Goal: Task Accomplishment & Management: Use online tool/utility

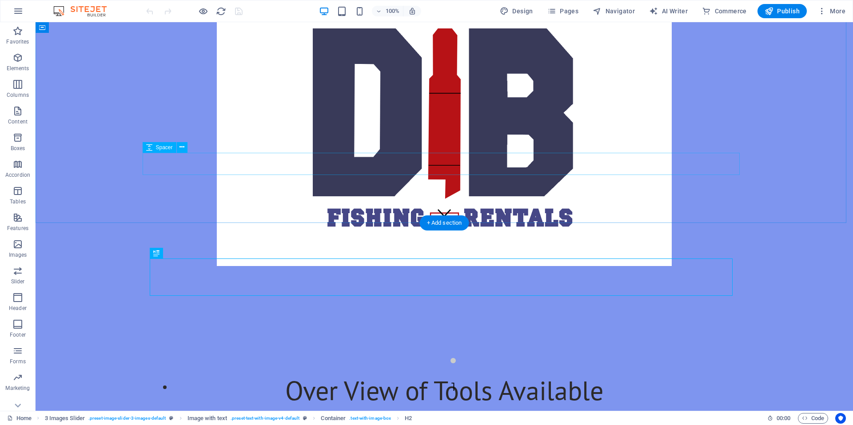
scroll to position [156, 0]
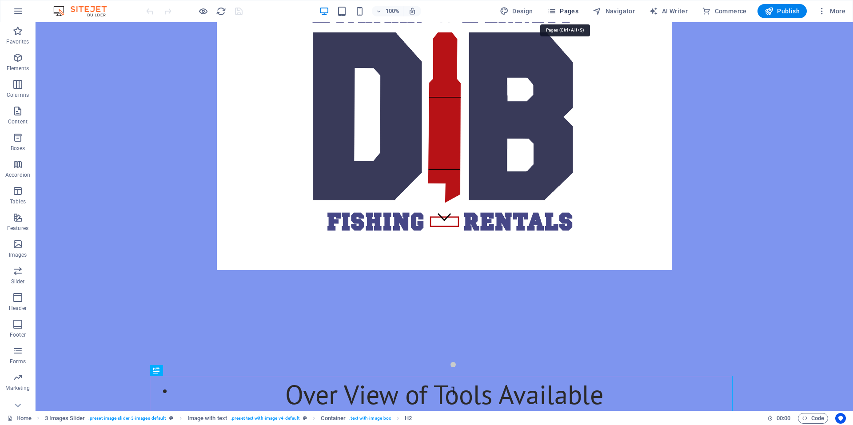
click at [560, 17] on button "Pages" at bounding box center [563, 11] width 38 height 14
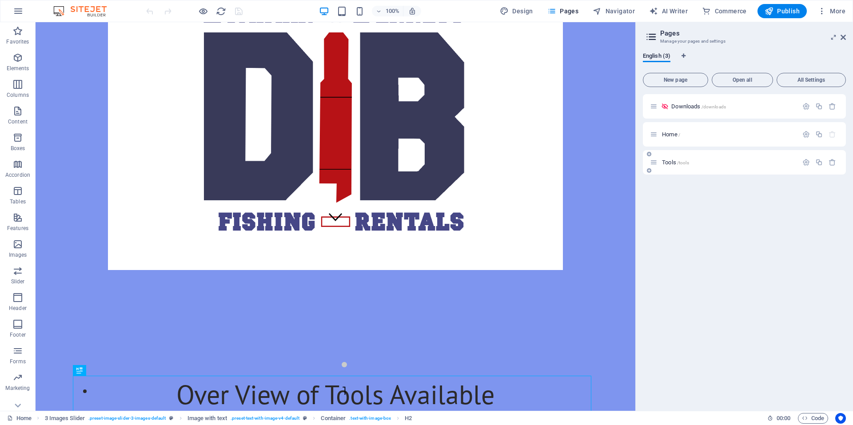
click at [716, 163] on p "Tools /tools" at bounding box center [728, 163] width 133 height 6
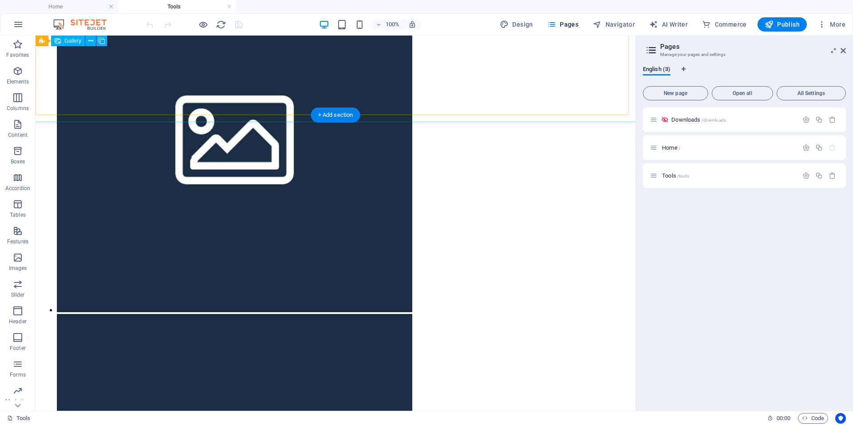
scroll to position [299, 0]
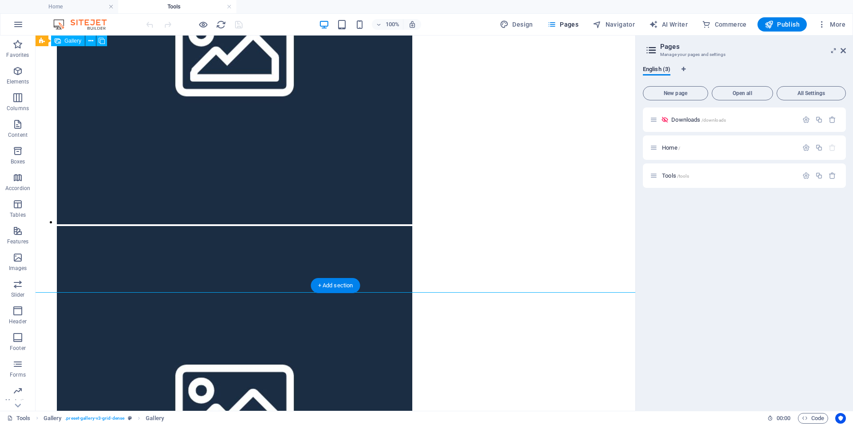
scroll to position [122, 0]
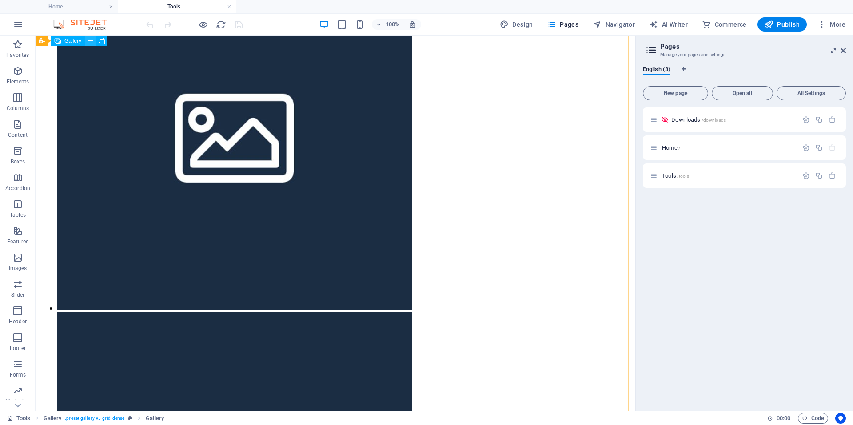
click at [91, 43] on icon at bounding box center [90, 40] width 5 height 9
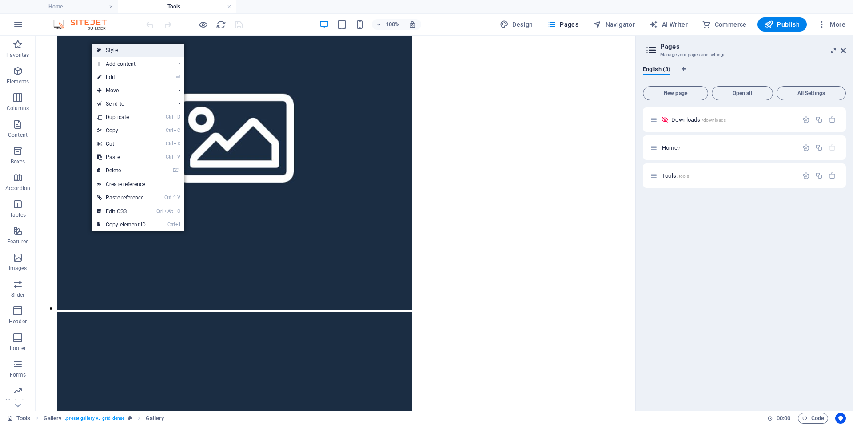
click at [128, 52] on link "Style" at bounding box center [138, 50] width 93 height 13
select select "rem"
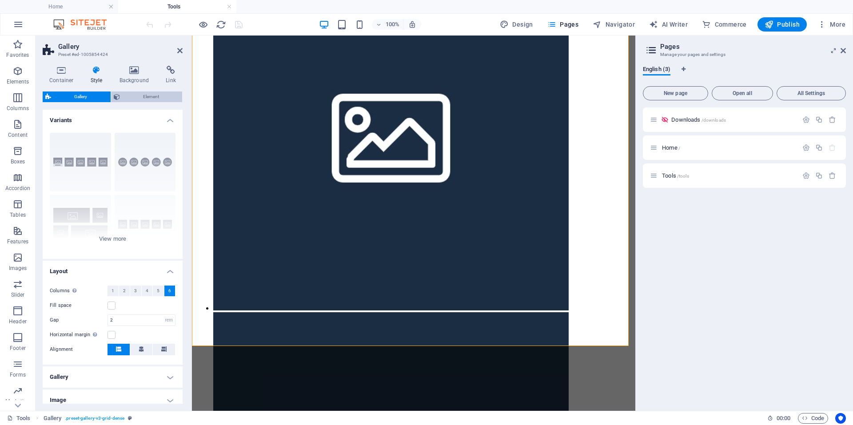
click at [137, 100] on span "Element" at bounding box center [151, 97] width 57 height 11
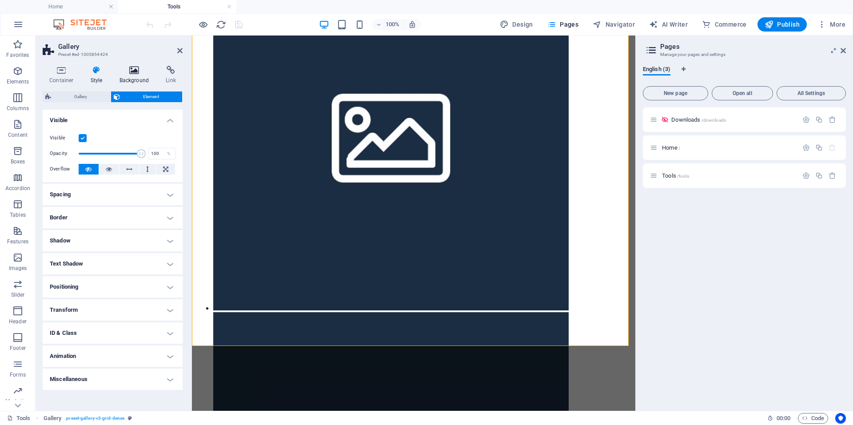
click at [137, 77] on h4 "Background" at bounding box center [136, 75] width 47 height 19
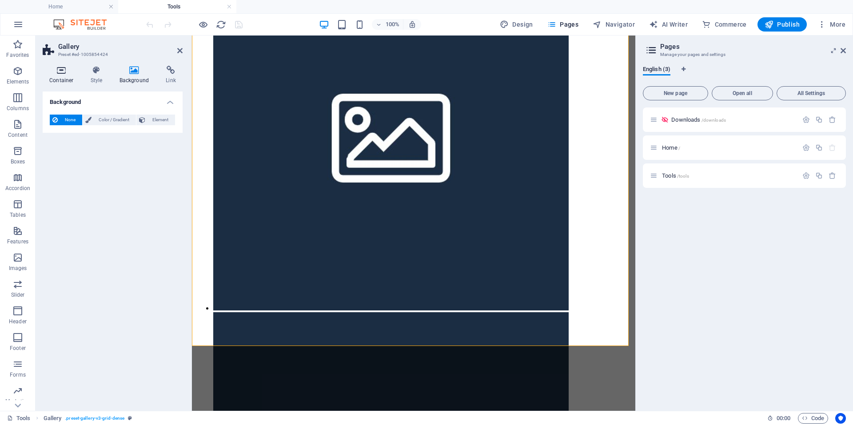
click at [69, 83] on h4 "Container" at bounding box center [63, 75] width 41 height 19
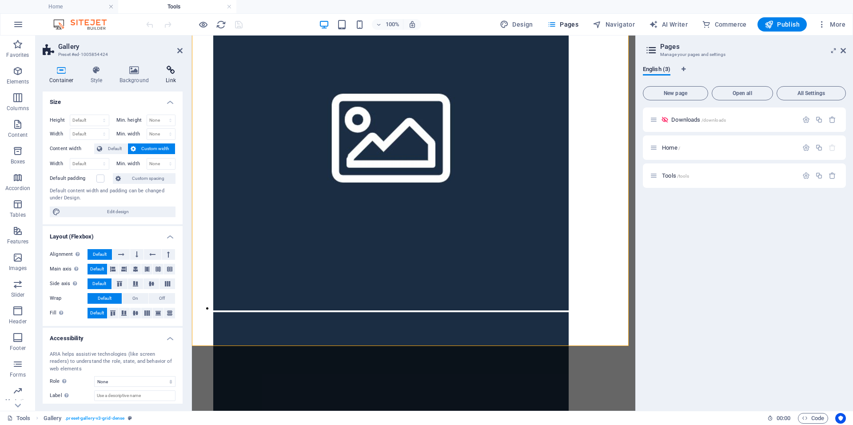
click at [161, 76] on h4 "Link" at bounding box center [171, 75] width 24 height 19
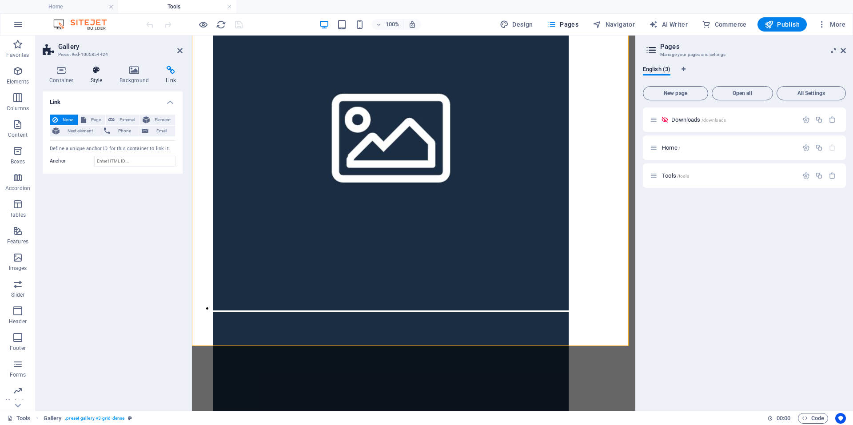
click at [105, 74] on icon at bounding box center [96, 70] width 25 height 9
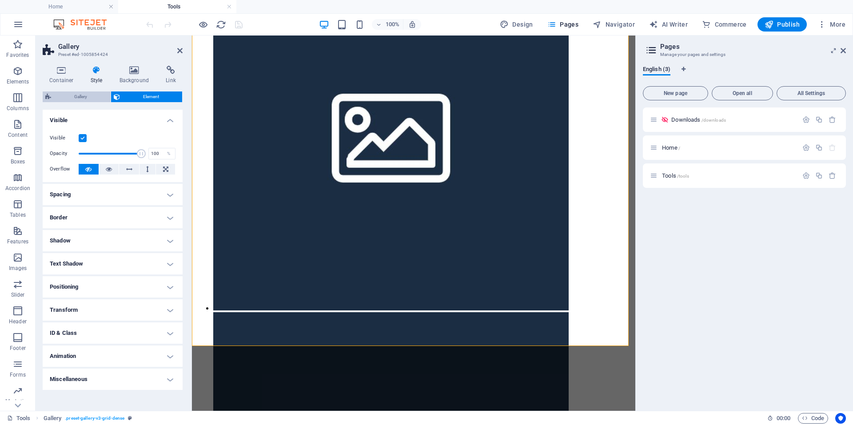
click at [89, 98] on span "Gallery" at bounding box center [81, 97] width 54 height 11
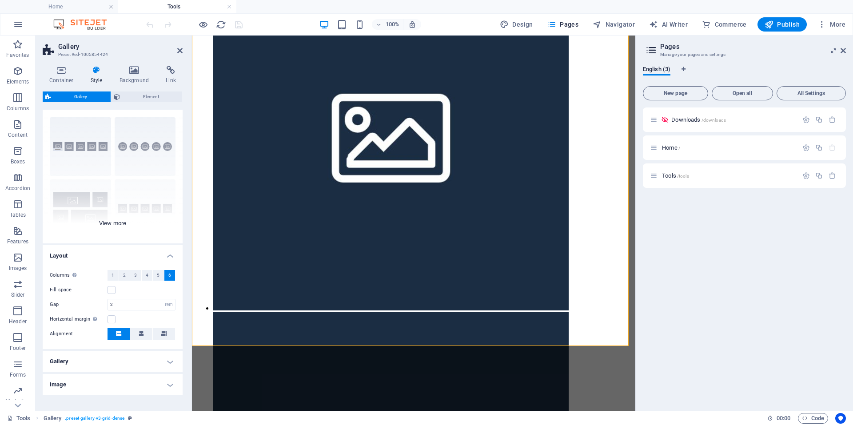
scroll to position [43, 0]
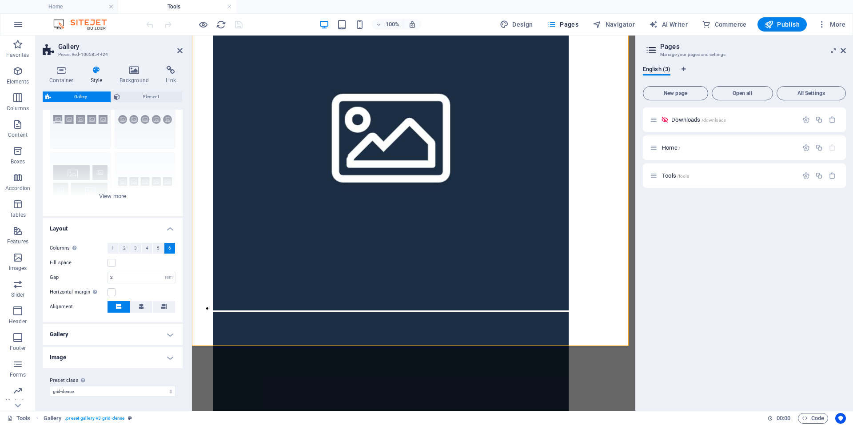
click at [103, 338] on h4 "Gallery" at bounding box center [113, 334] width 140 height 21
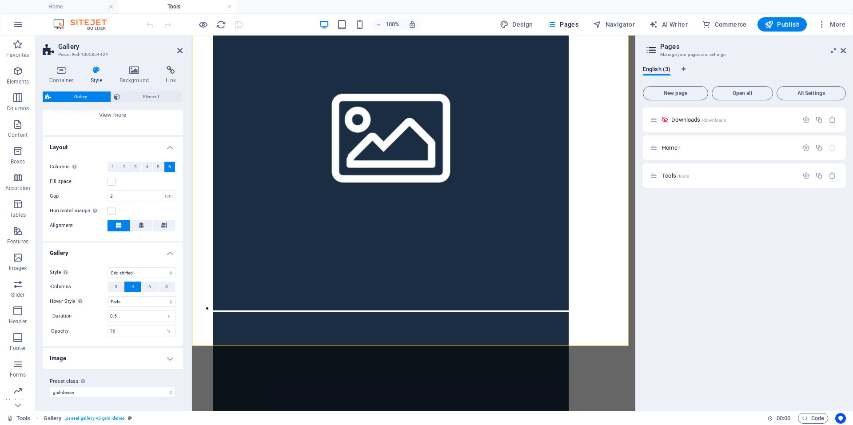
scroll to position [125, 0]
click at [111, 180] on label at bounding box center [112, 181] width 8 height 8
click at [0, 0] on input "Fill space" at bounding box center [0, 0] width 0 height 0
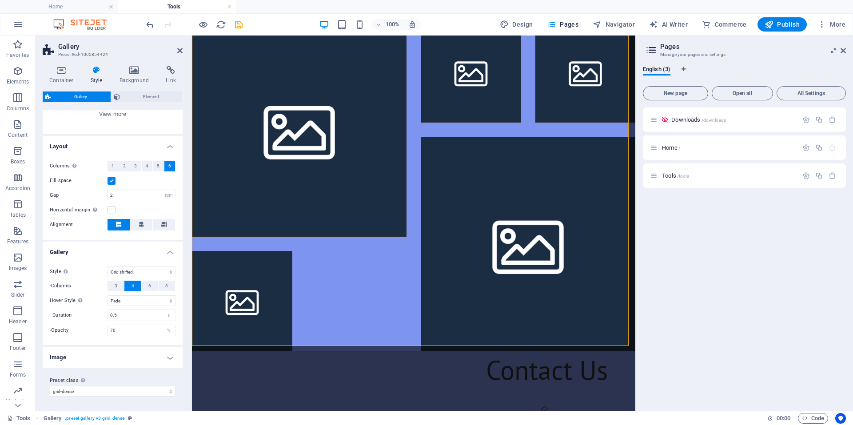
click at [114, 182] on label at bounding box center [112, 181] width 8 height 8
click at [0, 0] on input "Fill space" at bounding box center [0, 0] width 0 height 0
click at [161, 287] on button "8" at bounding box center [167, 286] width 16 height 11
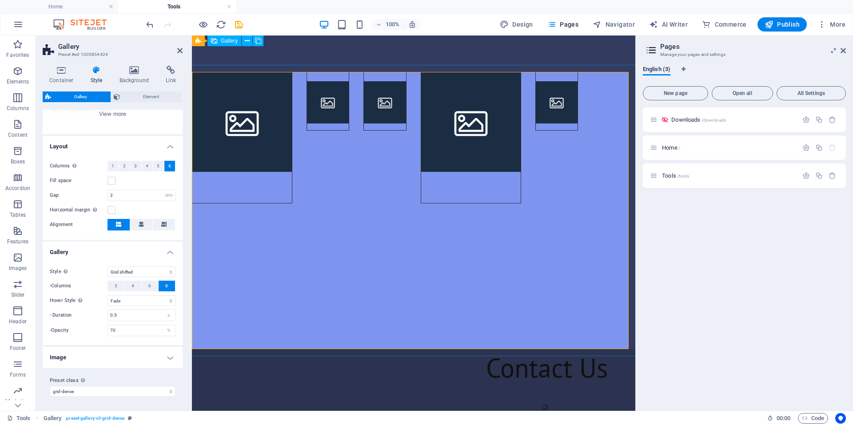
scroll to position [0, 0]
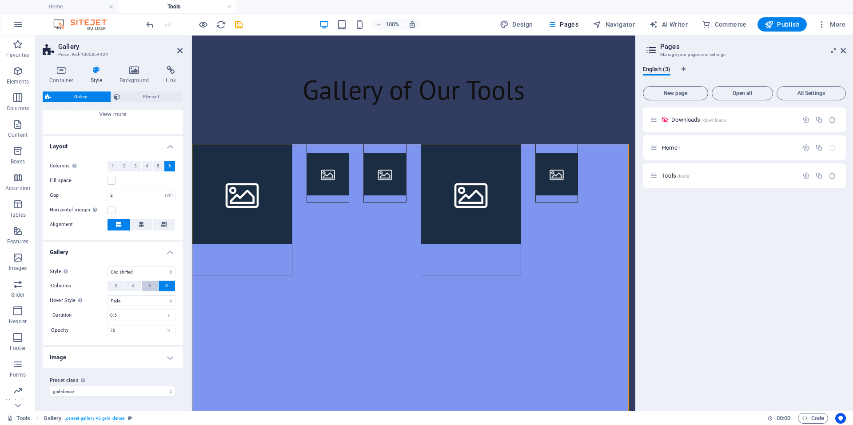
click at [154, 287] on button "6" at bounding box center [150, 286] width 16 height 11
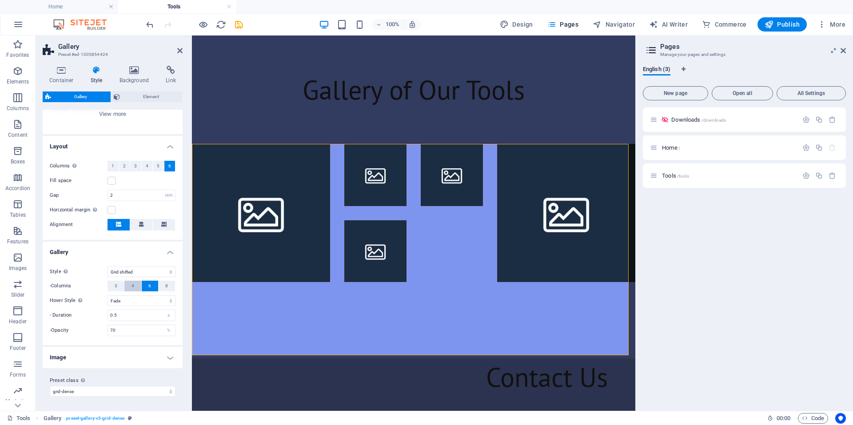
click at [136, 285] on button "4" at bounding box center [132, 286] width 16 height 11
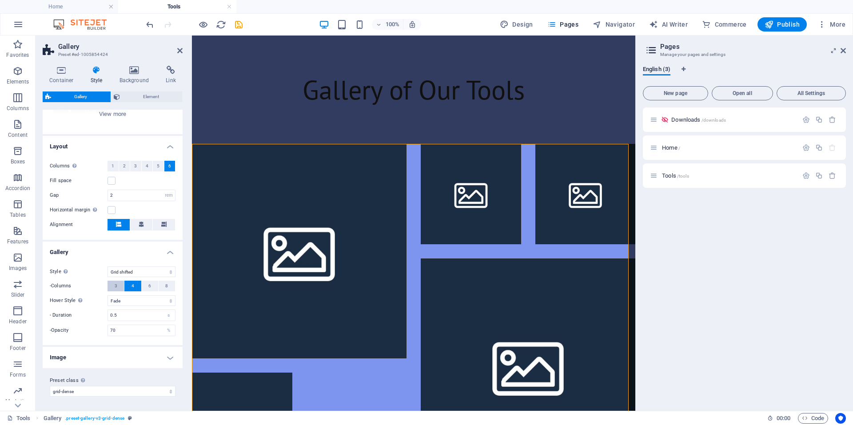
click at [115, 288] on span "3" at bounding box center [116, 286] width 3 height 11
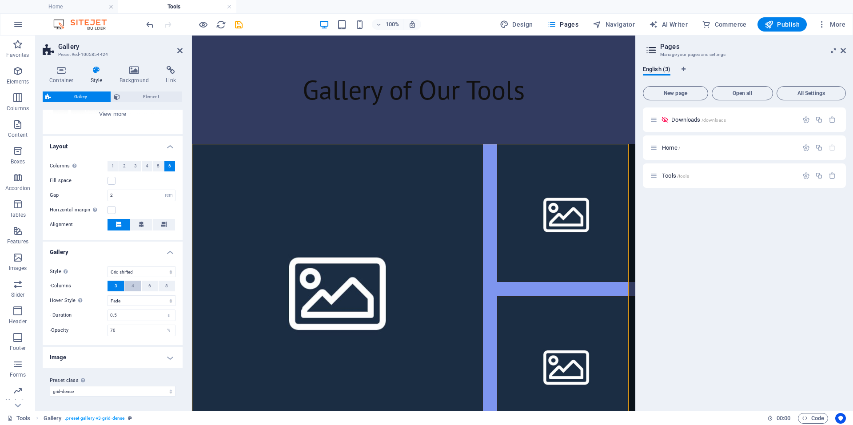
click at [139, 285] on button "4" at bounding box center [132, 286] width 16 height 11
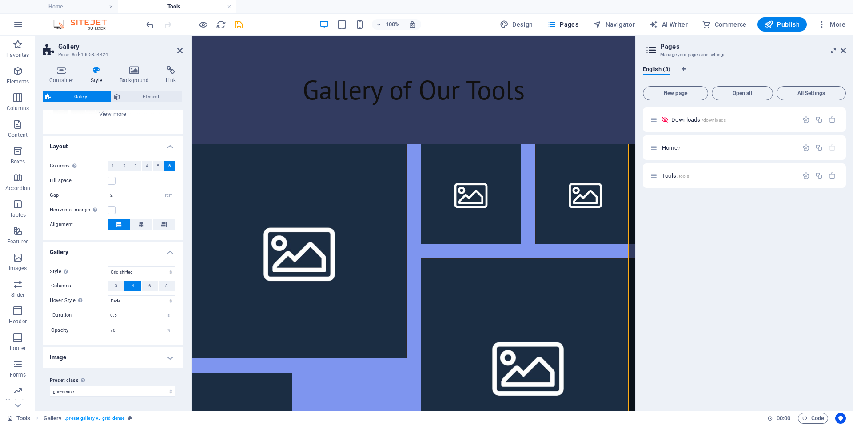
click at [350, 30] on div "100%" at bounding box center [370, 24] width 103 height 14
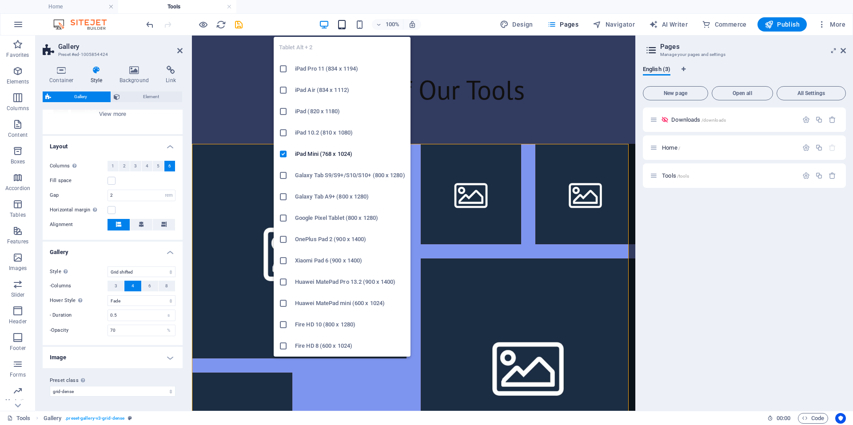
click at [346, 26] on icon "button" at bounding box center [342, 25] width 10 height 10
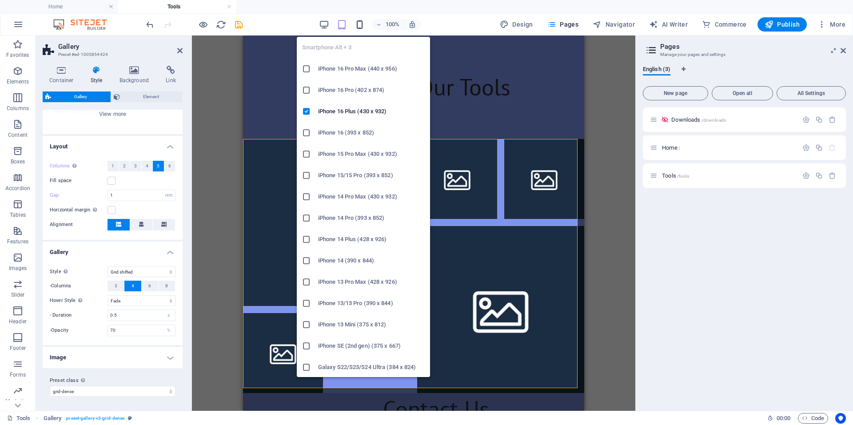
click at [361, 28] on icon "button" at bounding box center [360, 25] width 10 height 10
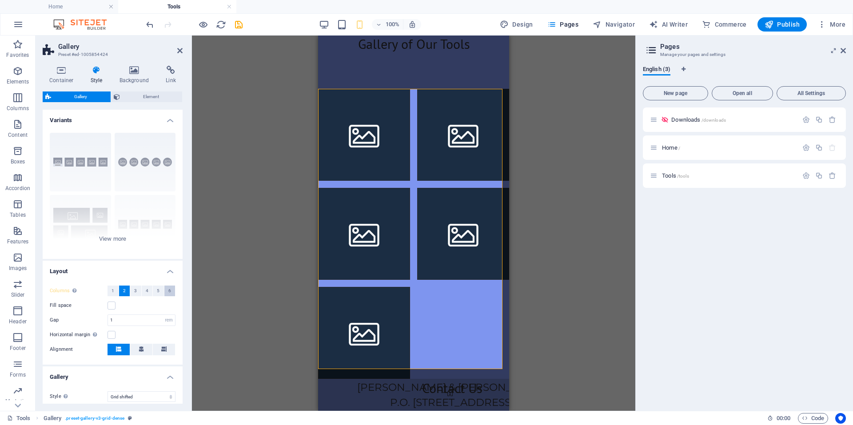
click at [168, 292] on span "6" at bounding box center [169, 291] width 3 height 11
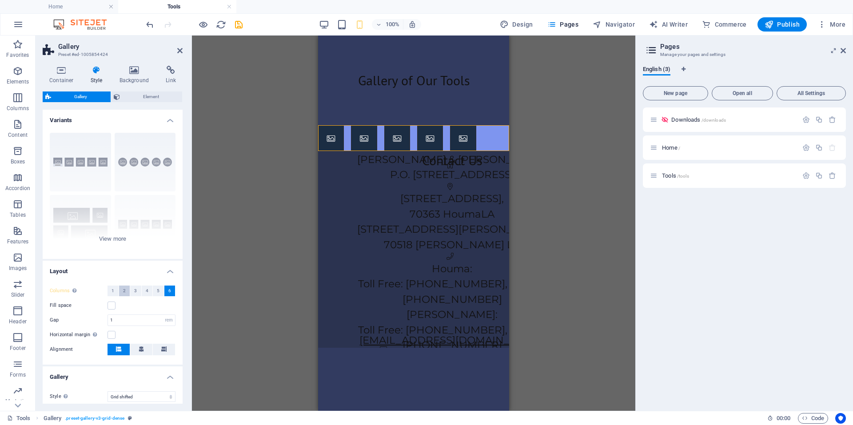
click at [124, 291] on span "2" at bounding box center [124, 291] width 3 height 11
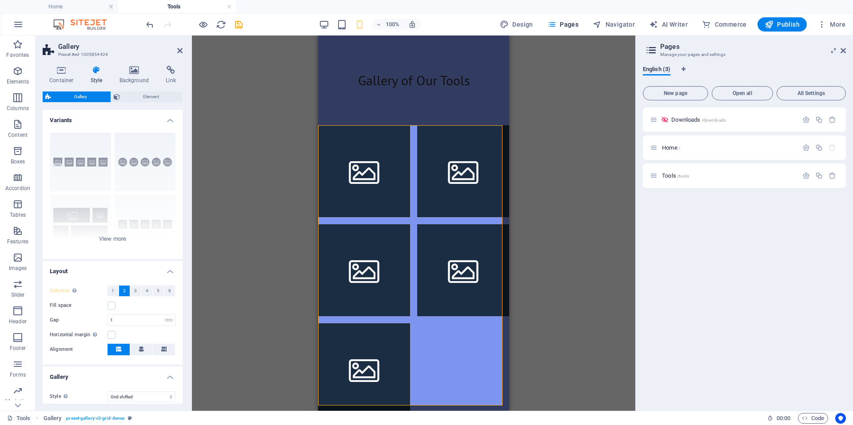
click at [348, 32] on div "100% Design Pages Navigator AI Writer Commerce Publish More" at bounding box center [426, 24] width 852 height 21
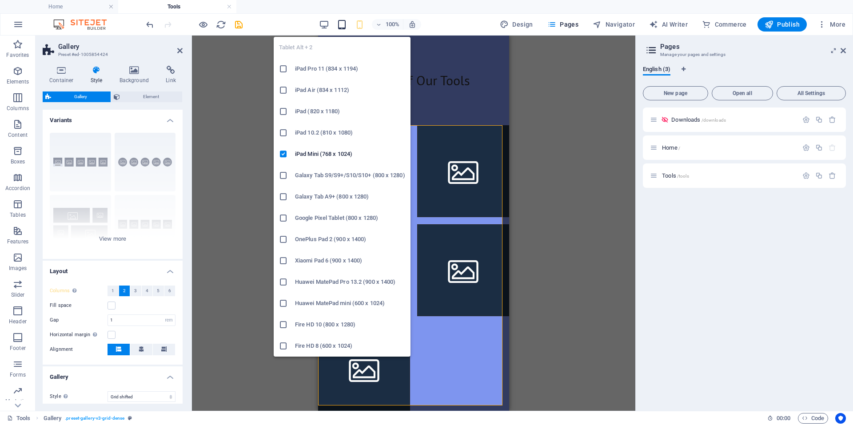
click at [347, 24] on icon "button" at bounding box center [342, 25] width 10 height 10
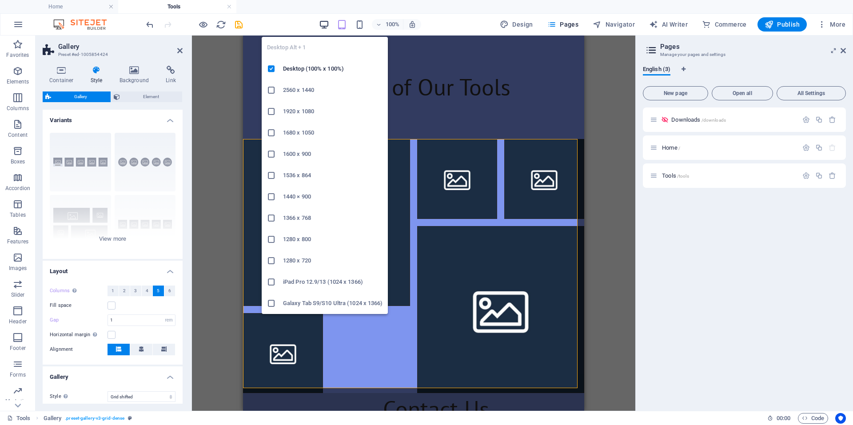
click at [327, 25] on icon "button" at bounding box center [324, 25] width 10 height 10
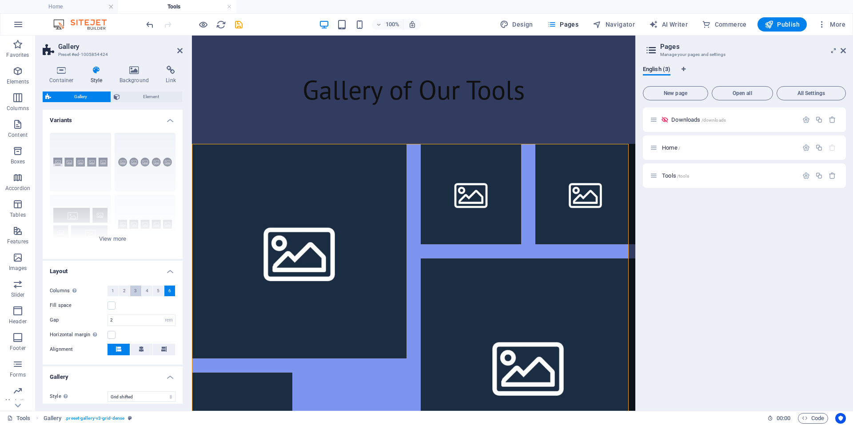
click at [136, 292] on span "3" at bounding box center [135, 291] width 3 height 11
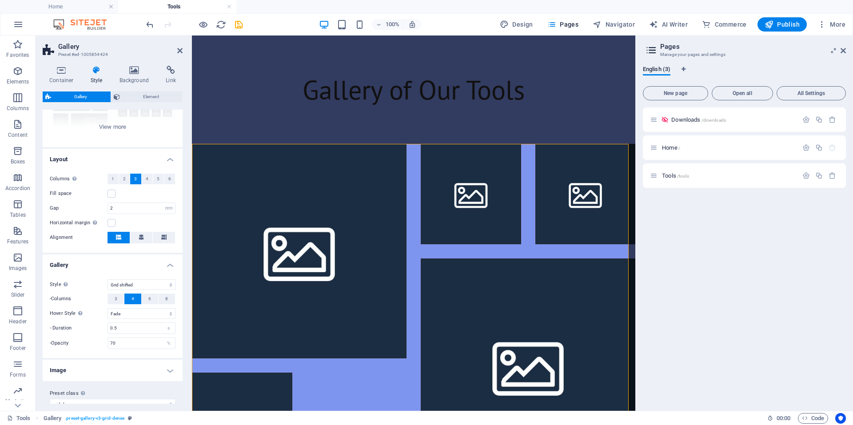
scroll to position [125, 0]
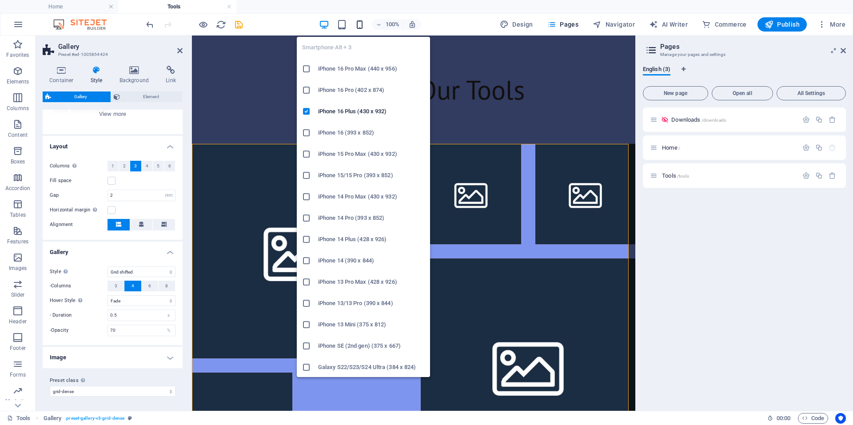
click at [356, 22] on icon "button" at bounding box center [360, 25] width 10 height 10
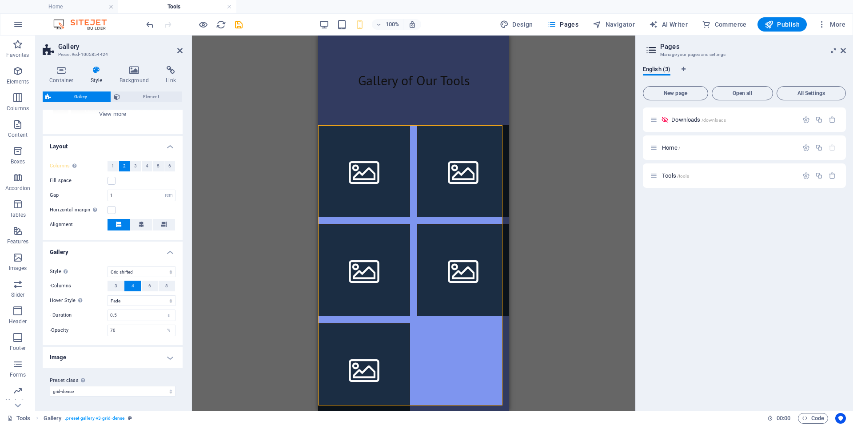
click at [349, 27] on div "100%" at bounding box center [370, 24] width 103 height 14
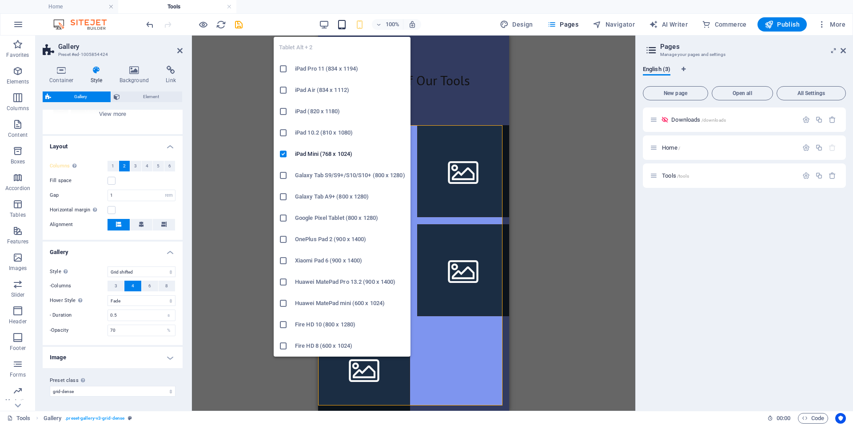
click at [346, 25] on icon "button" at bounding box center [342, 25] width 10 height 10
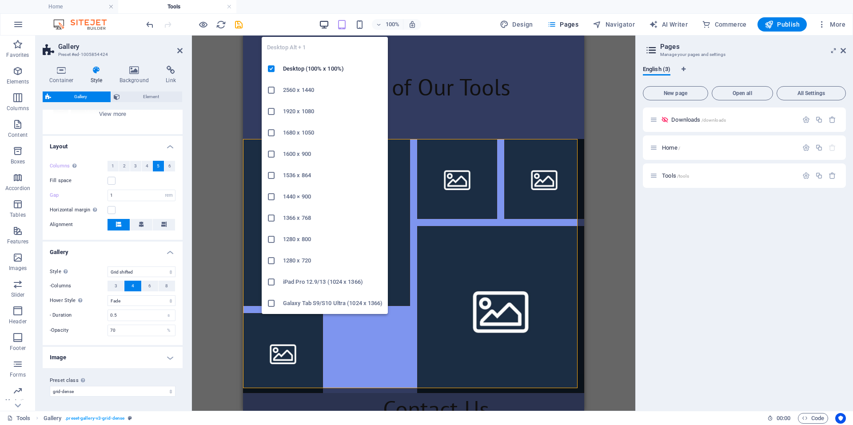
click at [326, 25] on icon "button" at bounding box center [324, 25] width 10 height 10
type input "2"
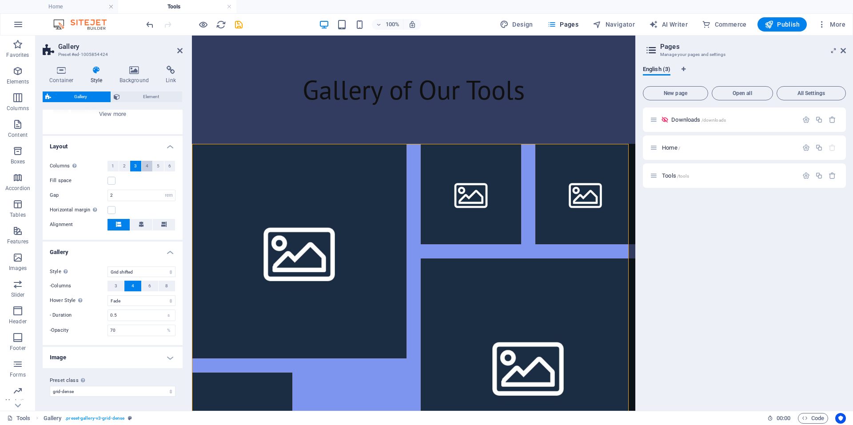
click at [151, 168] on button "4" at bounding box center [147, 166] width 11 height 11
click at [159, 167] on button "5" at bounding box center [158, 166] width 11 height 11
click at [168, 167] on span "6" at bounding box center [169, 166] width 3 height 11
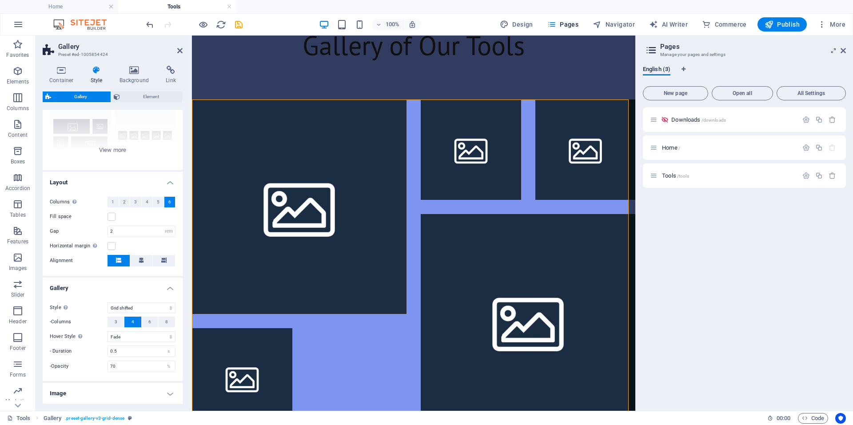
scroll to position [0, 0]
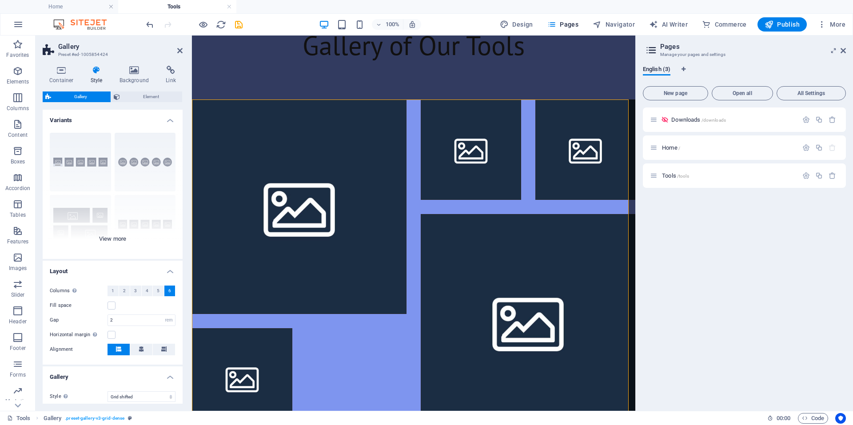
click at [104, 236] on div "Captions Circle Collage Default Grid Grid shifted" at bounding box center [113, 192] width 140 height 133
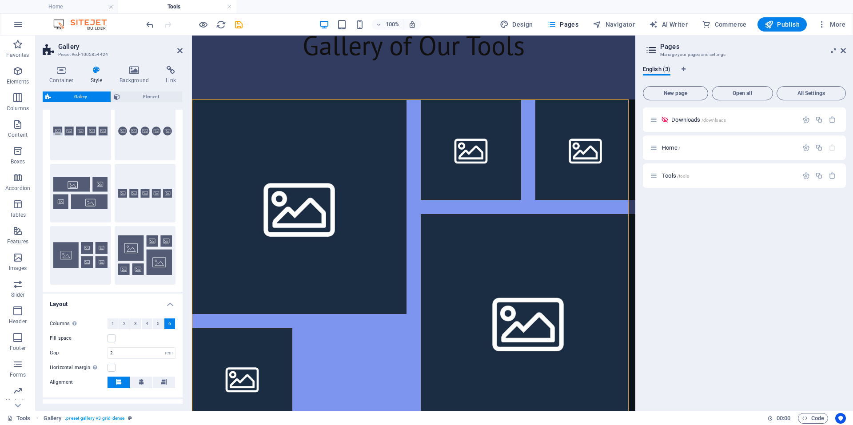
scroll to position [44, 0]
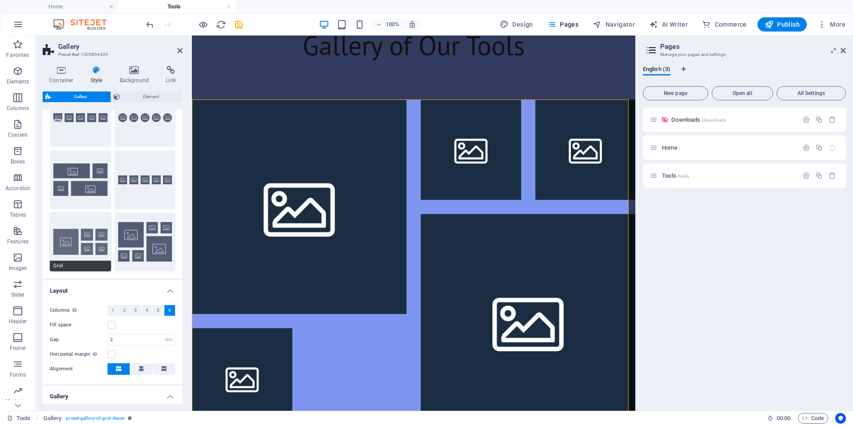
click at [77, 253] on button "Grid" at bounding box center [80, 242] width 61 height 59
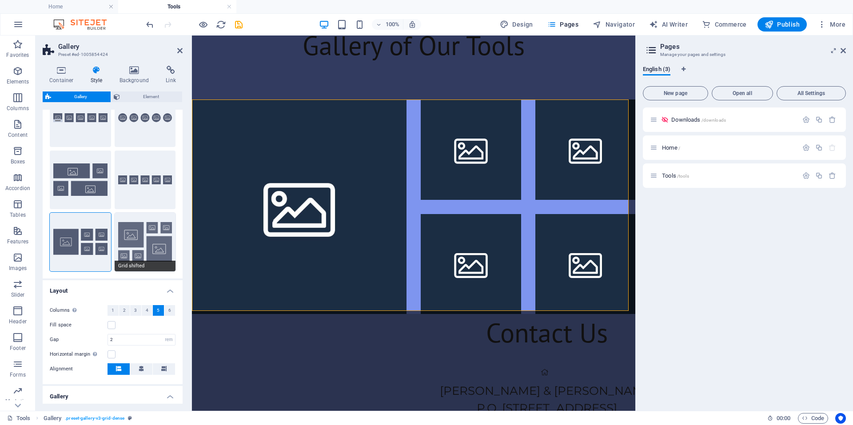
click at [136, 255] on button "Grid shifted" at bounding box center [145, 242] width 61 height 59
select select "grid-dense"
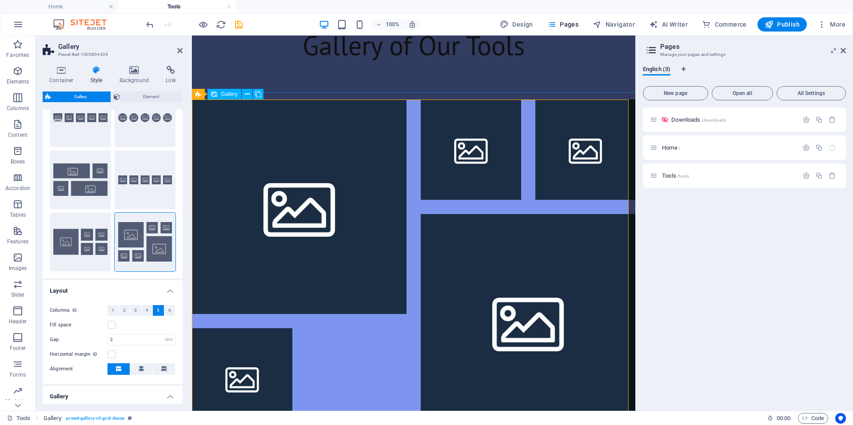
click at [386, 339] on div at bounding box center [414, 263] width 458 height 343
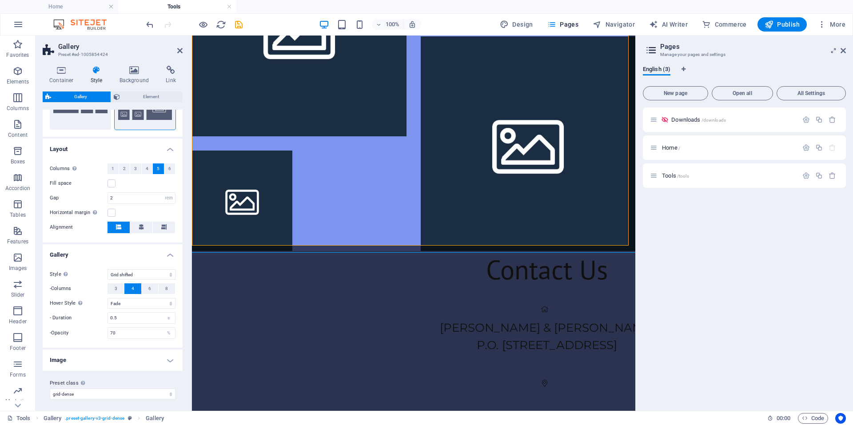
scroll to position [189, 0]
click at [128, 272] on select "Default Grid Grid reverse Grid shifted Collage" at bounding box center [142, 272] width 68 height 11
click at [160, 356] on h4 "Image" at bounding box center [113, 357] width 140 height 21
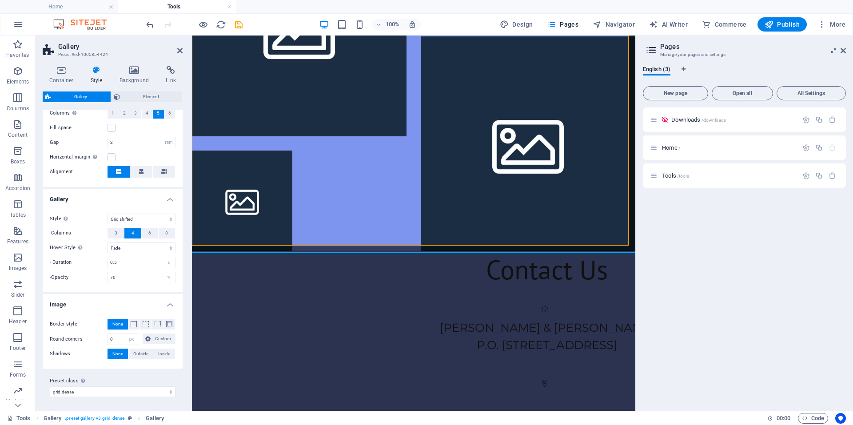
scroll to position [242, 0]
click at [143, 307] on h4 "Image" at bounding box center [113, 302] width 140 height 16
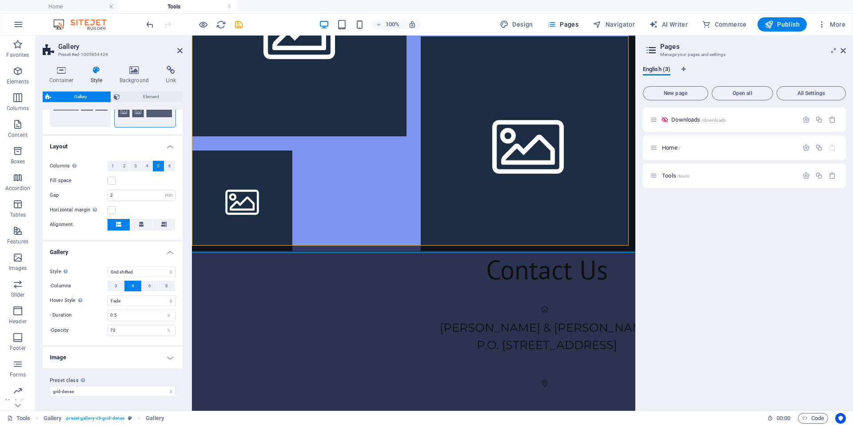
scroll to position [189, 0]
click at [148, 250] on h4 "Gallery" at bounding box center [113, 250] width 140 height 16
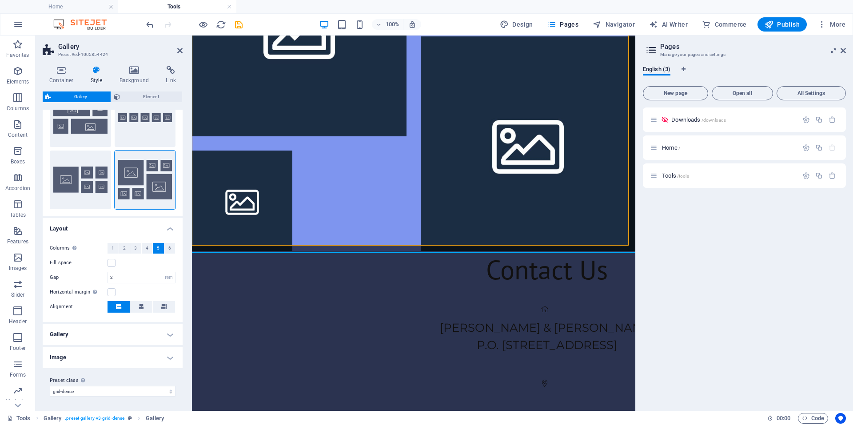
click at [105, 231] on h4 "Layout" at bounding box center [113, 226] width 140 height 16
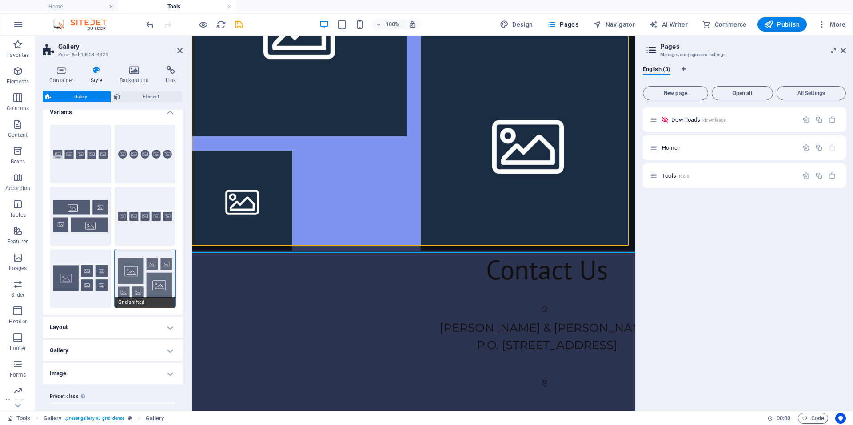
scroll to position [0, 0]
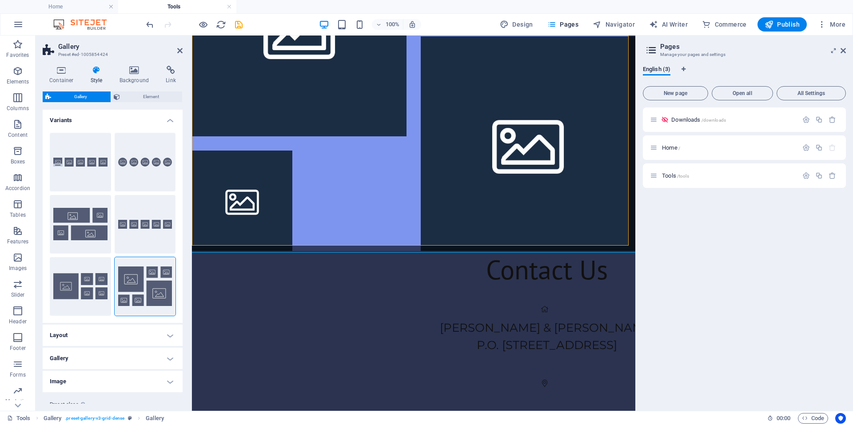
click at [158, 120] on h4 "Variants" at bounding box center [113, 118] width 140 height 16
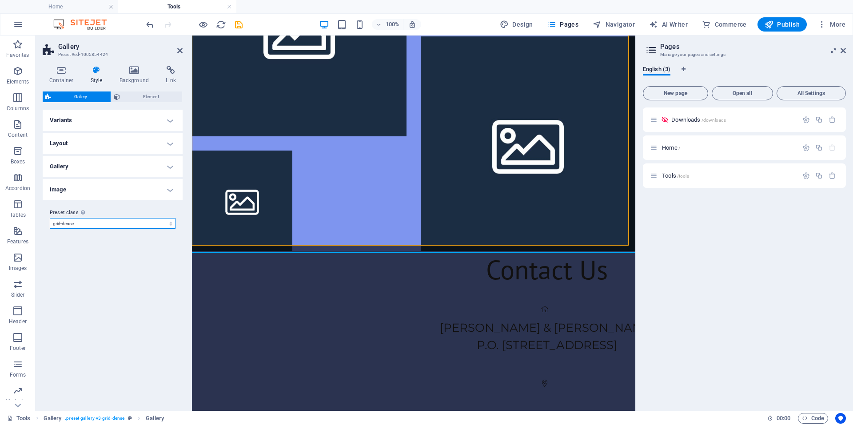
click at [123, 221] on select "grid-dense Add preset class" at bounding box center [113, 223] width 126 height 11
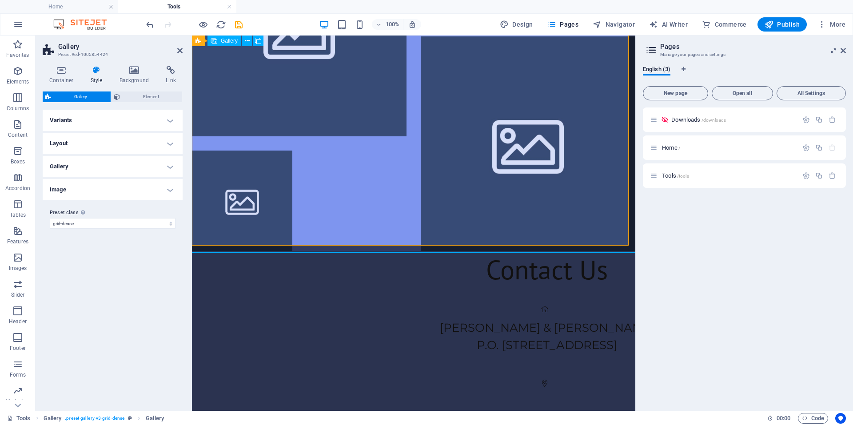
click at [251, 200] on li at bounding box center [242, 201] width 100 height 100
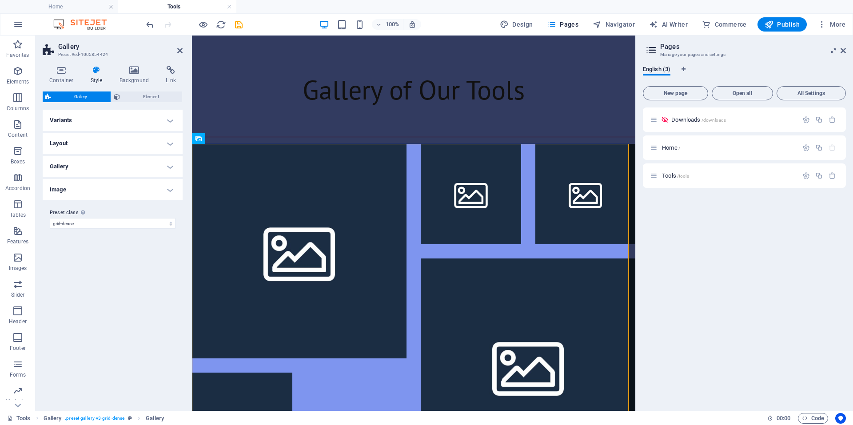
click at [132, 60] on div "Container Style Background Link Size Height Default px rem % vh vw Min. height …" at bounding box center [113, 235] width 154 height 352
click at [131, 71] on icon at bounding box center [134, 70] width 43 height 9
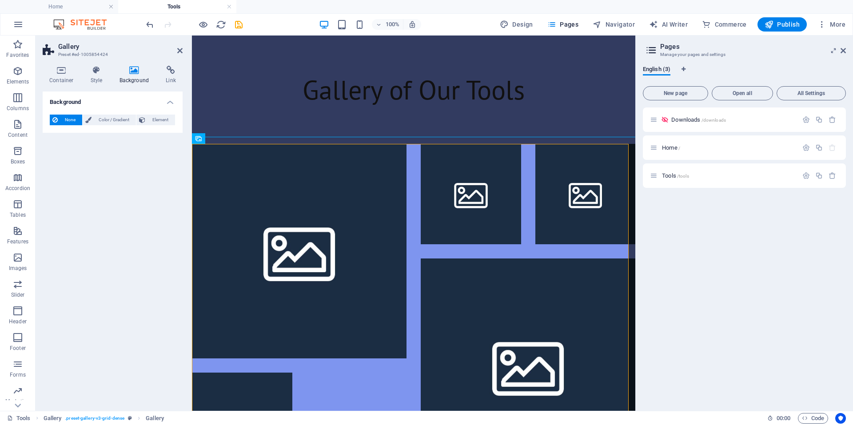
click at [131, 107] on h4 "Background" at bounding box center [113, 100] width 140 height 16
click at [131, 107] on h4 "Background" at bounding box center [113, 102] width 140 height 21
click at [74, 72] on icon at bounding box center [62, 70] width 38 height 9
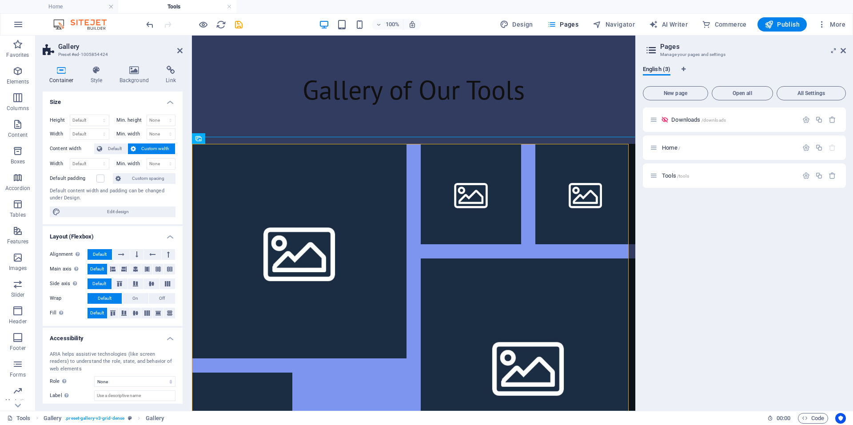
scroll to position [47, 0]
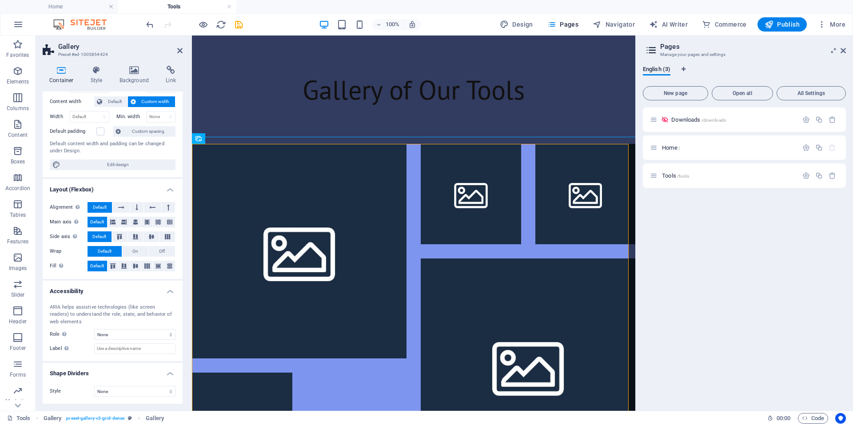
click at [142, 295] on h4 "Accessibility" at bounding box center [113, 289] width 140 height 16
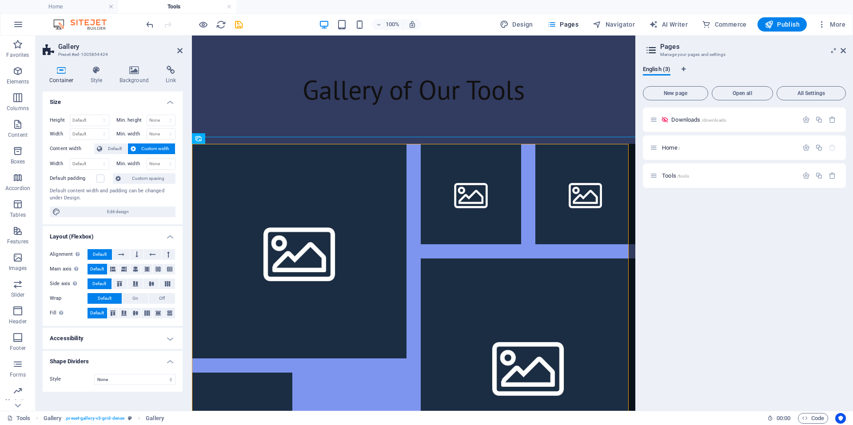
click at [180, 44] on h2 "Gallery" at bounding box center [120, 47] width 124 height 8
click at [173, 48] on h2 "Gallery" at bounding box center [120, 47] width 124 height 8
click at [176, 50] on h2 "Gallery" at bounding box center [120, 47] width 124 height 8
click at [179, 50] on icon at bounding box center [179, 50] width 5 height 7
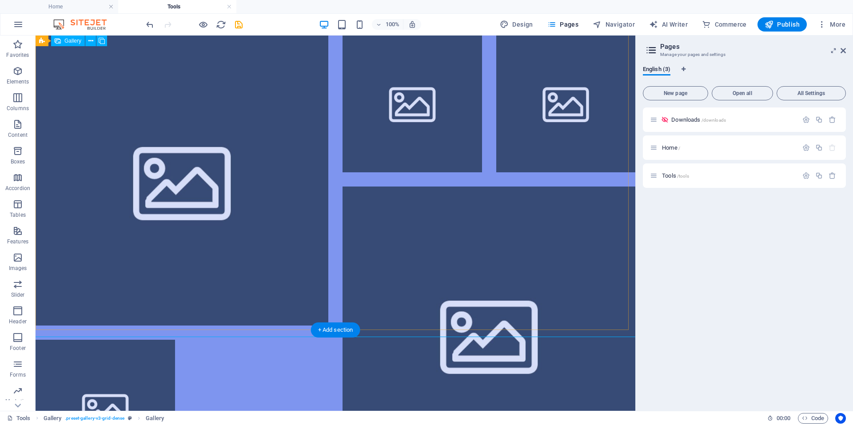
scroll to position [267, 0]
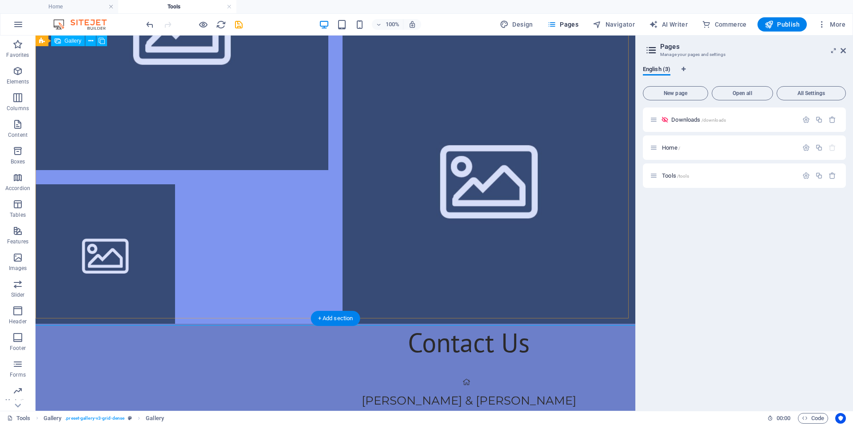
click at [423, 213] on li at bounding box center [489, 177] width 293 height 293
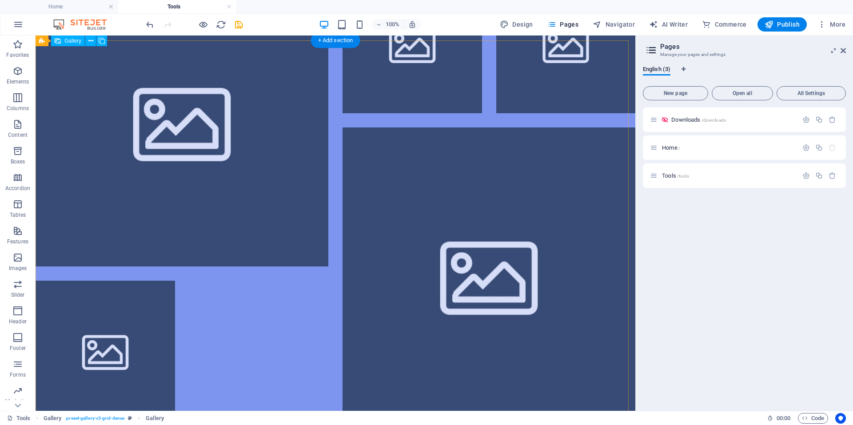
scroll to position [89, 0]
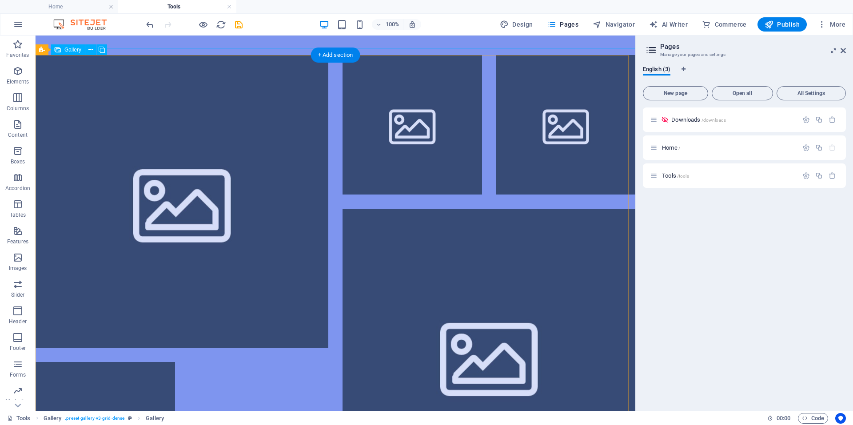
click at [266, 236] on li at bounding box center [182, 201] width 293 height 293
click at [94, 187] on li at bounding box center [182, 201] width 293 height 293
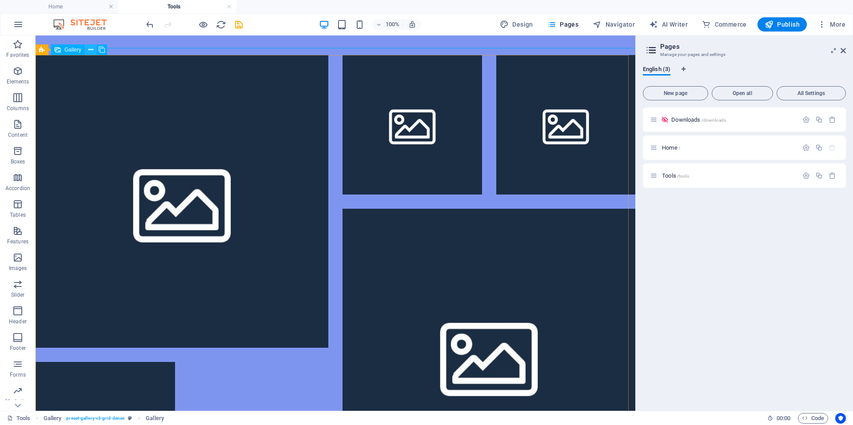
click at [93, 52] on icon at bounding box center [90, 49] width 5 height 9
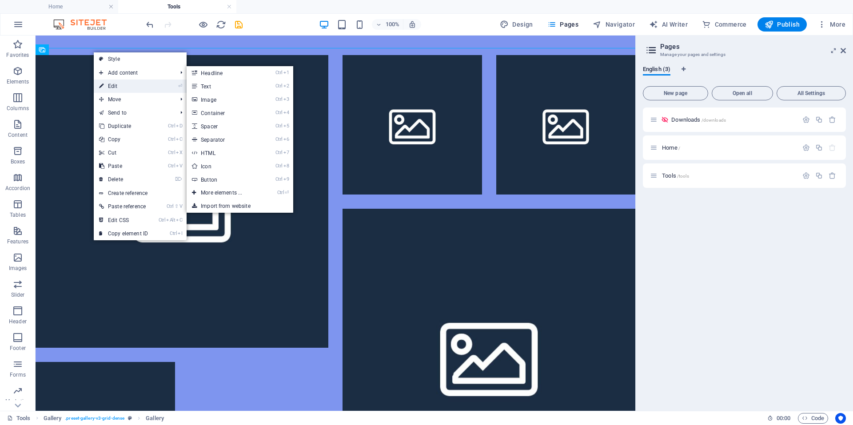
click at [121, 86] on link "⏎ Edit" at bounding box center [124, 86] width 60 height 13
select select "4"
select select "px"
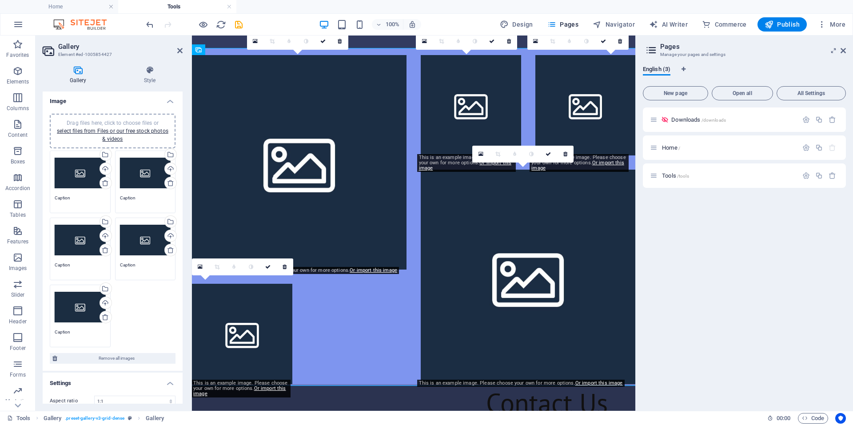
scroll to position [0, 0]
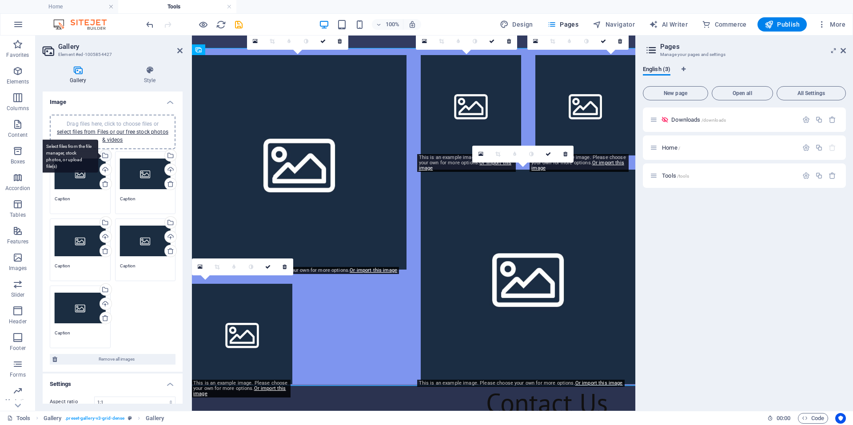
click at [98, 159] on div "Select files from the file manager, stock photos, or upload file(s)" at bounding box center [69, 156] width 58 height 33
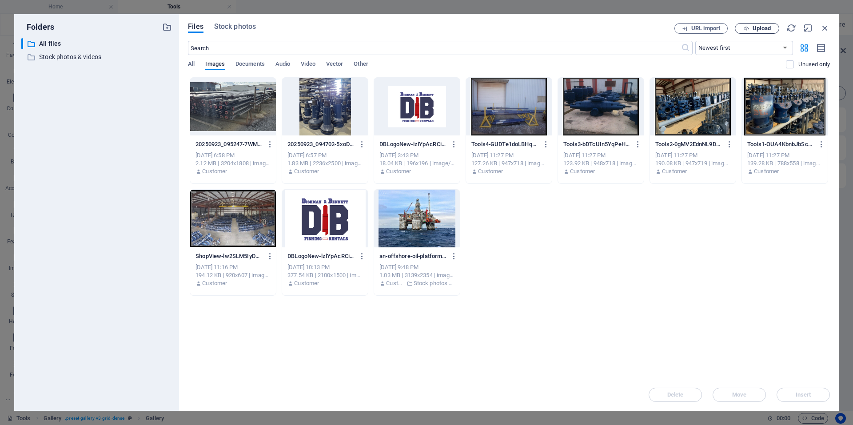
click at [760, 28] on span "Upload" at bounding box center [762, 28] width 18 height 5
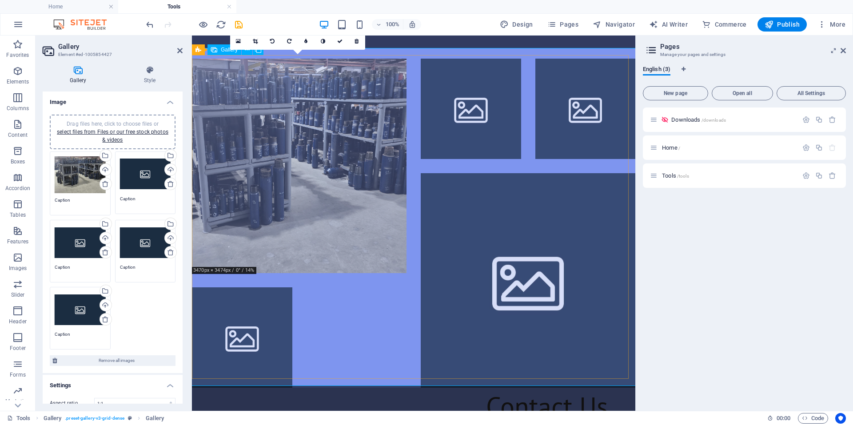
scroll to position [89, 0]
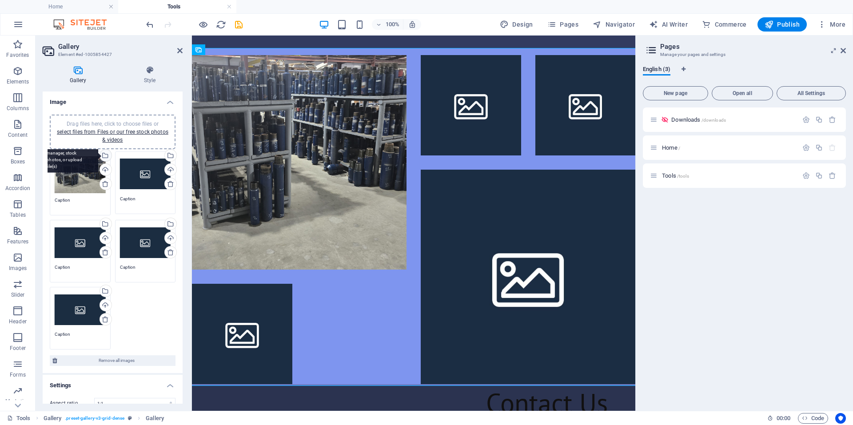
click at [106, 160] on div "Select files from the file manager, stock photos, or upload file(s)" at bounding box center [104, 156] width 13 height 13
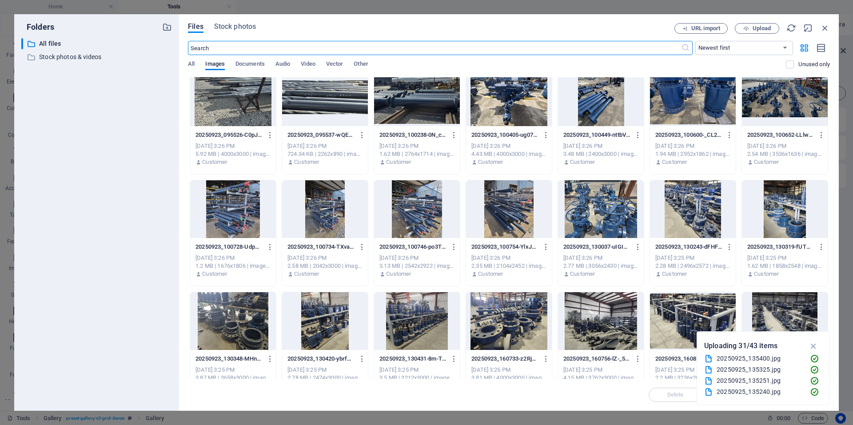
scroll to position [0, 0]
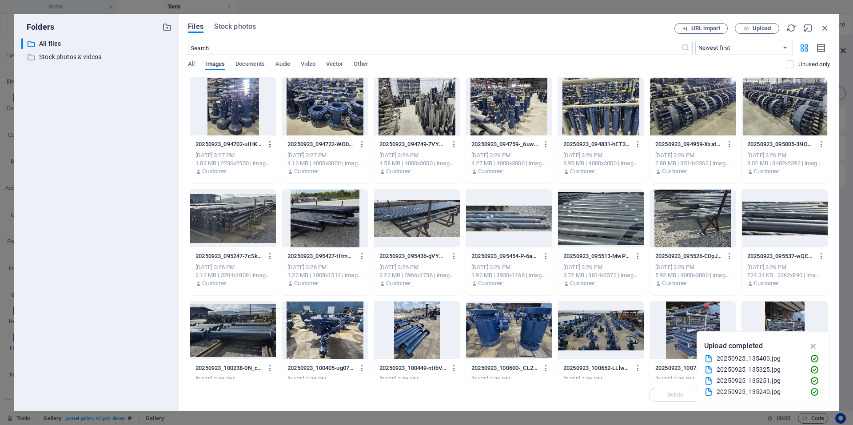
click at [267, 142] on icon "button" at bounding box center [270, 144] width 8 height 8
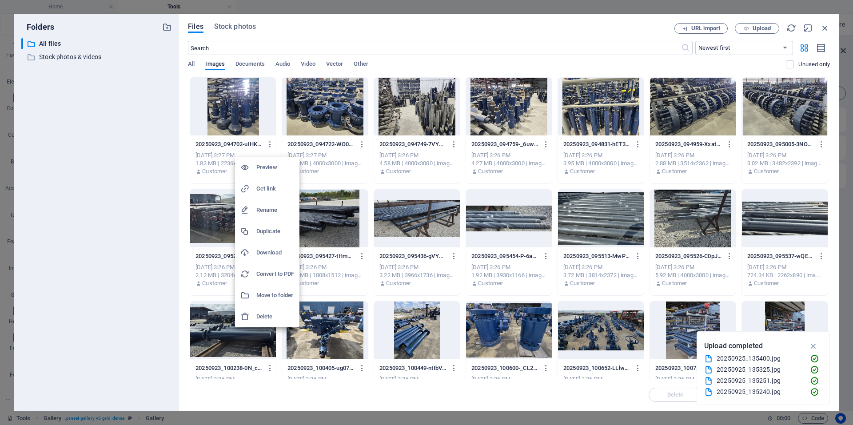
click at [271, 316] on h6 "Delete" at bounding box center [275, 316] width 38 height 11
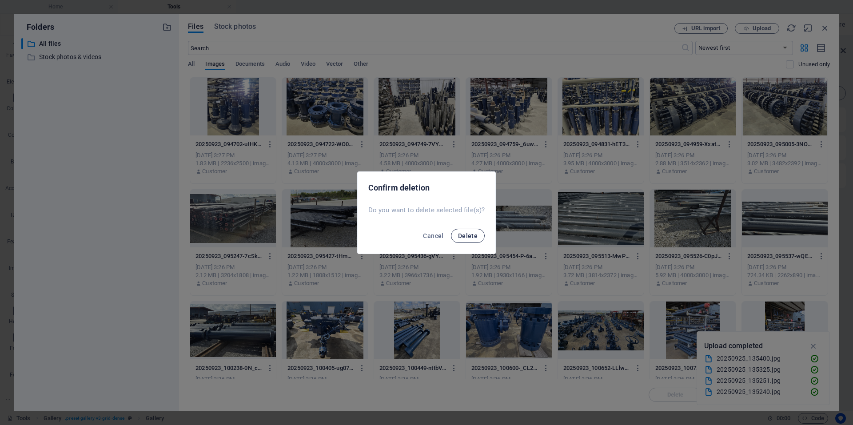
click at [471, 235] on span "Delete" at bounding box center [468, 235] width 20 height 7
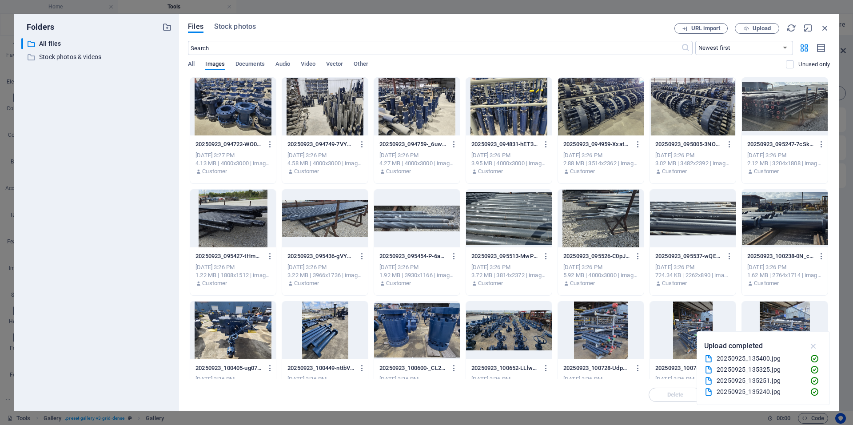
click at [815, 346] on icon "button" at bounding box center [814, 346] width 10 height 10
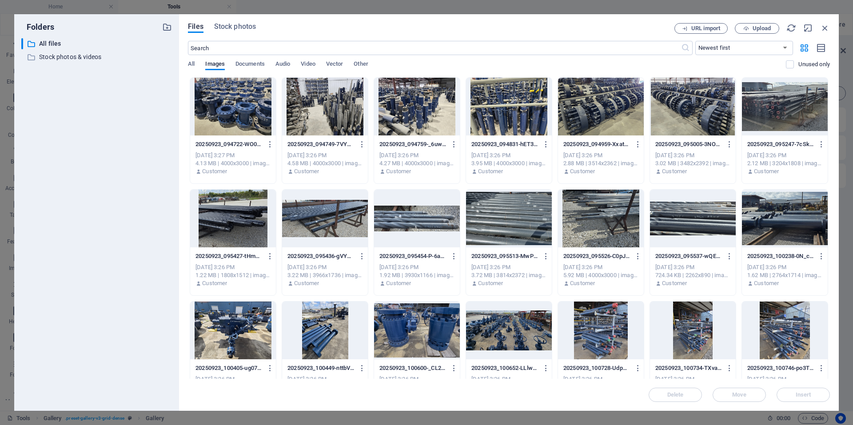
click at [239, 114] on div at bounding box center [233, 107] width 86 height 58
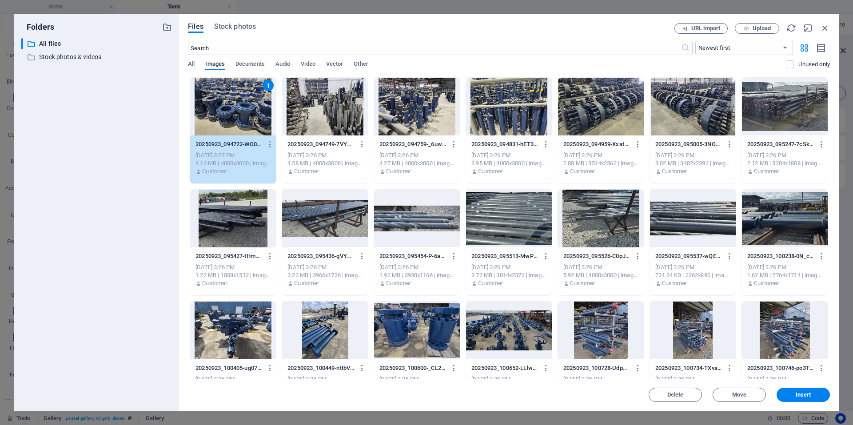
click at [350, 115] on div at bounding box center [325, 107] width 86 height 58
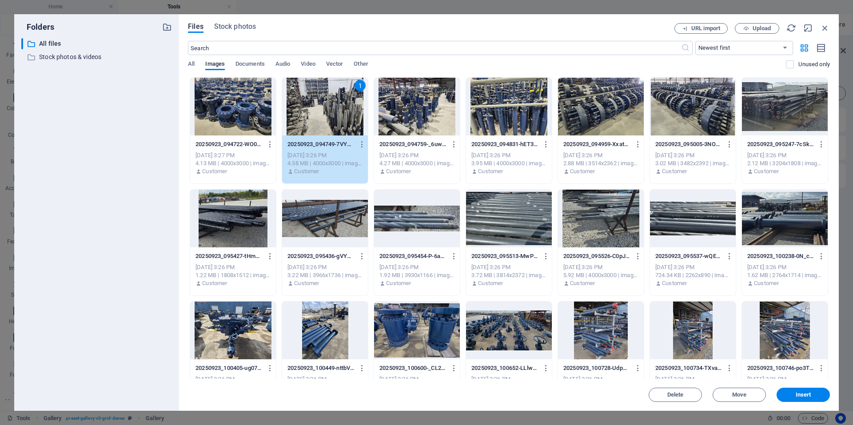
click at [403, 114] on div at bounding box center [417, 107] width 86 height 58
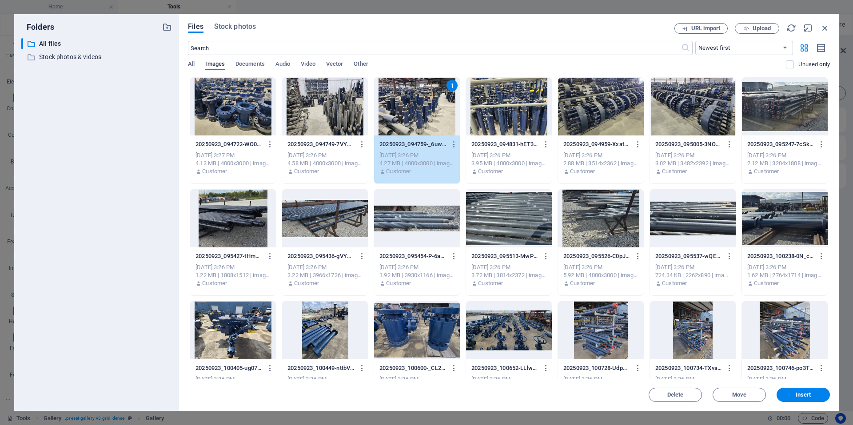
click at [475, 118] on div at bounding box center [509, 107] width 86 height 58
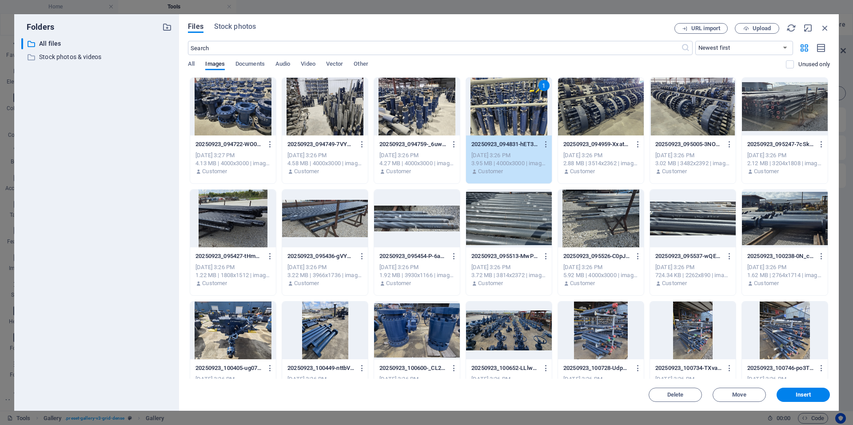
click at [340, 107] on div at bounding box center [325, 107] width 86 height 58
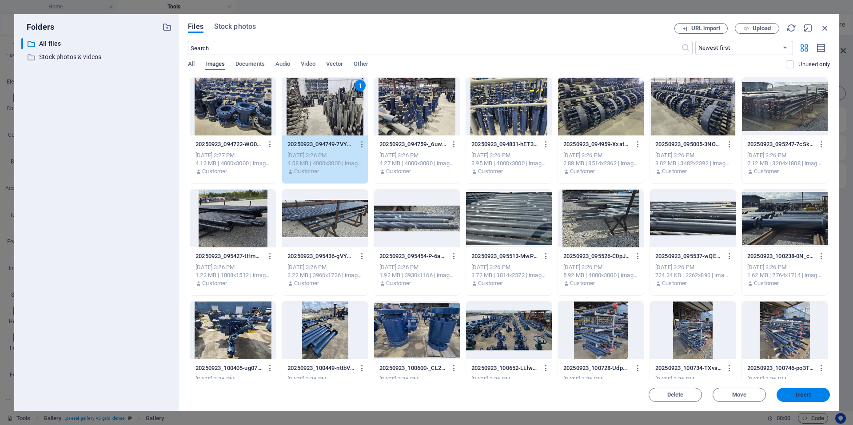
click at [793, 399] on button "Insert" at bounding box center [803, 395] width 53 height 14
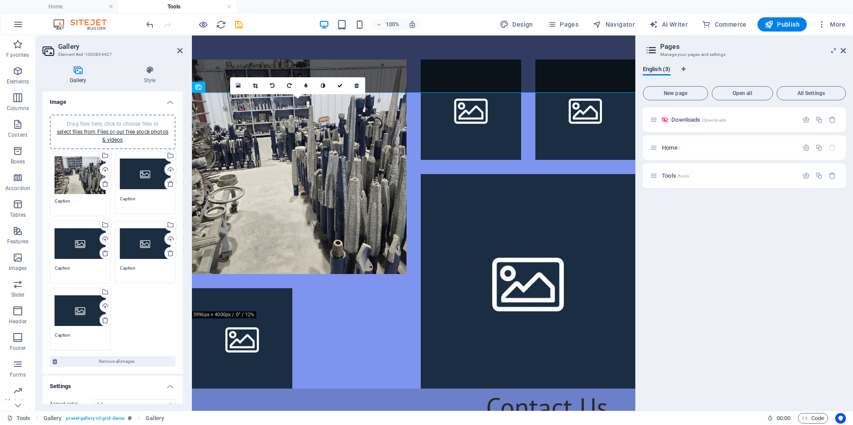
scroll to position [44, 0]
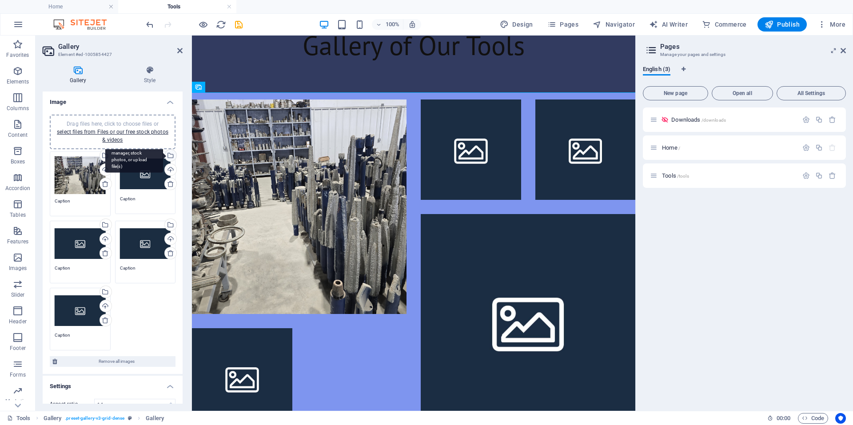
click at [173, 153] on div "Select files from the file manager, stock photos, or upload file(s)" at bounding box center [169, 156] width 13 height 13
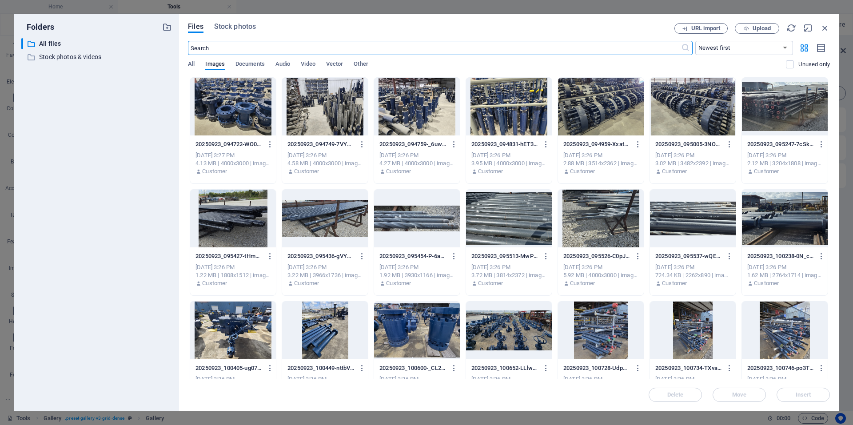
scroll to position [0, 0]
click at [411, 130] on div at bounding box center [417, 107] width 86 height 58
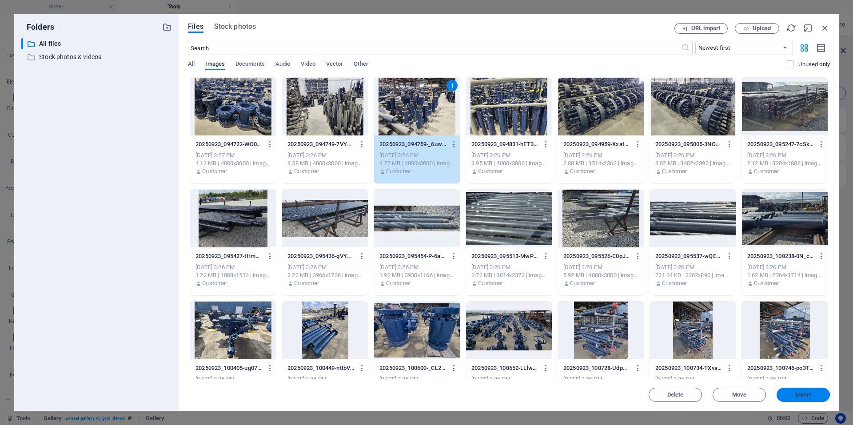
click at [806, 394] on span "Insert" at bounding box center [804, 394] width 16 height 5
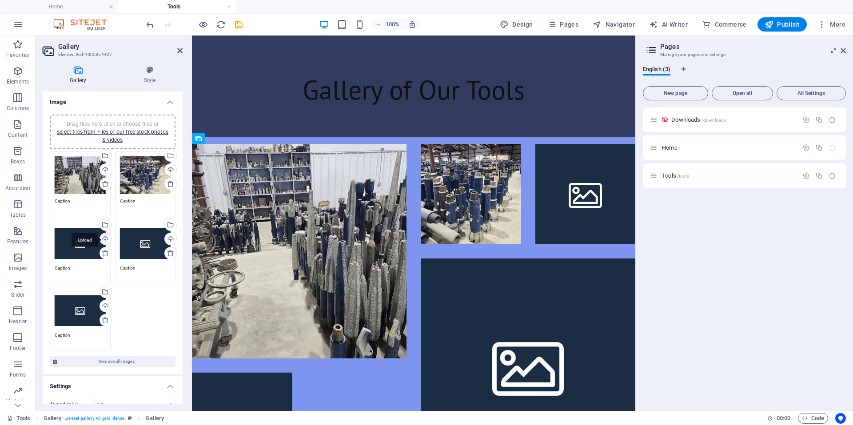
click at [105, 237] on div "Upload" at bounding box center [104, 239] width 13 height 13
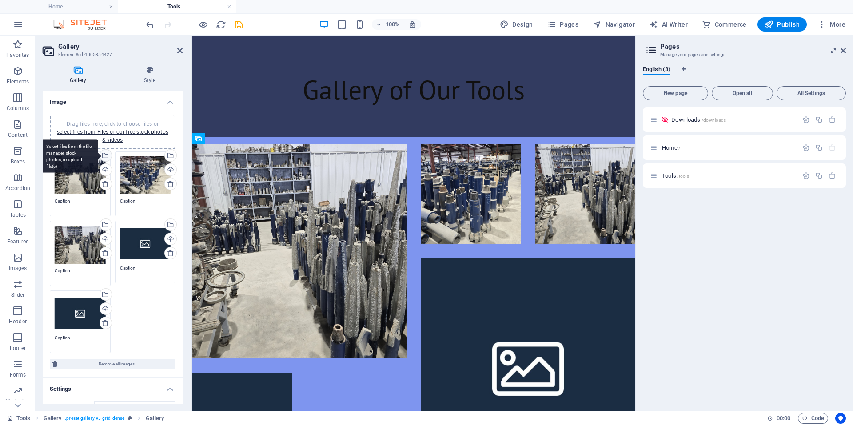
click at [106, 157] on div "Select files from the file manager, stock photos, or upload file(s)" at bounding box center [104, 156] width 13 height 13
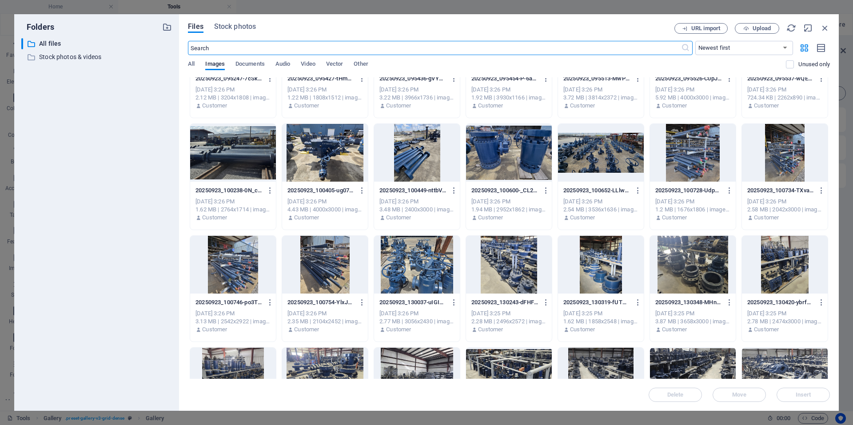
scroll to position [355, 0]
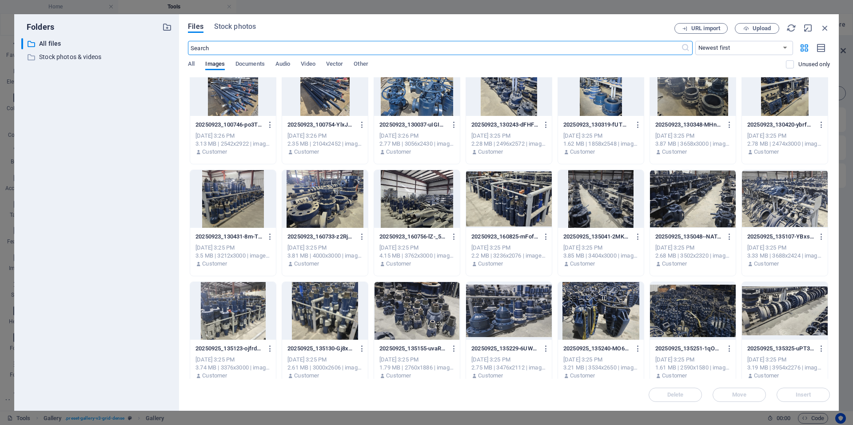
click at [412, 213] on div at bounding box center [417, 199] width 86 height 58
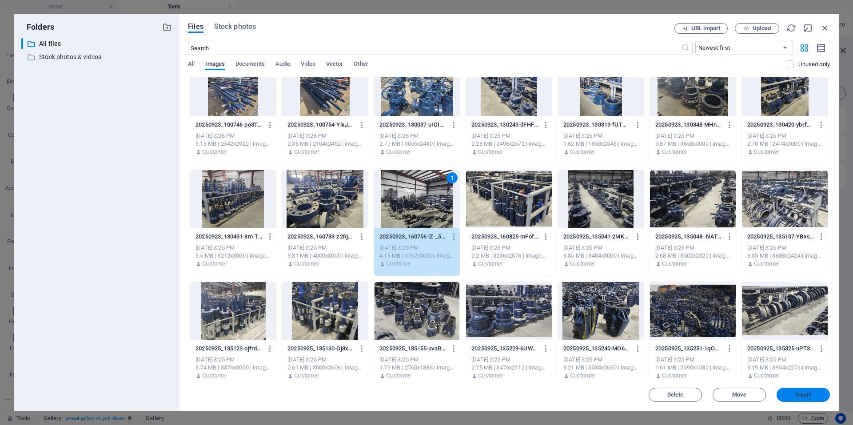
click at [799, 394] on span "Insert" at bounding box center [804, 394] width 16 height 5
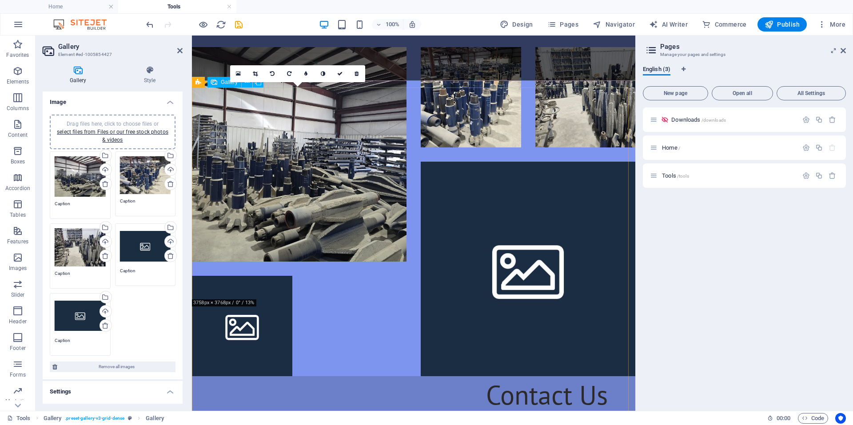
scroll to position [133, 0]
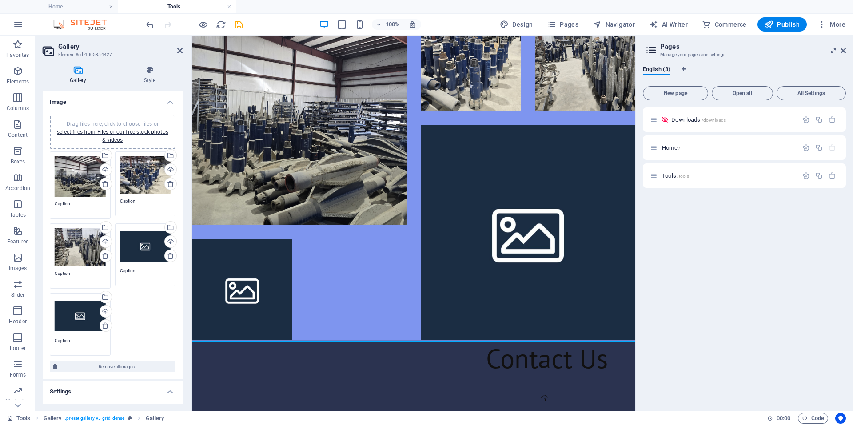
drag, startPoint x: 137, startPoint y: 260, endPoint x: 140, endPoint y: 297, distance: 37.4
click at [140, 297] on div "Drag files here, click to choose files or select files from Files or our free s…" at bounding box center [113, 253] width 130 height 209
drag, startPoint x: 140, startPoint y: 269, endPoint x: 137, endPoint y: 290, distance: 21.0
click at [137, 290] on div "Drag files here, click to choose files or select files from Files or our free s…" at bounding box center [145, 258] width 65 height 74
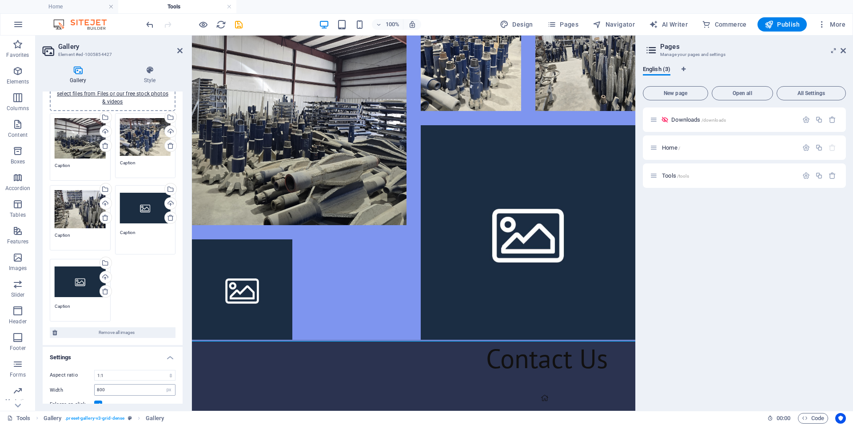
scroll to position [0, 0]
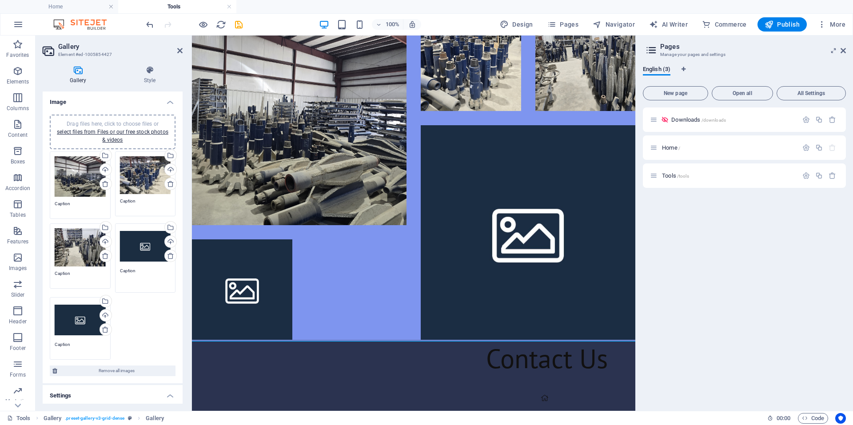
click at [90, 120] on div "Drag files here, click to choose files or select files from Files or our free s…" at bounding box center [112, 132] width 115 height 24
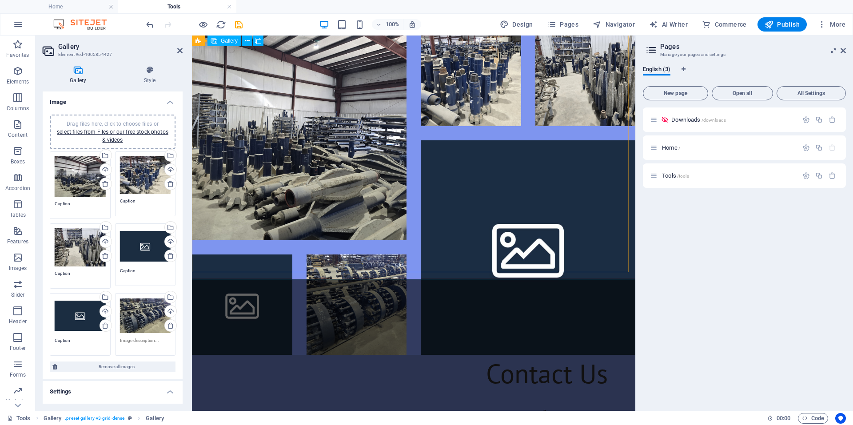
scroll to position [112, 0]
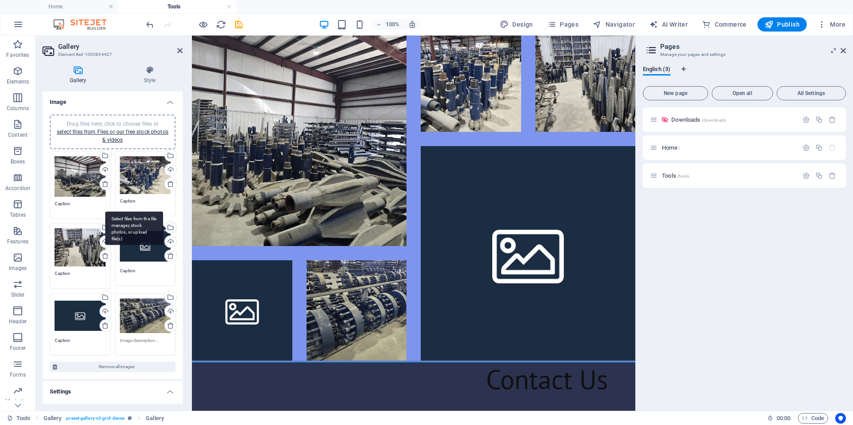
click at [171, 227] on div "Select files from the file manager, stock photos, or upload file(s)" at bounding box center [169, 228] width 13 height 13
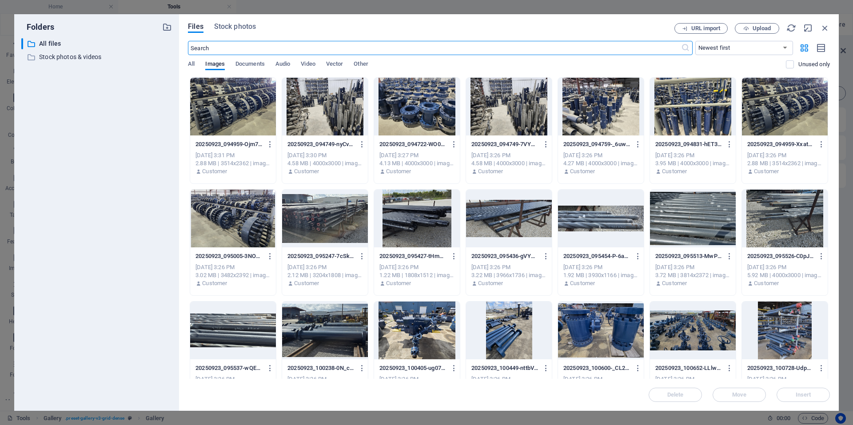
scroll to position [0, 0]
click at [236, 213] on div at bounding box center [233, 219] width 86 height 58
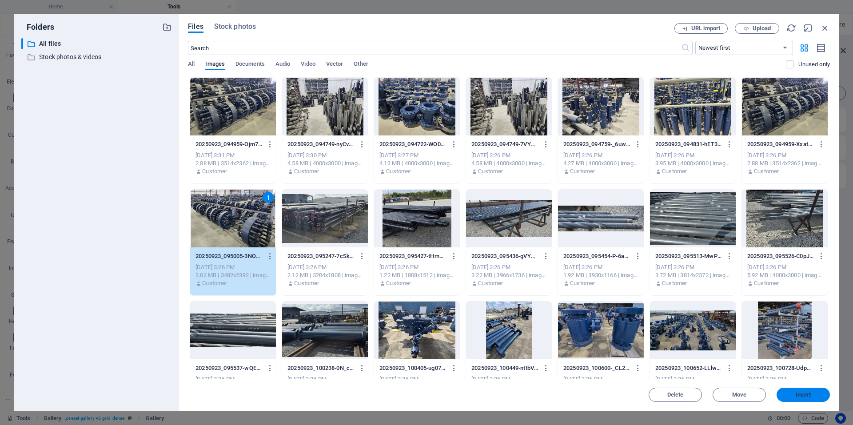
click at [786, 394] on span "Insert" at bounding box center [803, 394] width 46 height 5
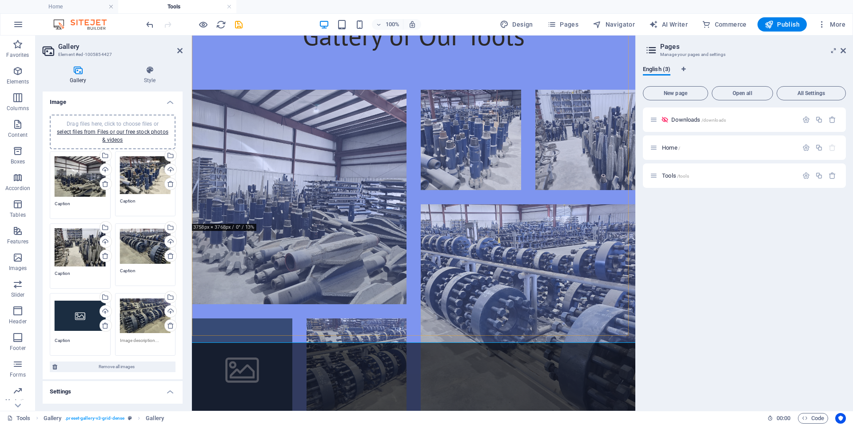
scroll to position [133, 0]
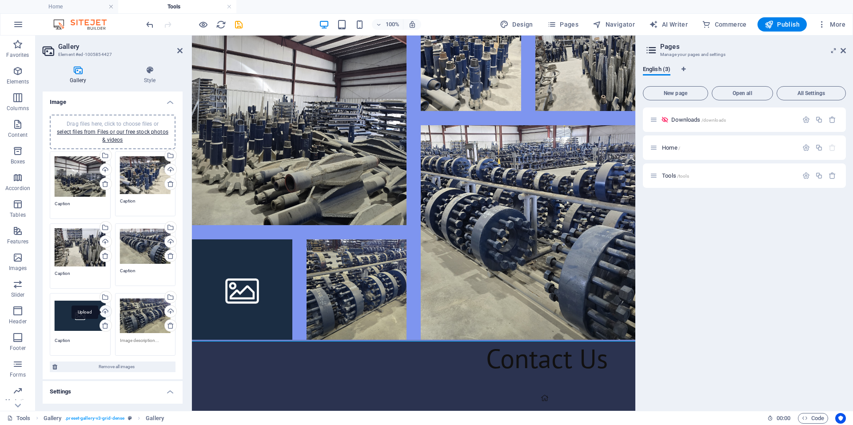
click at [99, 311] on div "Upload" at bounding box center [104, 312] width 13 height 13
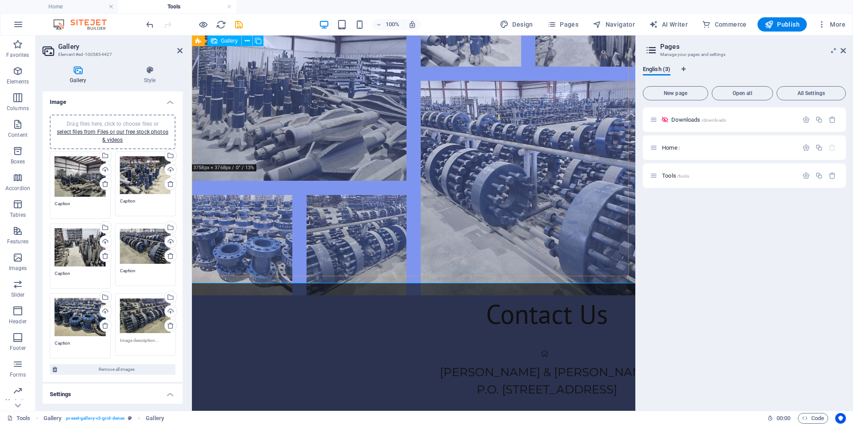
scroll to position [267, 0]
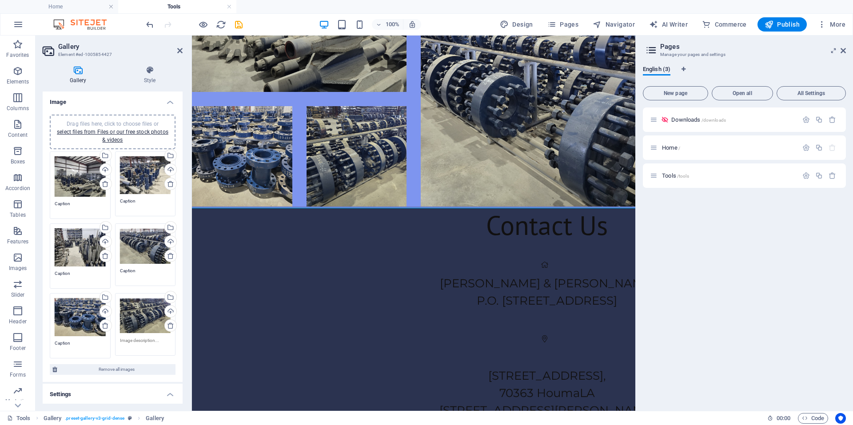
click at [174, 105] on h4 "Image" at bounding box center [113, 100] width 140 height 16
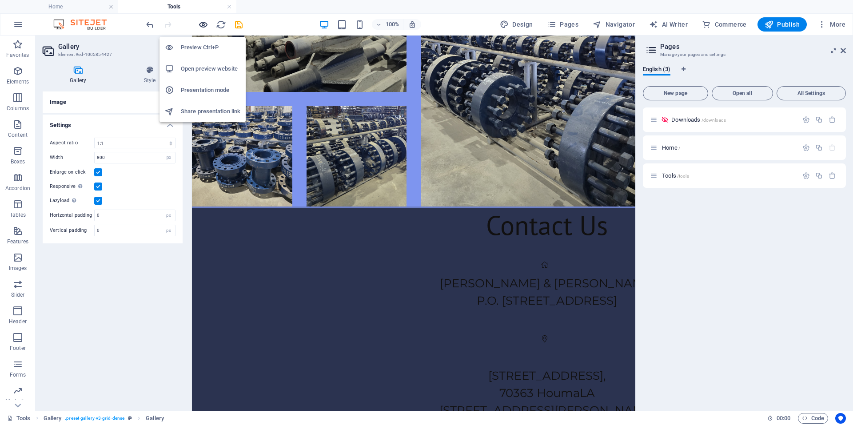
click at [198, 24] on icon "button" at bounding box center [203, 25] width 10 height 10
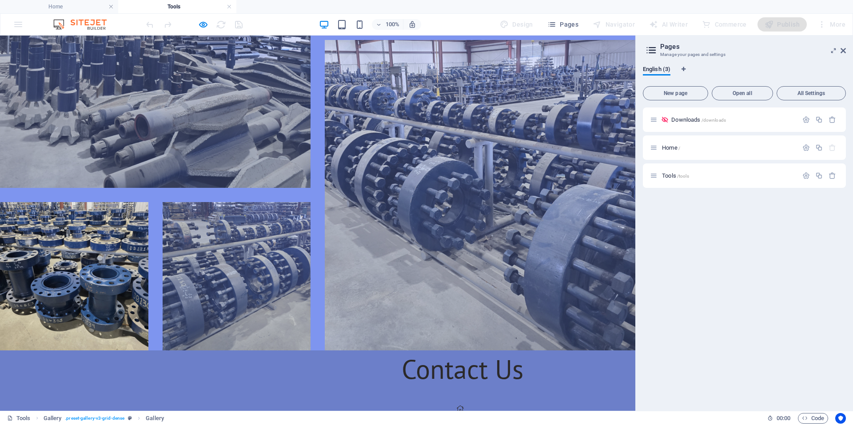
click at [87, 241] on img at bounding box center [74, 276] width 148 height 148
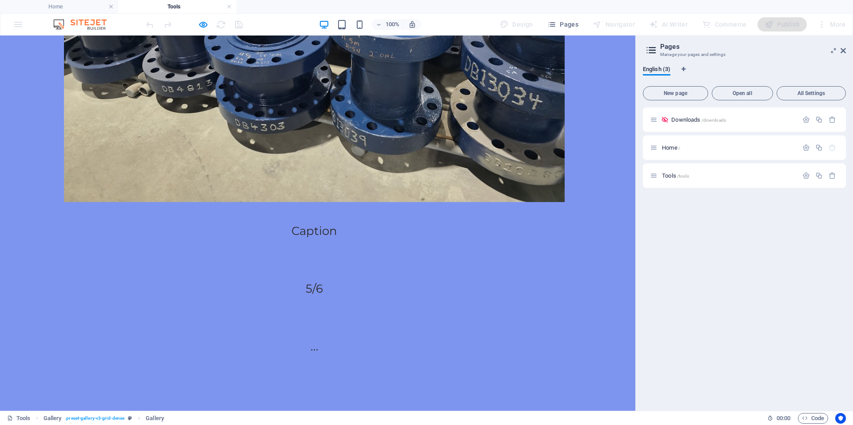
click at [315, 408] on button "button" at bounding box center [315, 408] width 0 height 0
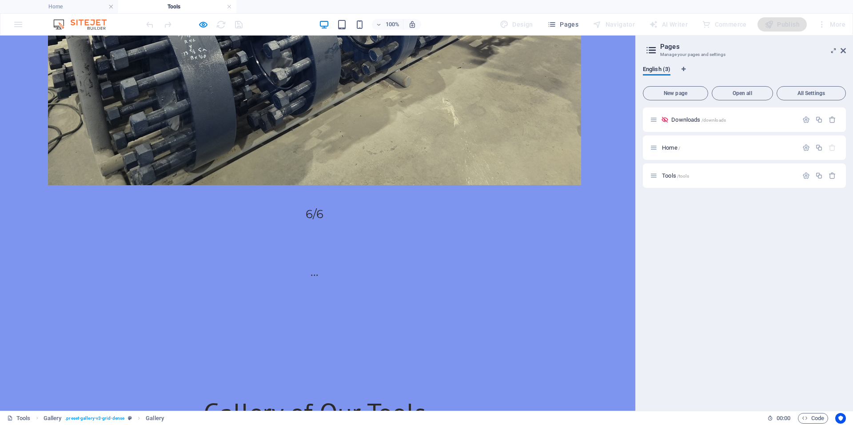
click at [315, 334] on button "button" at bounding box center [315, 334] width 0 height 0
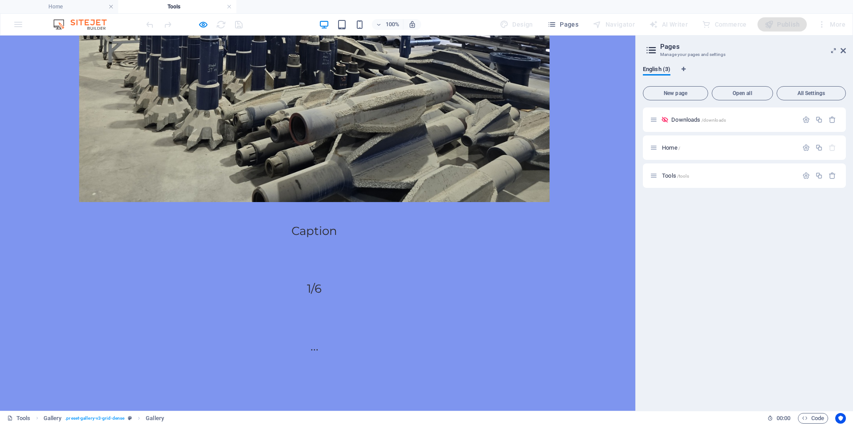
click at [315, 408] on button "button" at bounding box center [315, 408] width 0 height 0
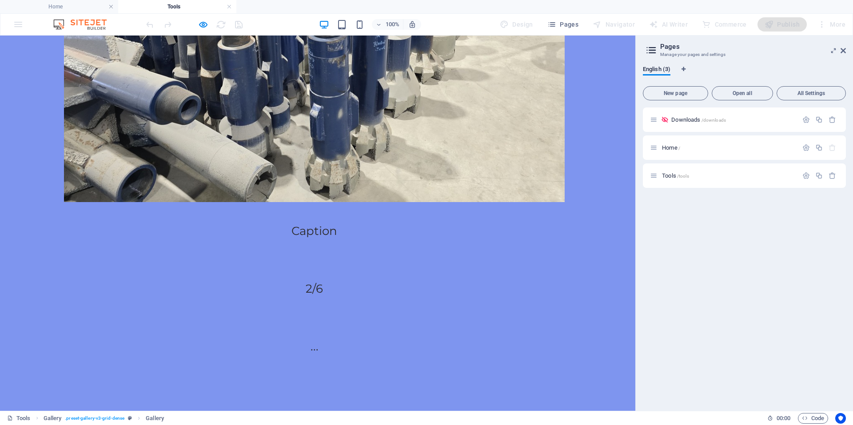
click at [315, 408] on button "button" at bounding box center [315, 408] width 0 height 0
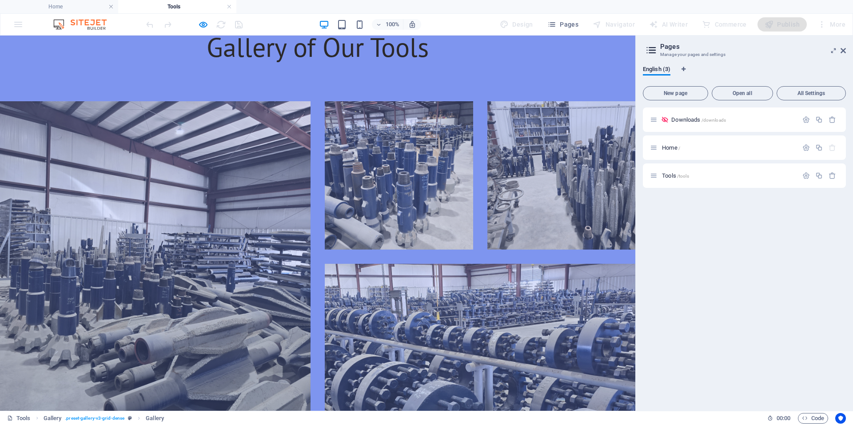
scroll to position [0, 0]
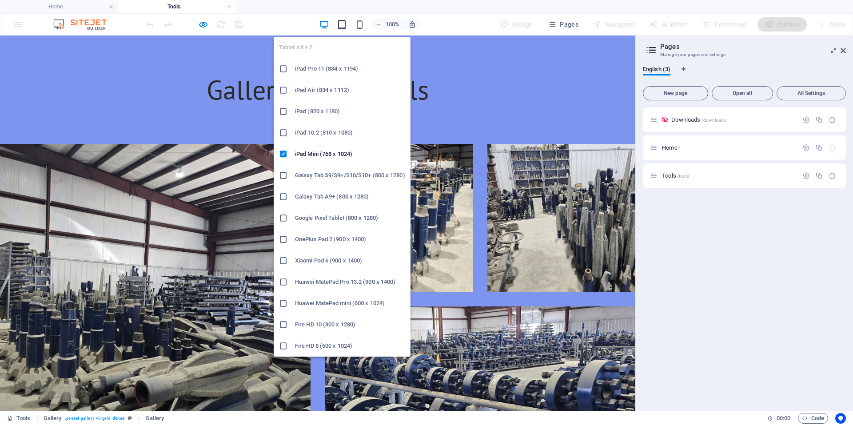
click at [346, 24] on icon "button" at bounding box center [342, 25] width 10 height 10
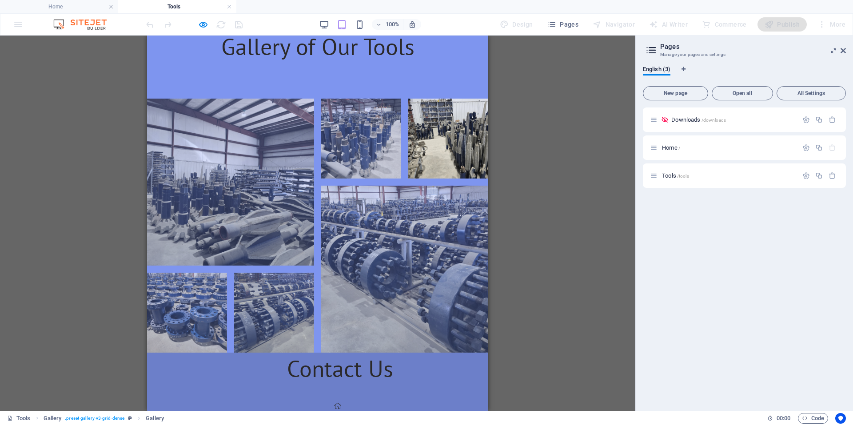
scroll to position [178, 0]
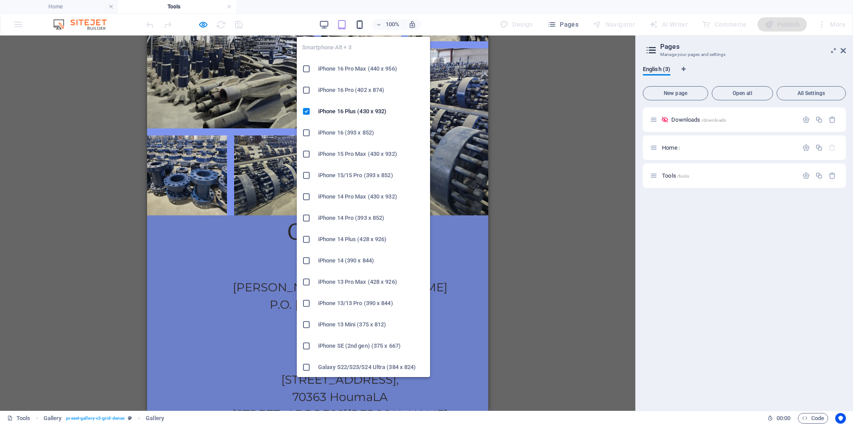
click at [362, 20] on icon "button" at bounding box center [360, 25] width 10 height 10
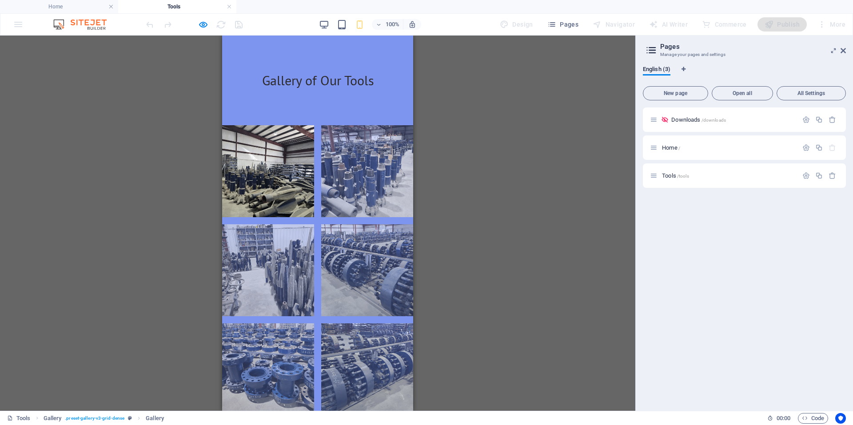
scroll to position [214, 0]
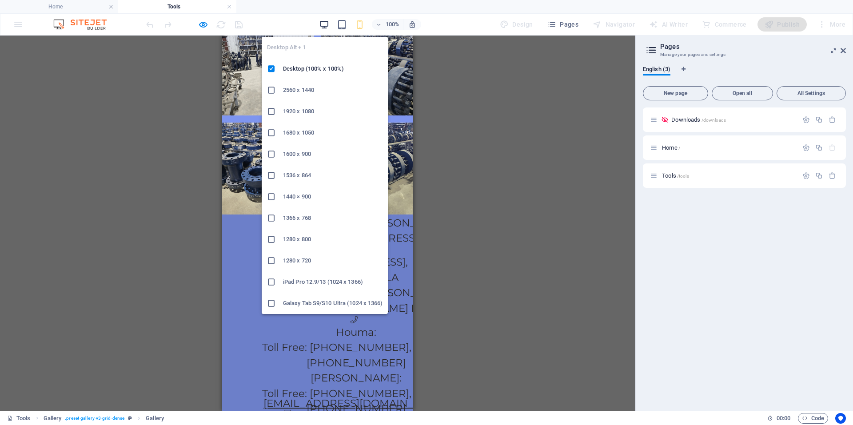
click at [321, 24] on icon "button" at bounding box center [324, 25] width 10 height 10
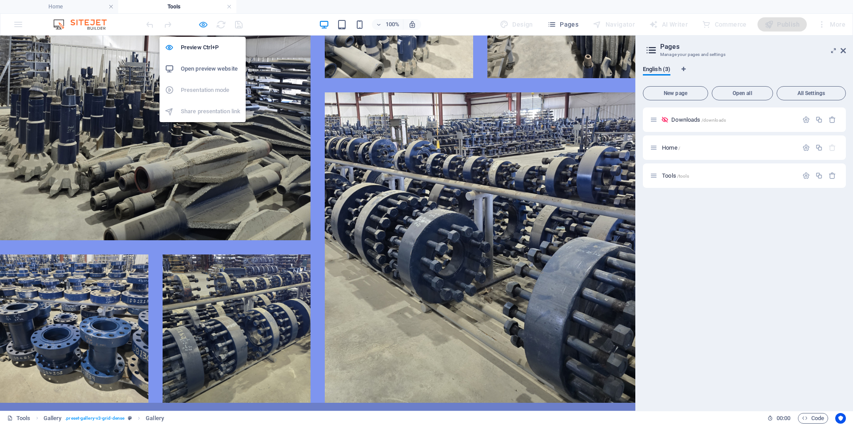
click at [206, 24] on icon "button" at bounding box center [203, 25] width 10 height 10
select select "4"
select select "px"
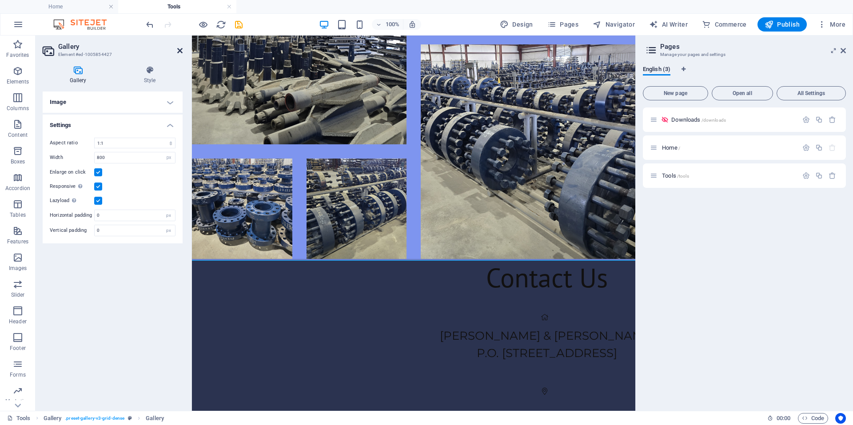
click at [179, 50] on icon at bounding box center [179, 50] width 5 height 7
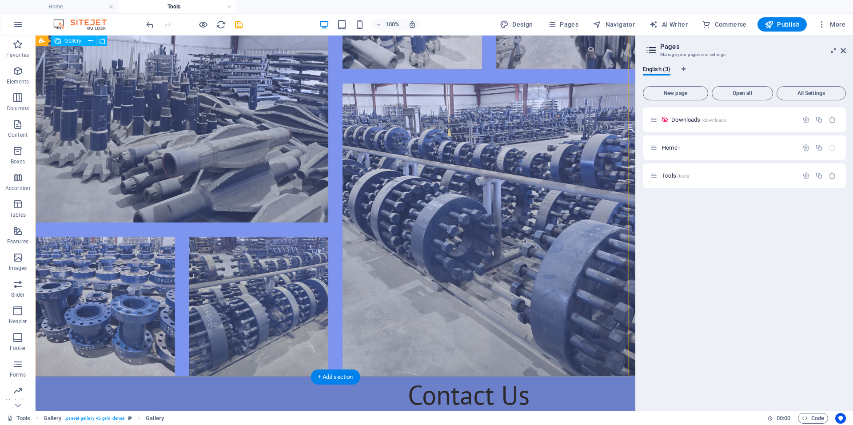
scroll to position [170, 0]
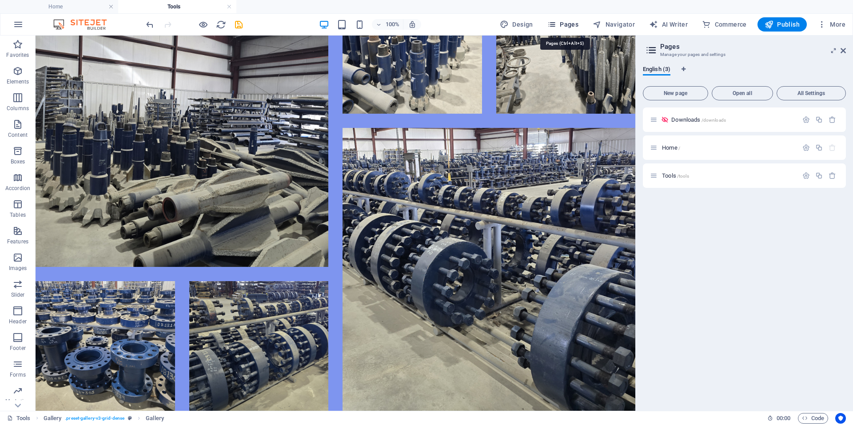
click at [581, 22] on button "Pages" at bounding box center [563, 24] width 38 height 14
click at [845, 50] on icon at bounding box center [843, 50] width 5 height 7
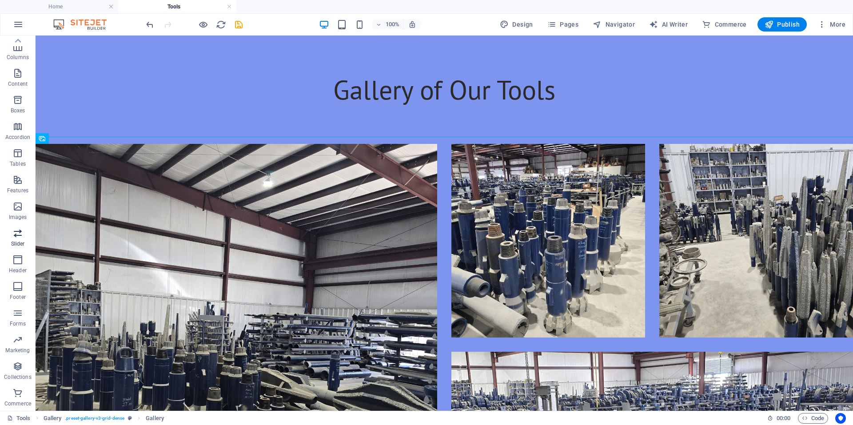
scroll to position [7, 0]
click at [13, 249] on icon "button" at bounding box center [17, 251] width 11 height 11
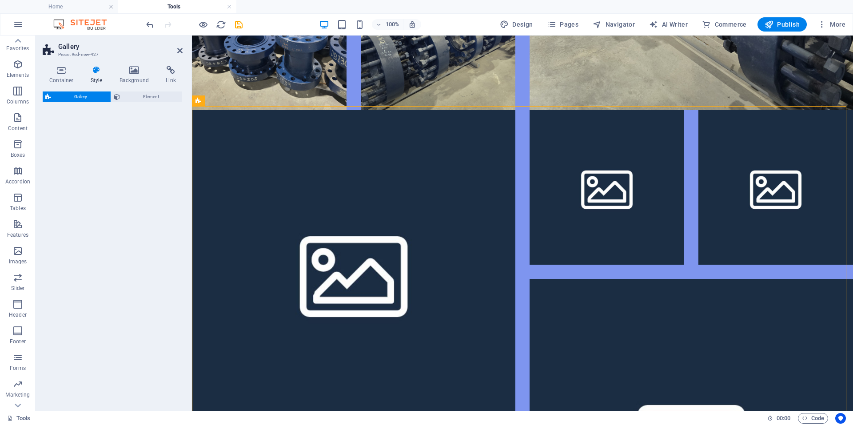
scroll to position [525, 0]
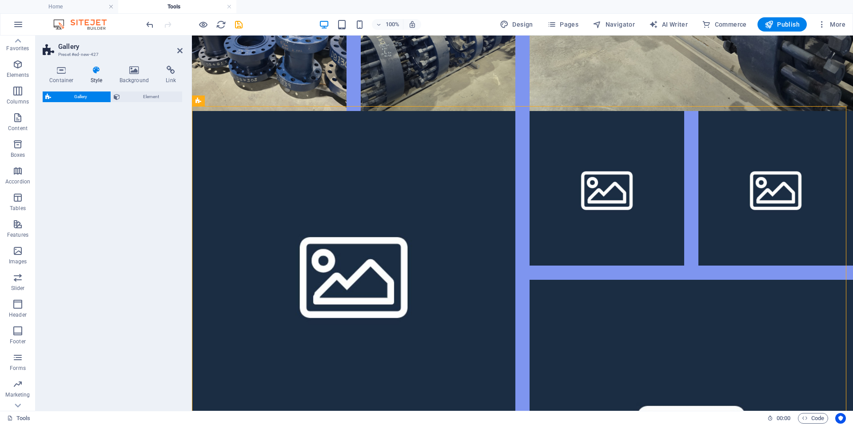
select select "rem"
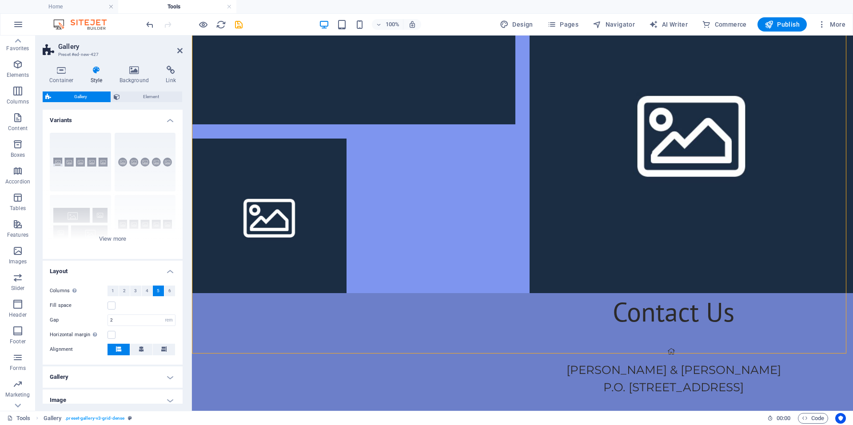
scroll to position [836, 0]
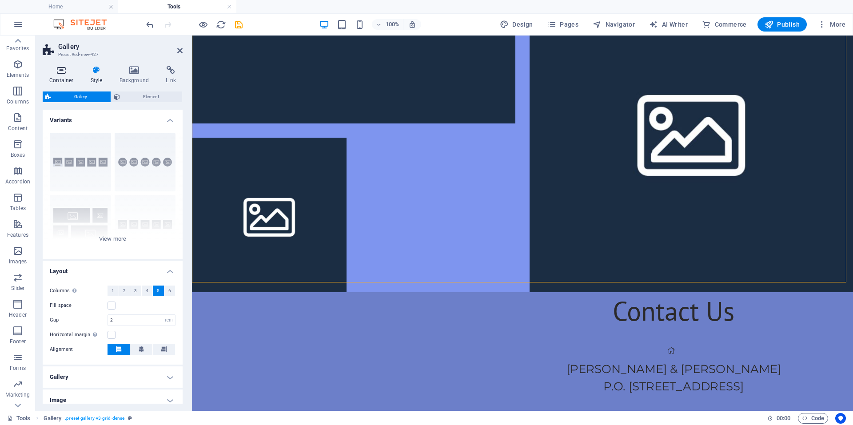
click at [68, 72] on icon at bounding box center [62, 70] width 38 height 9
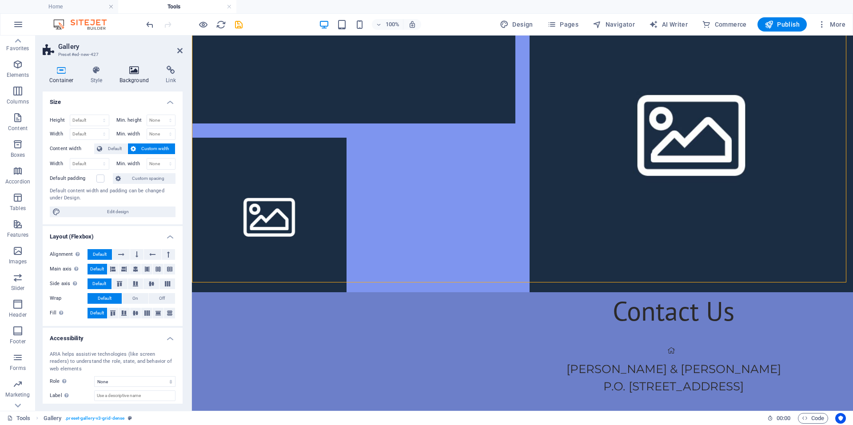
click at [131, 72] on icon at bounding box center [134, 70] width 43 height 9
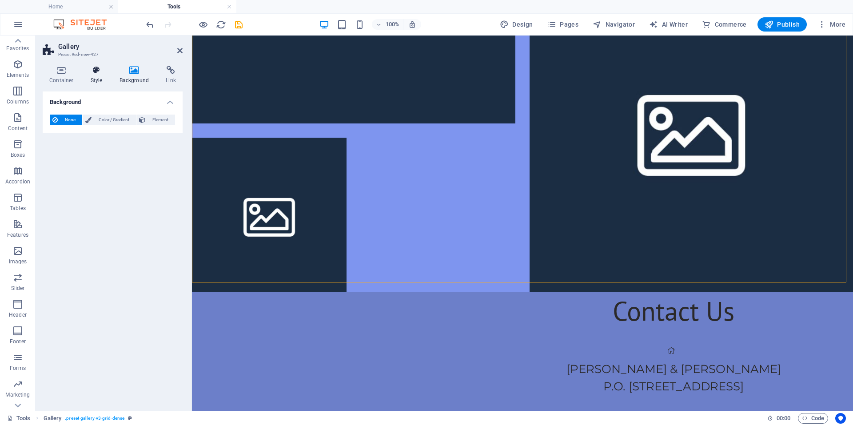
click at [107, 74] on icon at bounding box center [96, 70] width 25 height 9
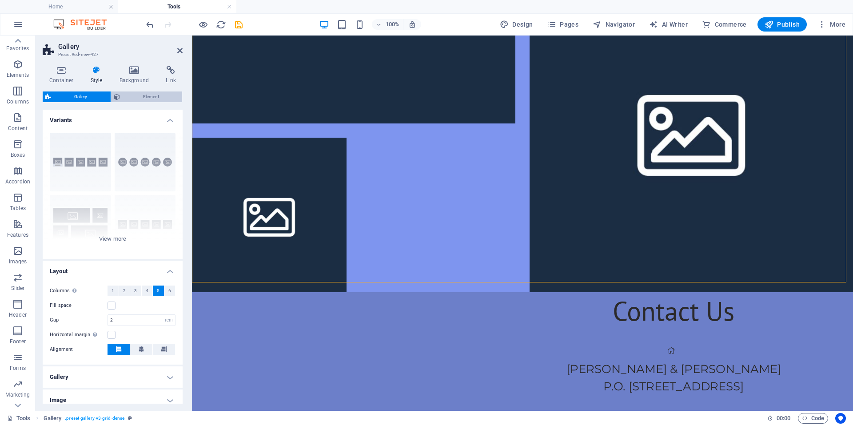
click at [146, 97] on span "Element" at bounding box center [151, 97] width 57 height 11
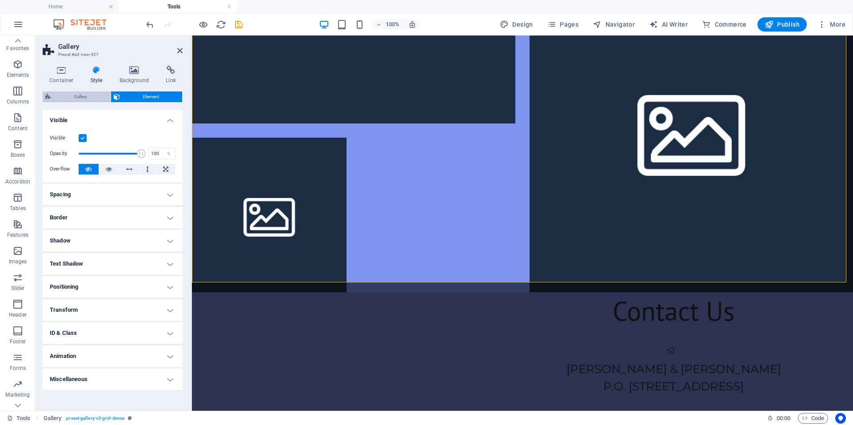
click at [109, 95] on button "Gallery" at bounding box center [77, 97] width 68 height 11
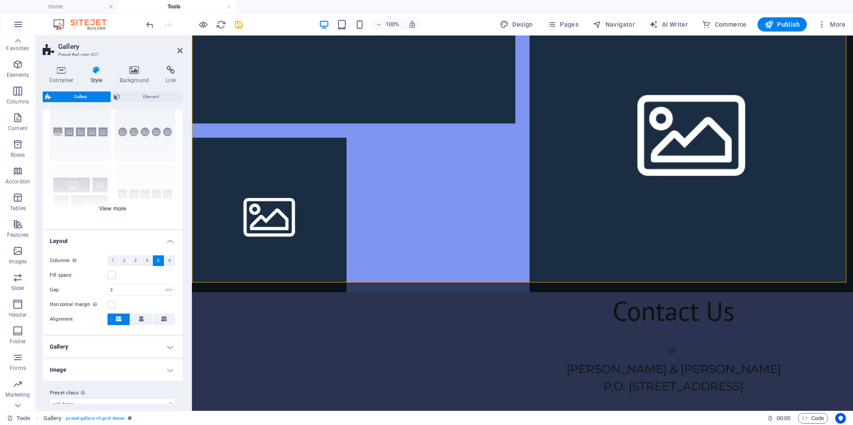
scroll to position [43, 0]
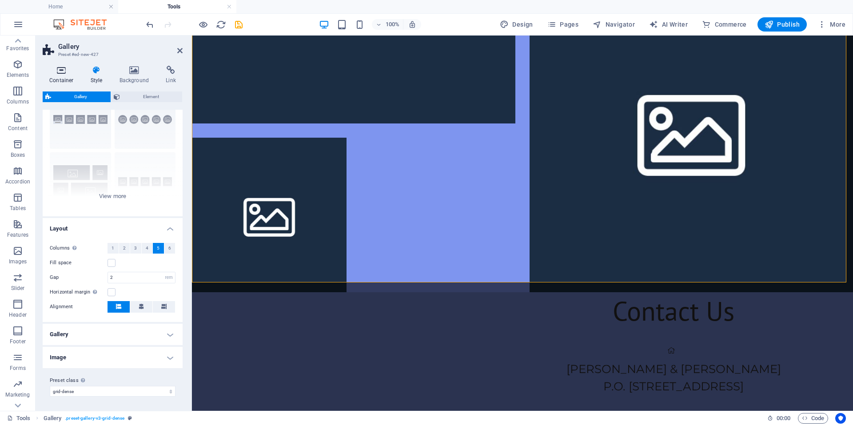
click at [65, 76] on h4 "Container" at bounding box center [63, 75] width 41 height 19
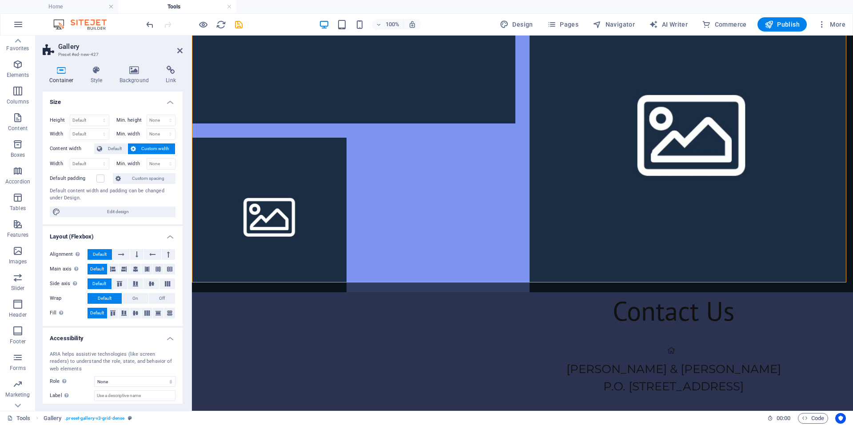
click at [164, 101] on h4 "Size" at bounding box center [113, 100] width 140 height 16
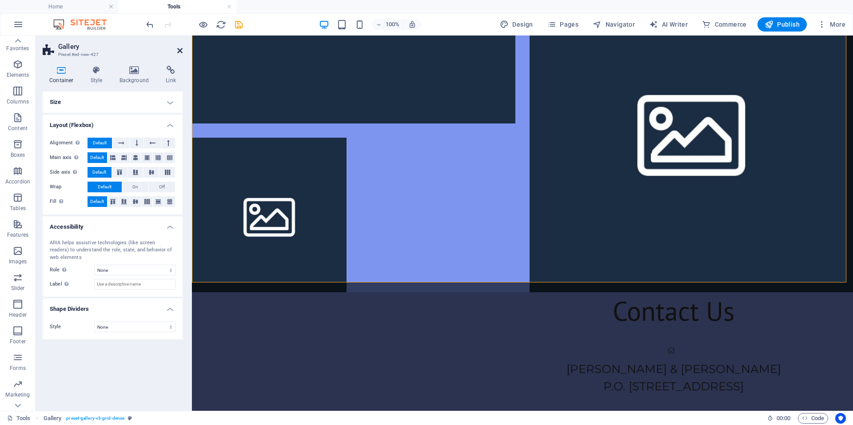
click at [180, 50] on icon at bounding box center [179, 50] width 5 height 7
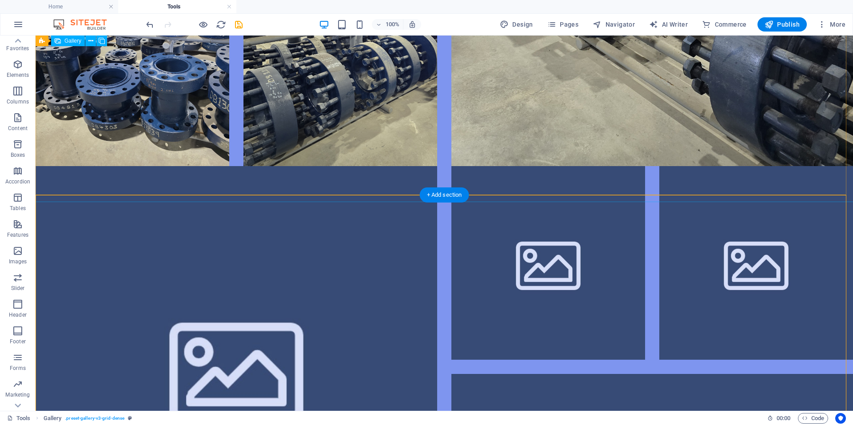
scroll to position [554, 0]
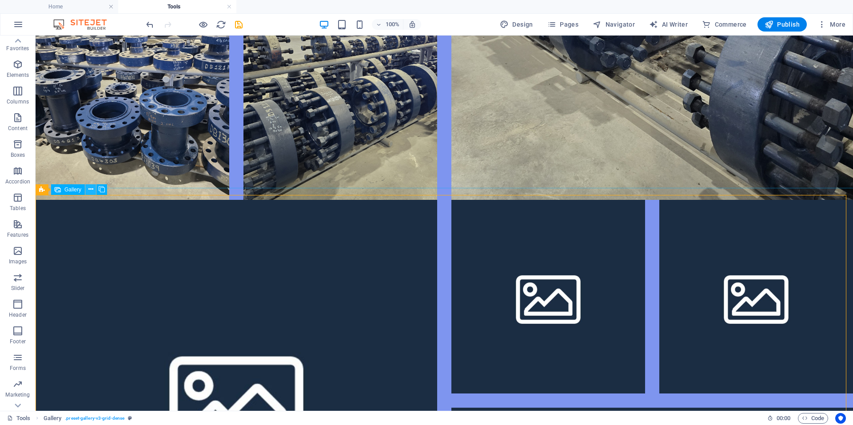
click at [92, 193] on icon at bounding box center [90, 189] width 5 height 9
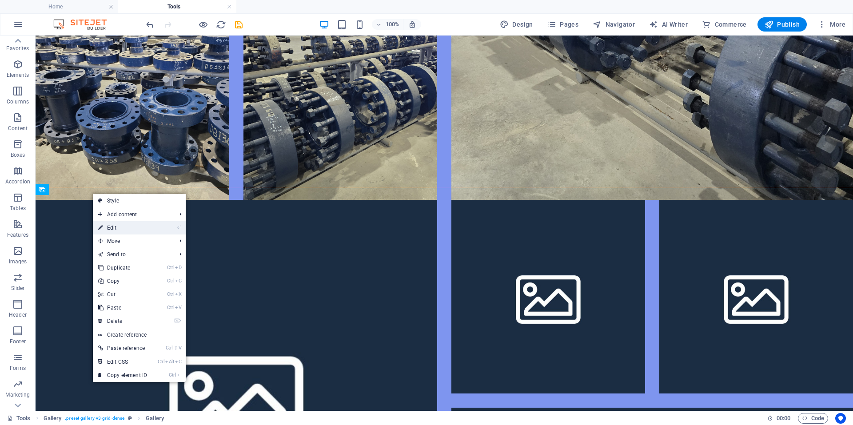
click at [108, 226] on link "⏎ Edit" at bounding box center [123, 227] width 60 height 13
select select "4"
select select "px"
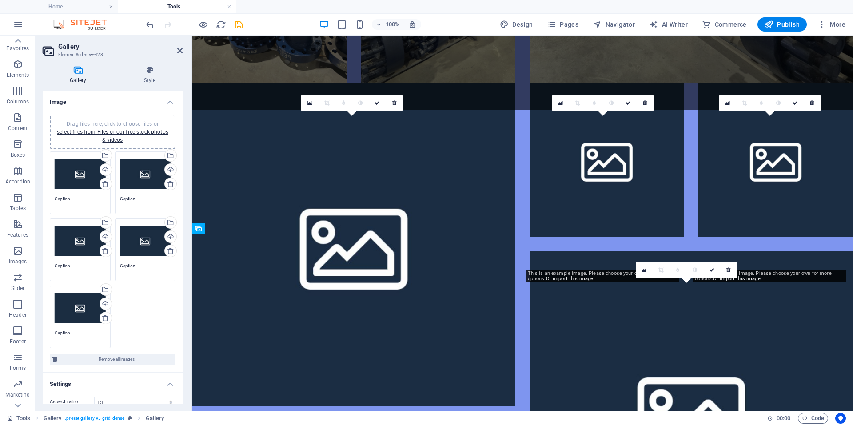
scroll to position [515, 0]
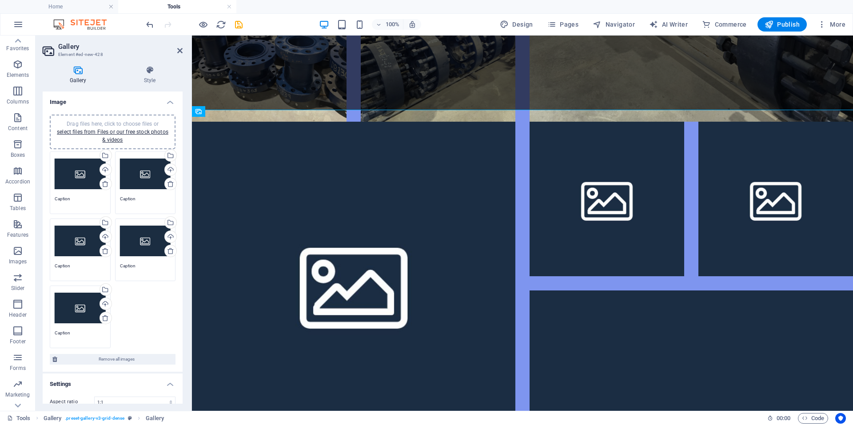
click at [122, 124] on span "Drag files here, click to choose files or select files from Files or our free s…" at bounding box center [113, 132] width 112 height 22
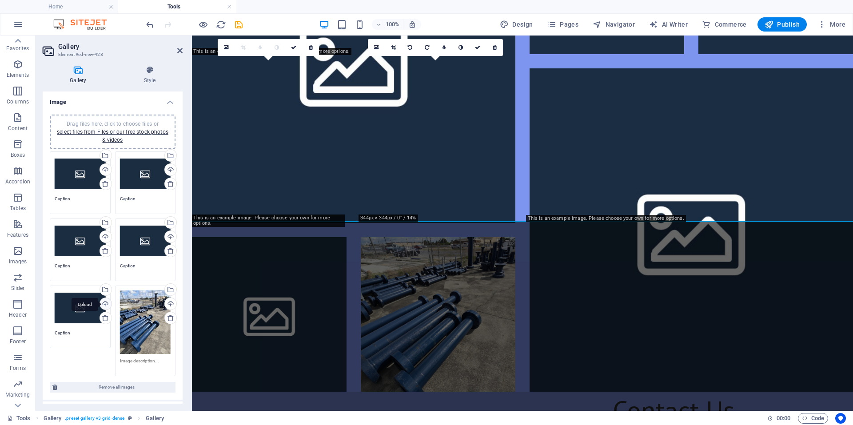
scroll to position [904, 0]
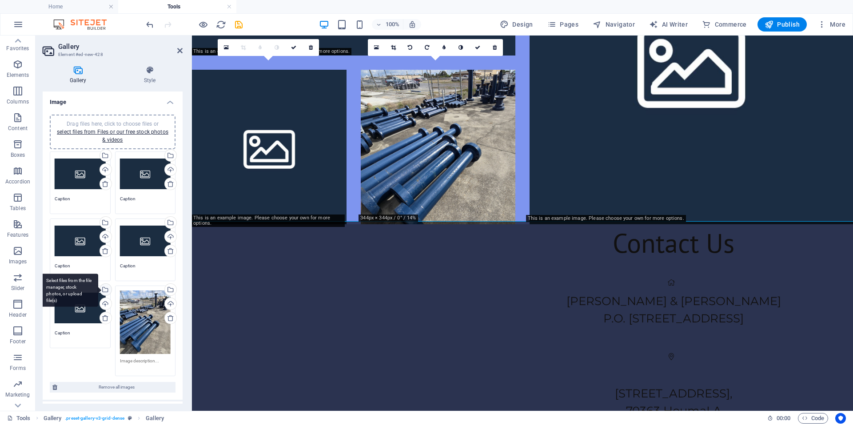
click at [105, 290] on div "Select files from the file manager, stock photos, or upload file(s)" at bounding box center [104, 290] width 13 height 13
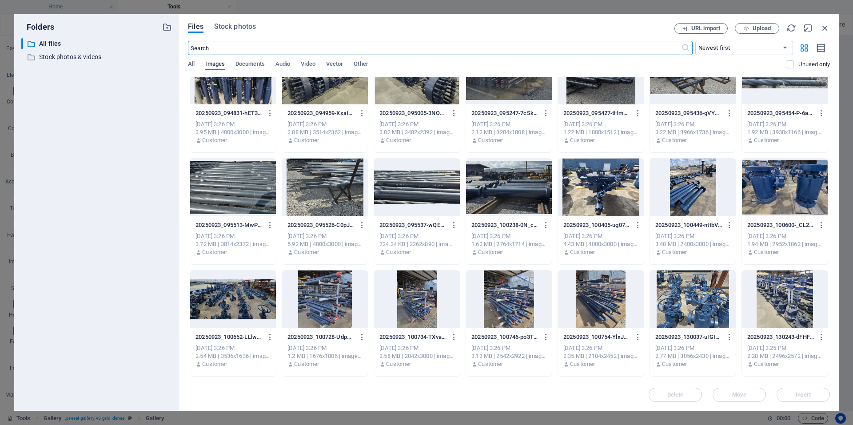
scroll to position [100, 0]
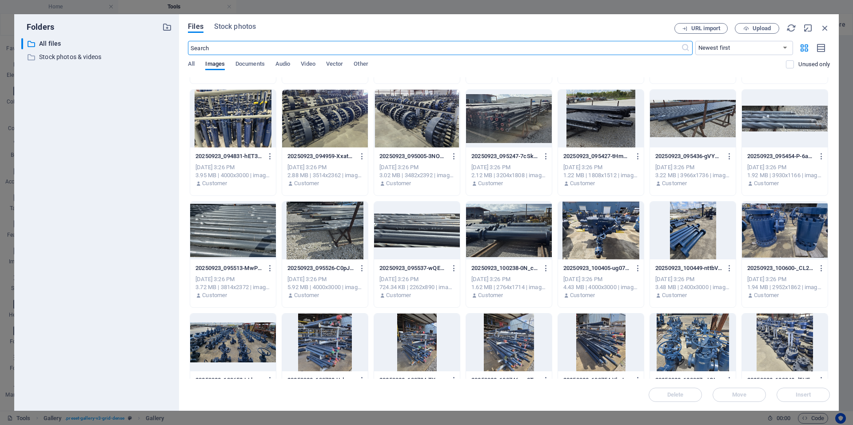
click at [501, 237] on div at bounding box center [509, 231] width 86 height 58
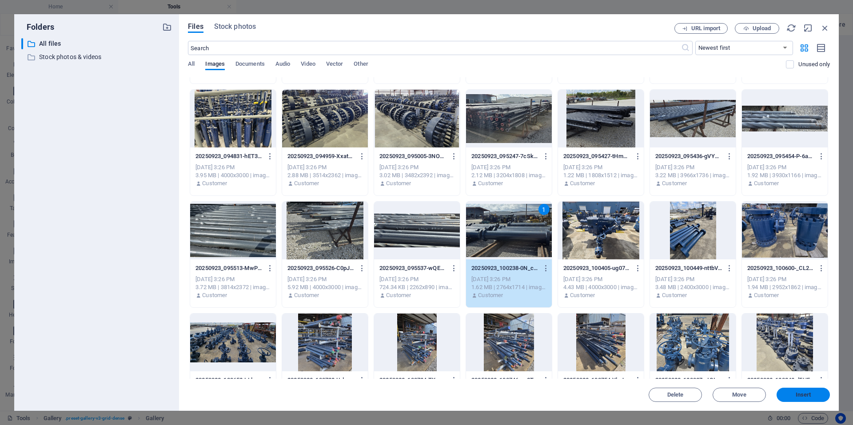
click at [787, 393] on span "Insert" at bounding box center [803, 394] width 46 height 5
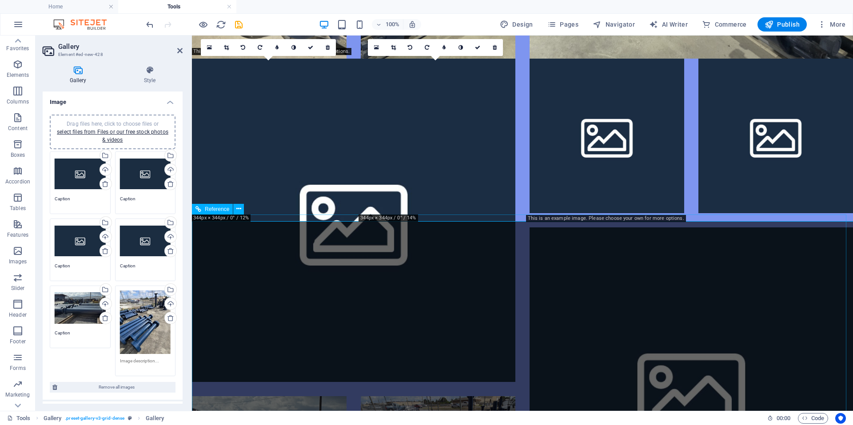
scroll to position [904, 0]
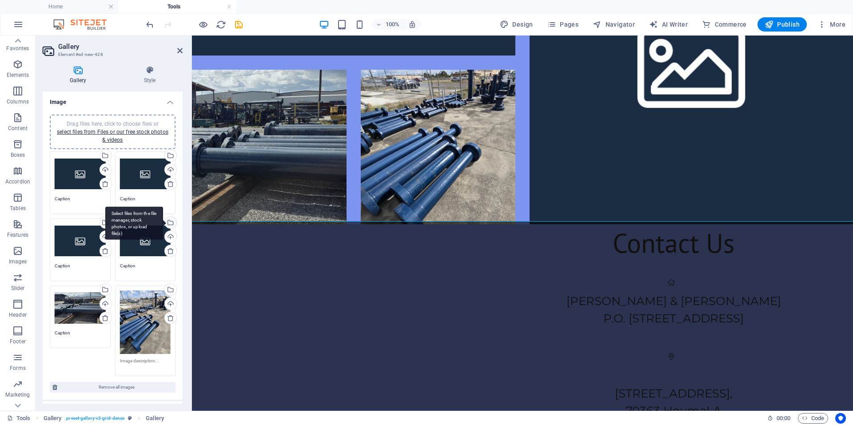
click at [171, 227] on div "Select files from the file manager, stock photos, or upload file(s)" at bounding box center [169, 223] width 13 height 13
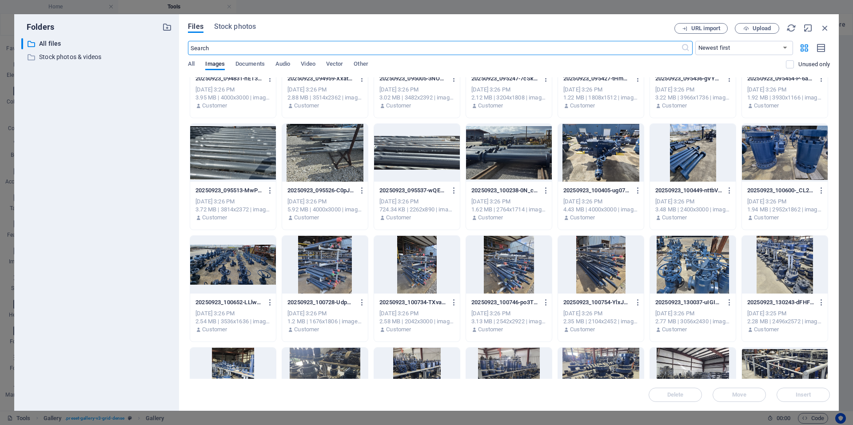
scroll to position [311, 0]
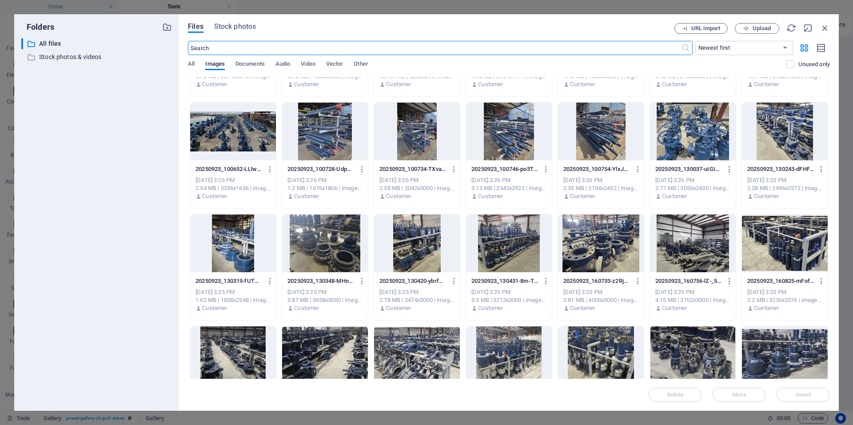
click at [245, 263] on div at bounding box center [233, 244] width 86 height 58
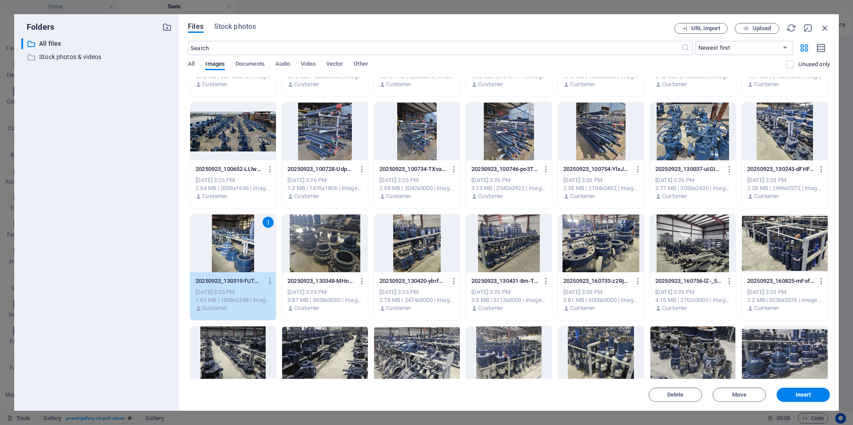
click at [332, 245] on div at bounding box center [325, 244] width 86 height 58
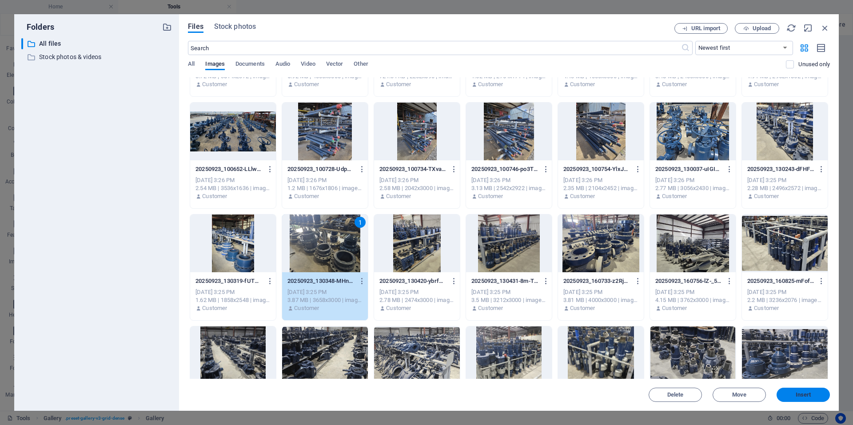
click at [797, 390] on button "Insert" at bounding box center [803, 395] width 53 height 14
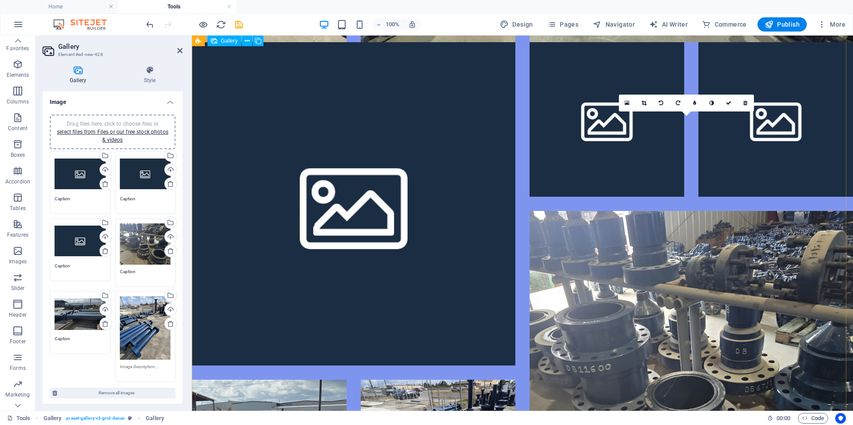
scroll to position [593, 0]
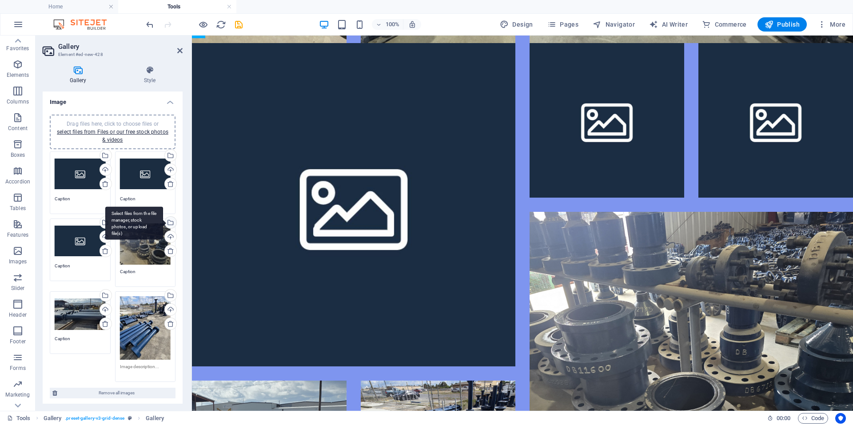
click at [162, 222] on div "Select files from the file manager, stock photos, or upload file(s)" at bounding box center [134, 223] width 58 height 33
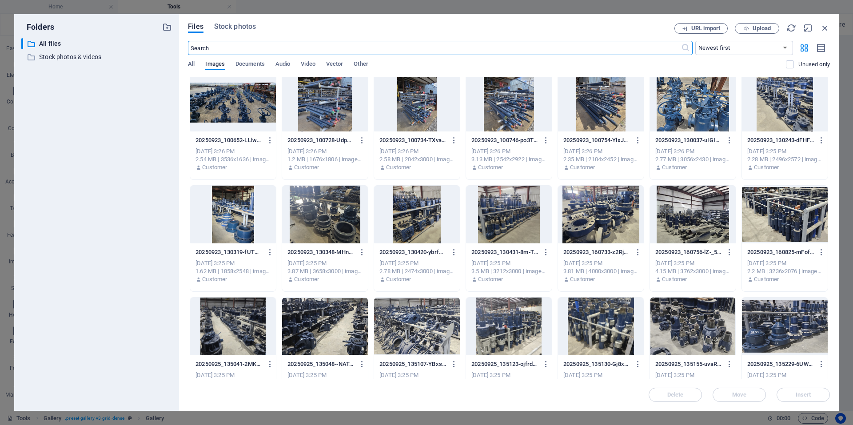
scroll to position [342, 0]
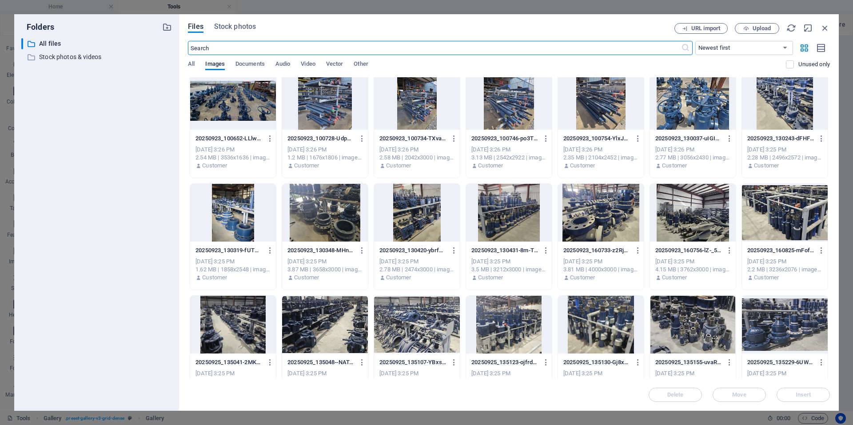
click at [406, 226] on div at bounding box center [417, 213] width 86 height 58
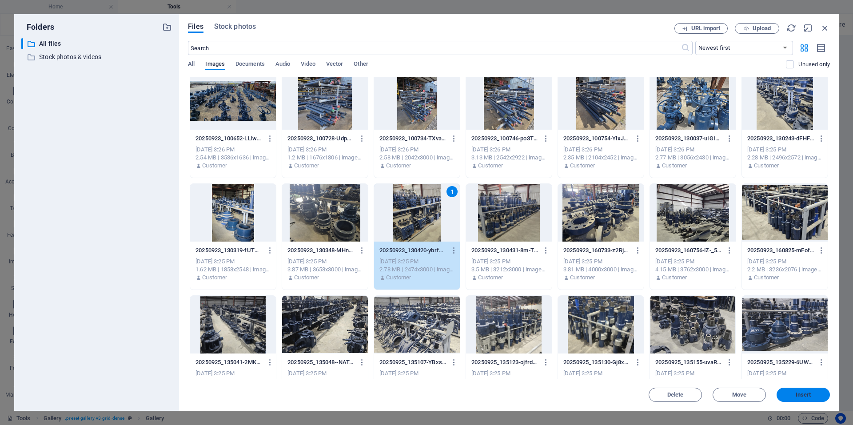
click at [805, 395] on span "Insert" at bounding box center [804, 394] width 16 height 5
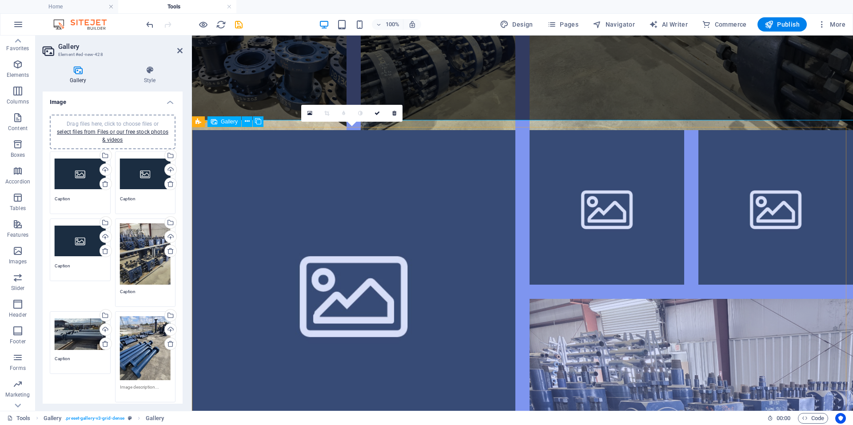
scroll to position [504, 0]
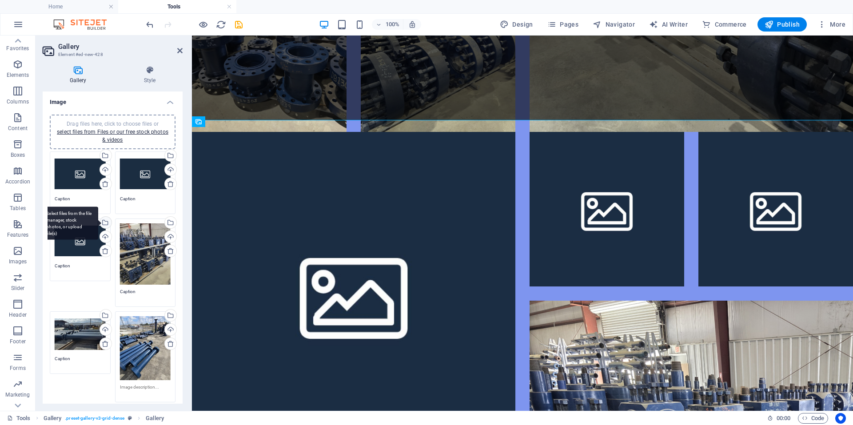
click at [106, 225] on div "Select files from the file manager, stock photos, or upload file(s)" at bounding box center [104, 223] width 13 height 13
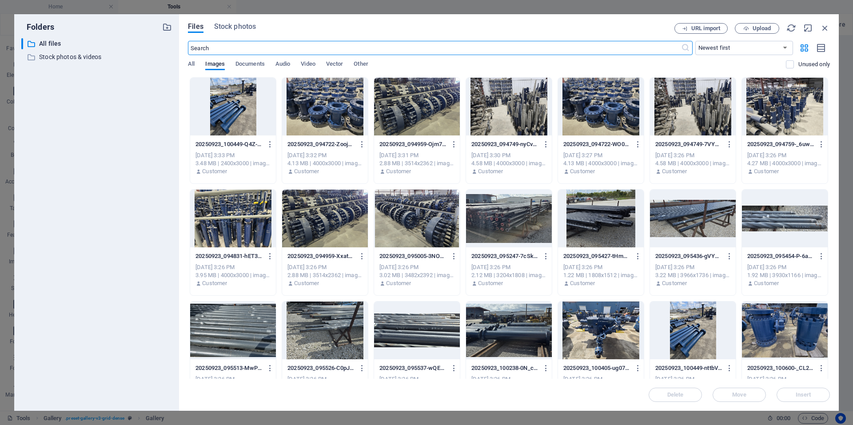
scroll to position [450, 0]
drag, startPoint x: 84, startPoint y: 21, endPoint x: 187, endPoint y: 20, distance: 102.2
click at [187, 20] on div "Folders ​ All files All files ​ Stock photos & videos Stock photos & videos Fil…" at bounding box center [426, 212] width 825 height 397
click at [304, 31] on div "Files Stock photos" at bounding box center [431, 28] width 487 height 10
drag, startPoint x: 328, startPoint y: 21, endPoint x: 381, endPoint y: 25, distance: 53.0
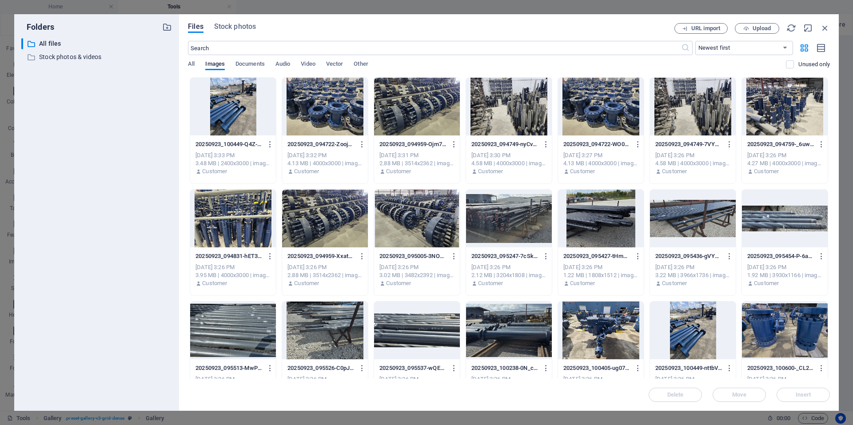
click at [372, 24] on div "Files Stock photos URL import Upload ​ Newest first Oldest first Name (A-Z) Nam…" at bounding box center [509, 212] width 660 height 397
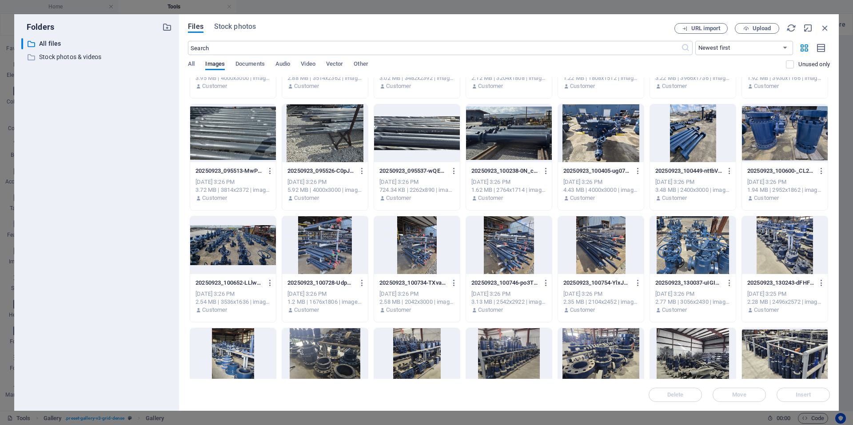
scroll to position [222, 0]
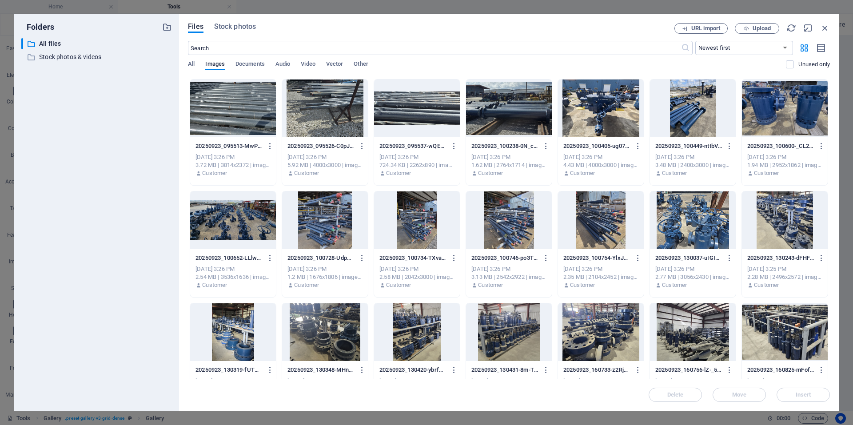
click at [615, 340] on div at bounding box center [601, 332] width 86 height 58
click at [805, 391] on button "Insert" at bounding box center [803, 395] width 53 height 14
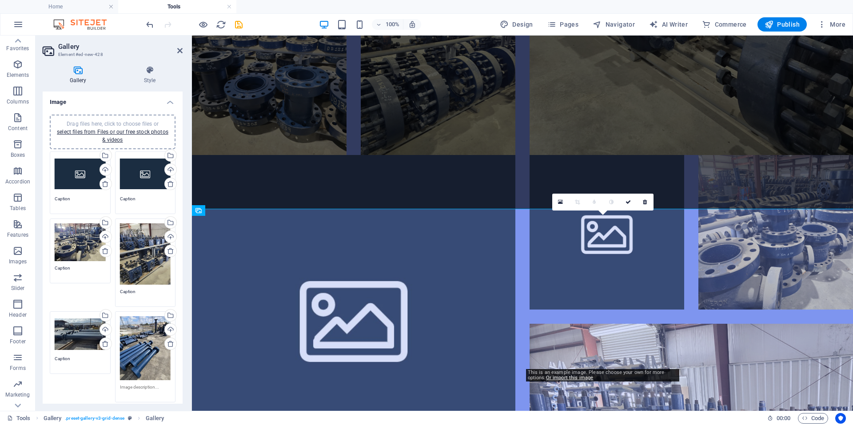
scroll to position [415, 0]
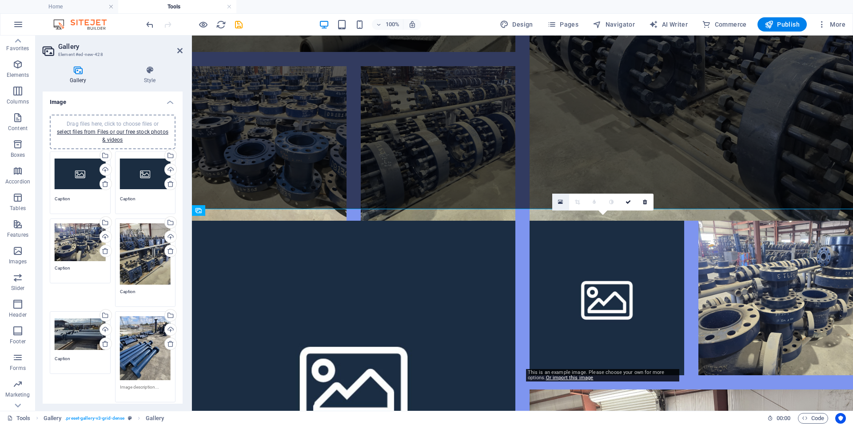
click at [556, 201] on link at bounding box center [560, 202] width 17 height 17
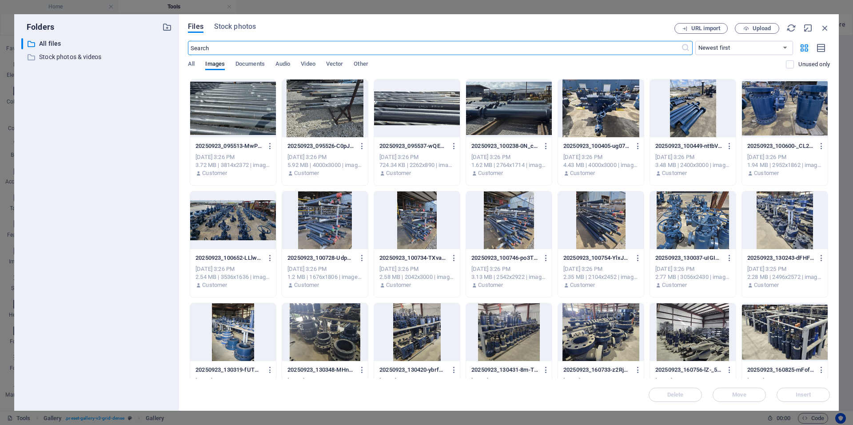
scroll to position [267, 0]
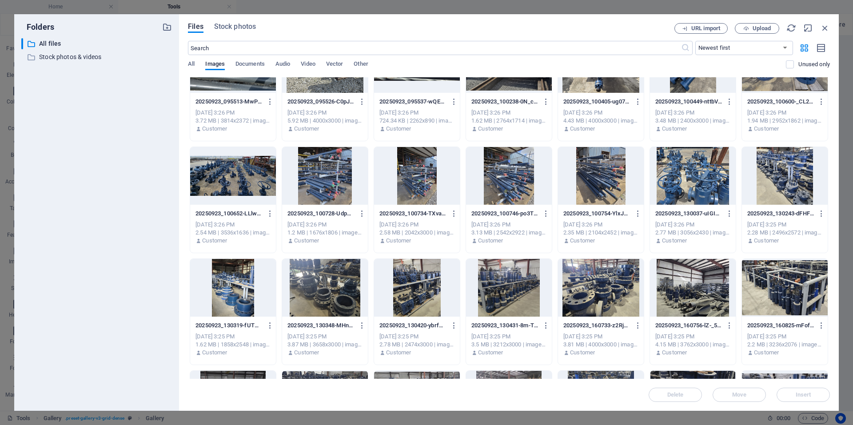
click at [228, 284] on div at bounding box center [233, 288] width 86 height 58
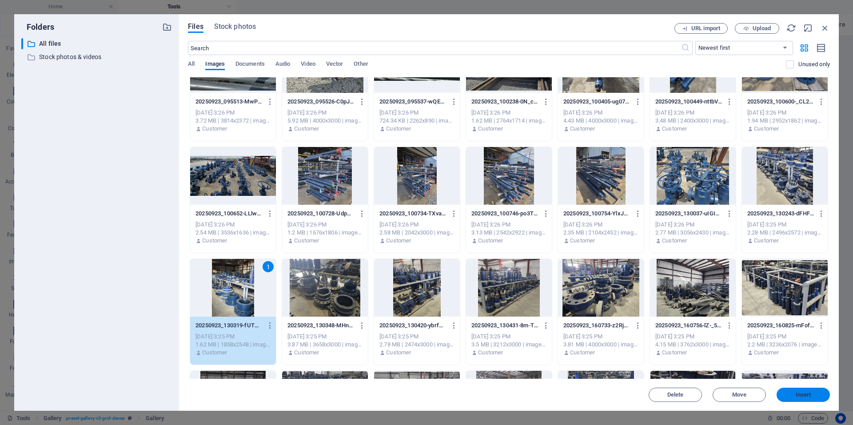
click at [802, 391] on button "Insert" at bounding box center [803, 395] width 53 height 14
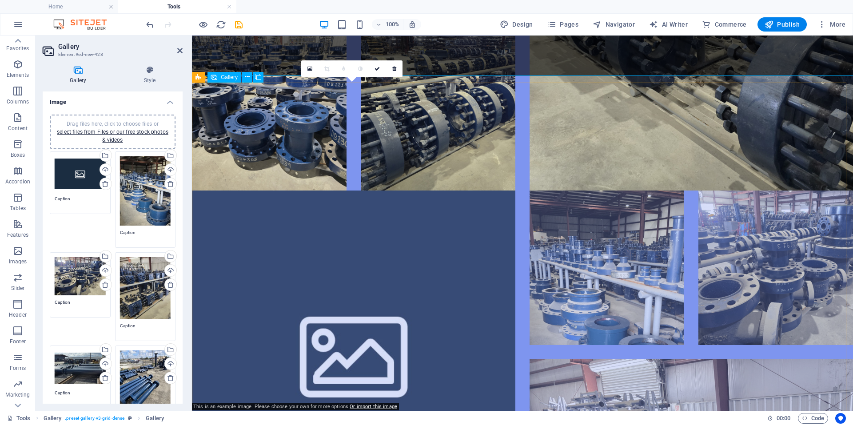
scroll to position [549, 0]
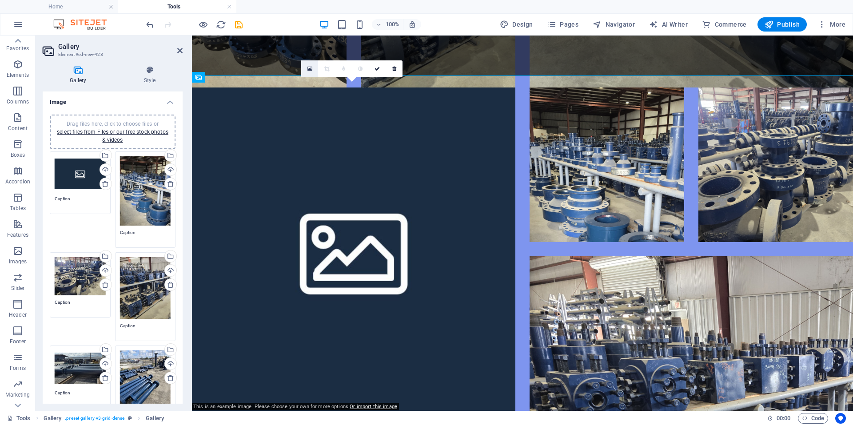
click at [305, 74] on link at bounding box center [309, 68] width 17 height 17
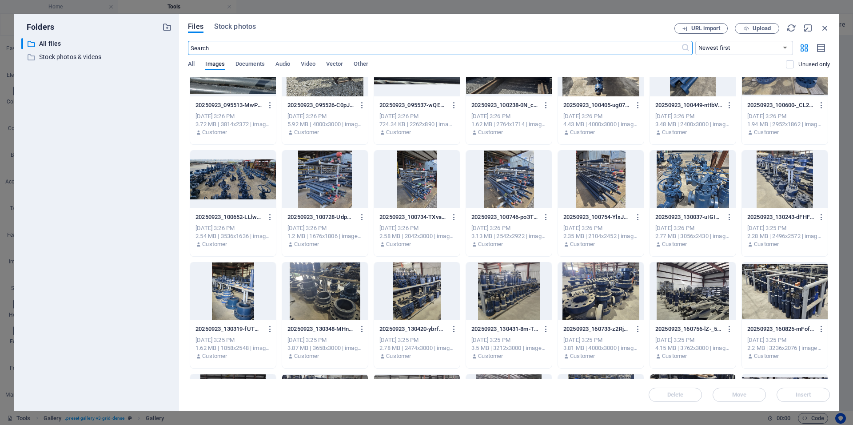
scroll to position [311, 0]
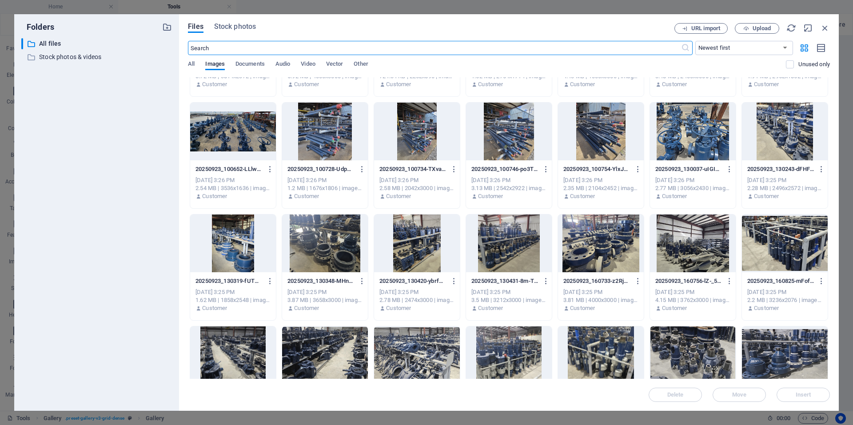
click at [358, 260] on div at bounding box center [325, 244] width 86 height 58
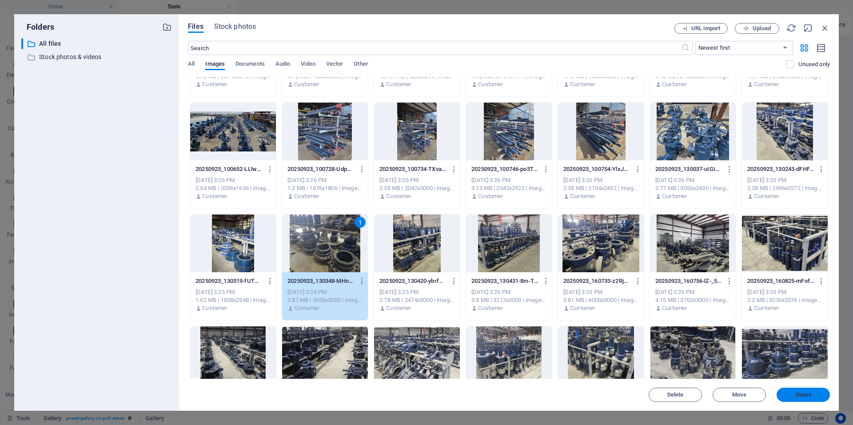
click at [795, 398] on button "Insert" at bounding box center [803, 395] width 53 height 14
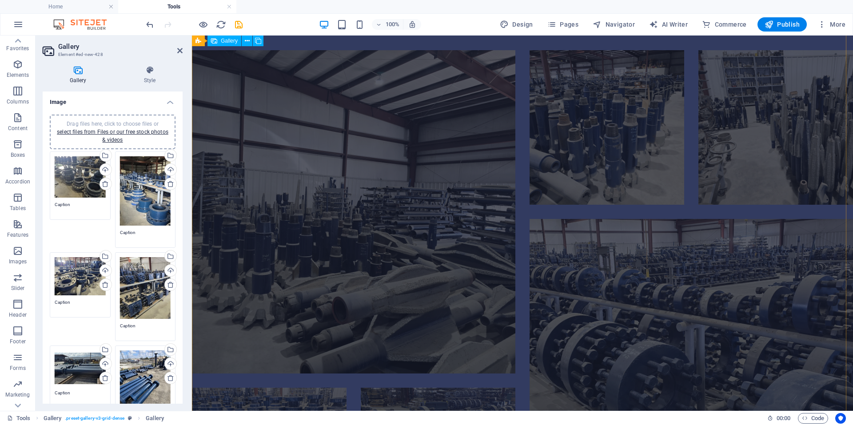
scroll to position [0, 0]
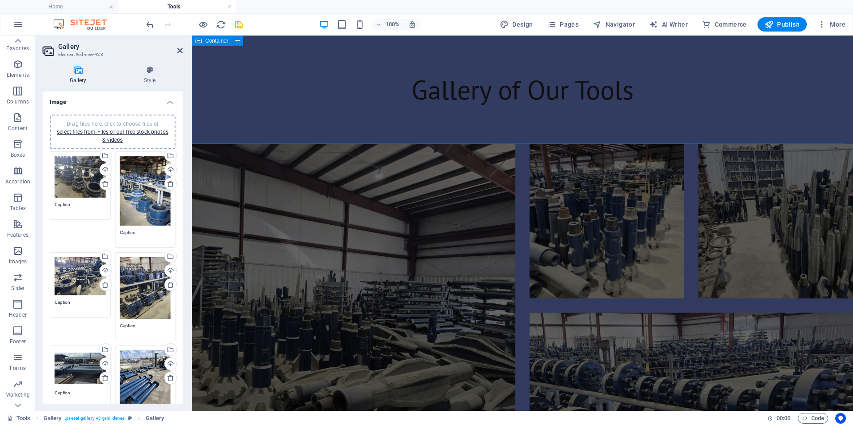
click at [207, 60] on div "Gallery of Our Tools" at bounding box center [522, 90] width 661 height 108
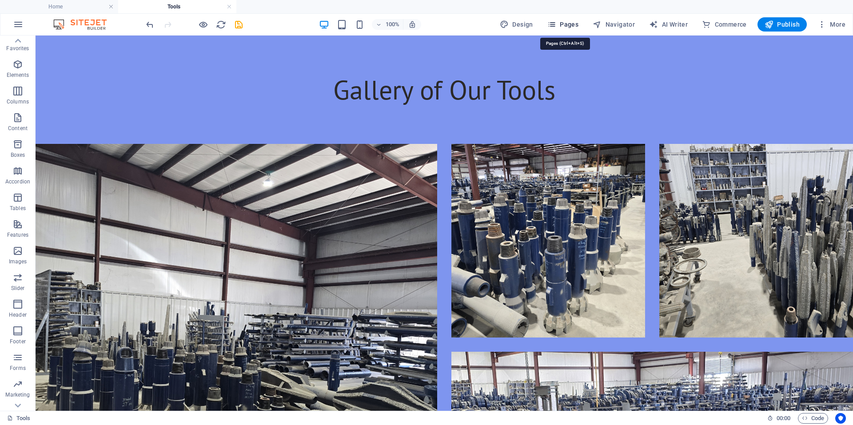
drag, startPoint x: 573, startPoint y: 24, endPoint x: 556, endPoint y: 23, distance: 16.9
click at [573, 24] on span "Pages" at bounding box center [562, 24] width 31 height 9
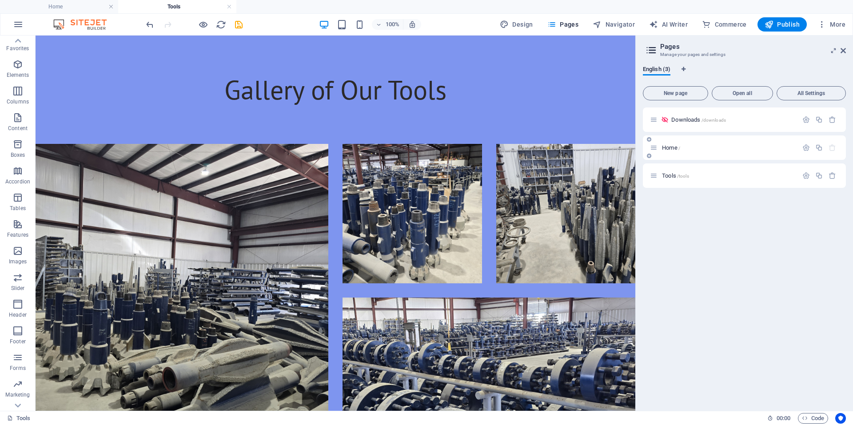
click at [685, 147] on p "Home /" at bounding box center [728, 148] width 133 height 6
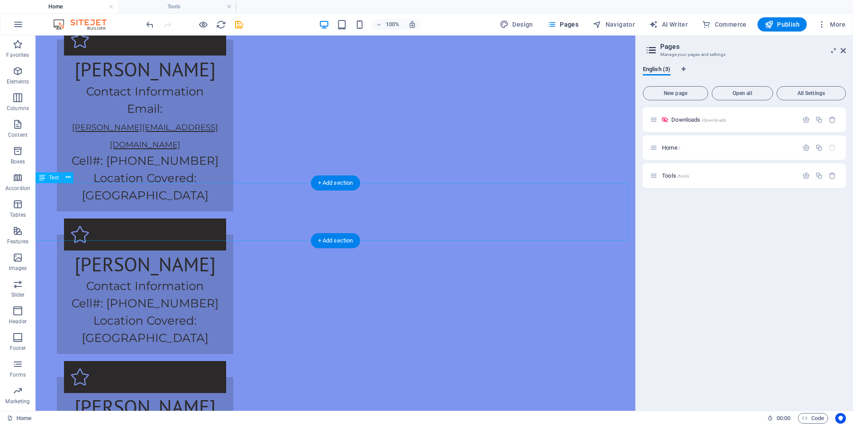
scroll to position [1776, 0]
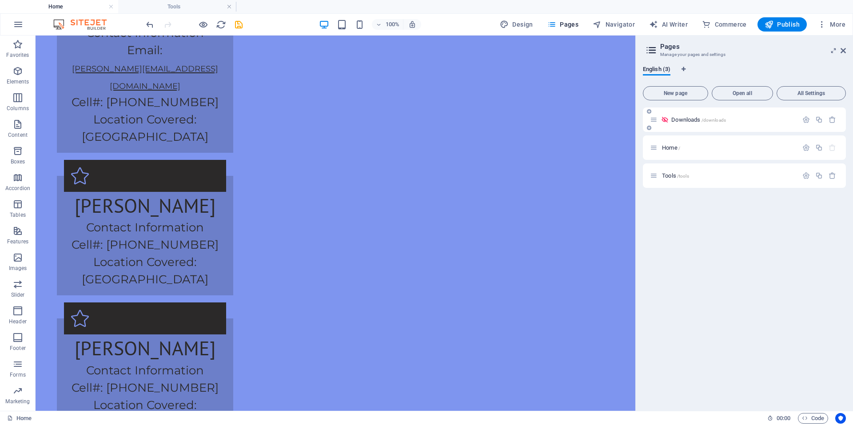
click at [740, 120] on p "Downloads /downloads" at bounding box center [733, 120] width 124 height 6
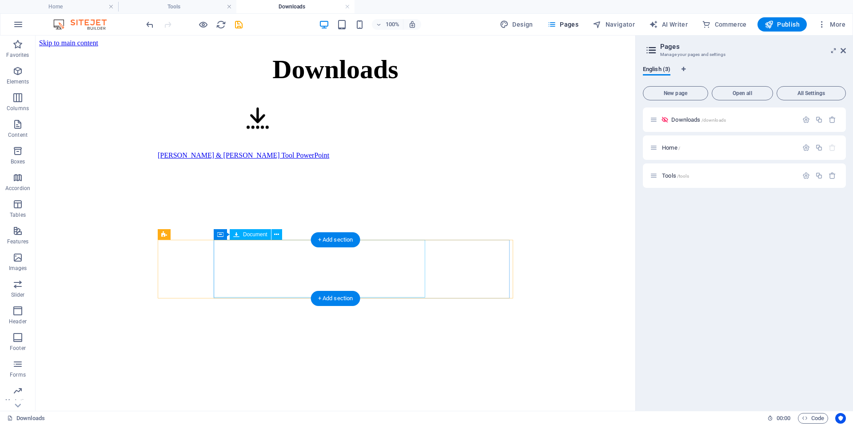
scroll to position [0, 0]
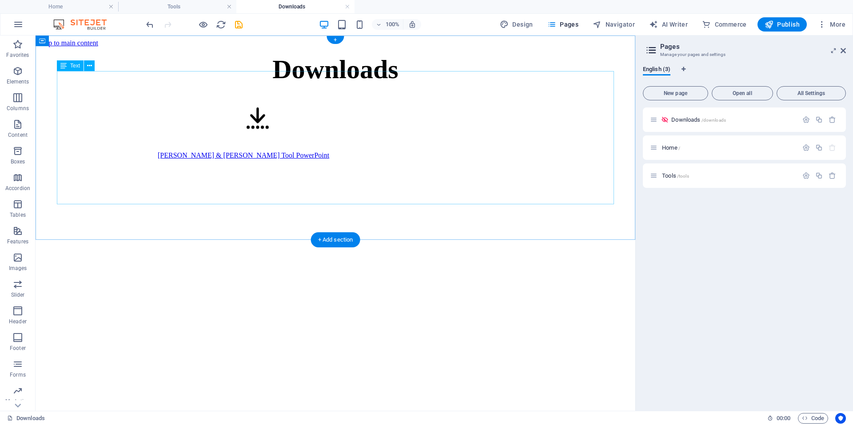
click at [185, 85] on div "Downloads" at bounding box center [335, 69] width 593 height 31
click at [710, 174] on p "Tools /tools" at bounding box center [728, 176] width 133 height 6
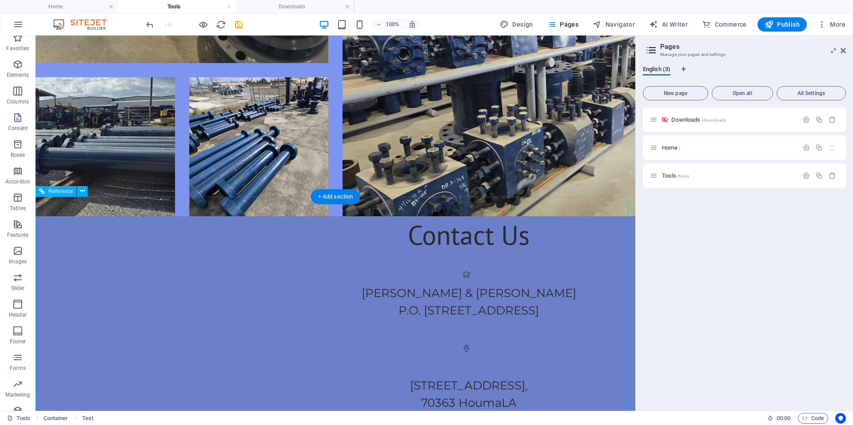
scroll to position [652, 0]
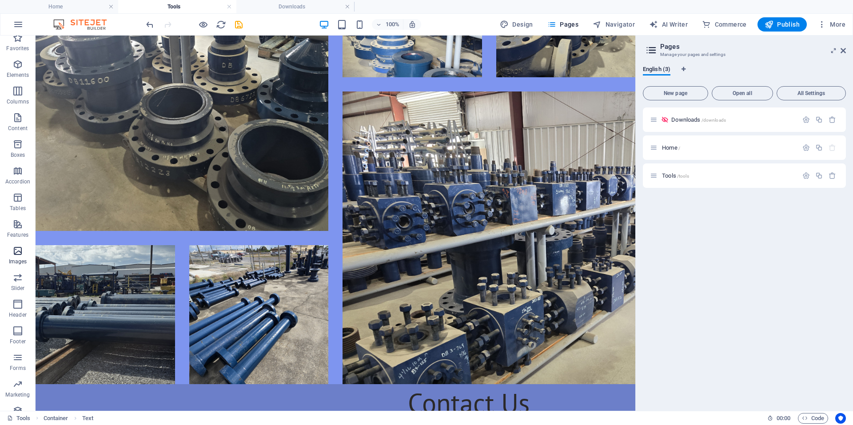
click at [5, 256] on span "Images" at bounding box center [18, 256] width 36 height 21
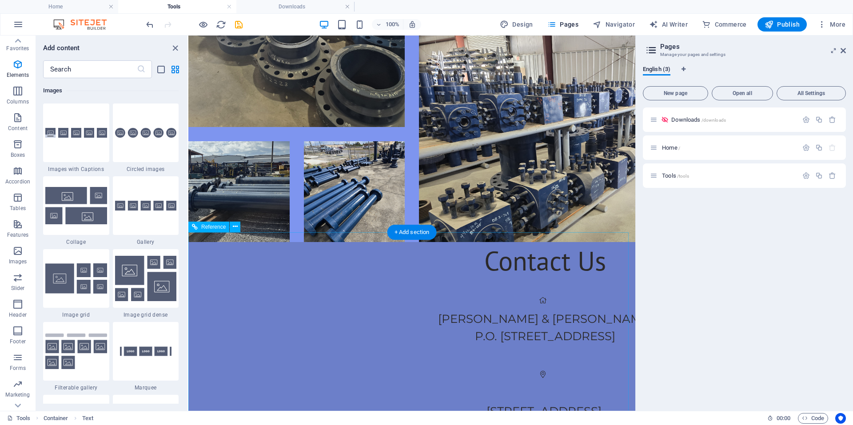
scroll to position [582, 0]
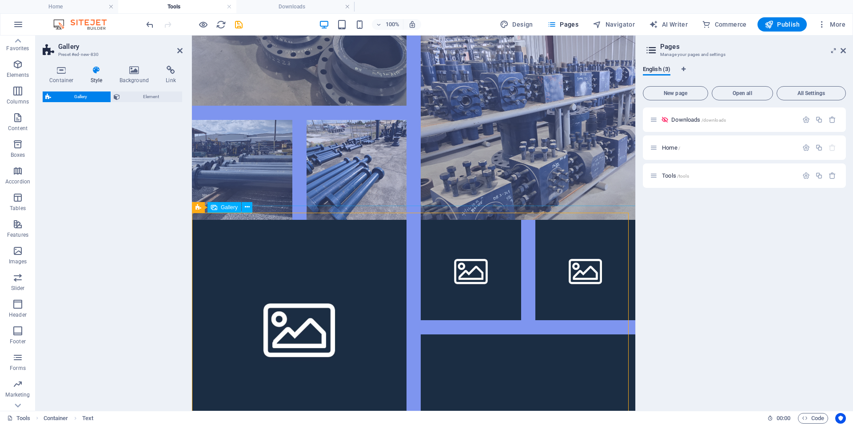
select select "rem"
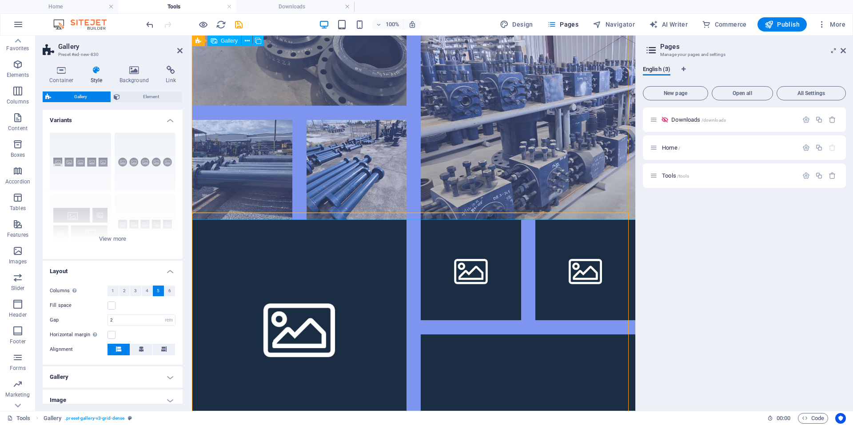
scroll to position [579, 0]
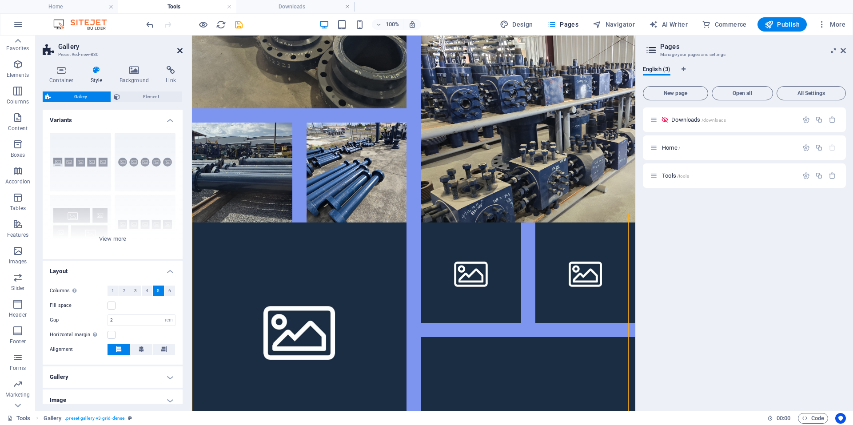
click at [182, 52] on icon at bounding box center [179, 50] width 5 height 7
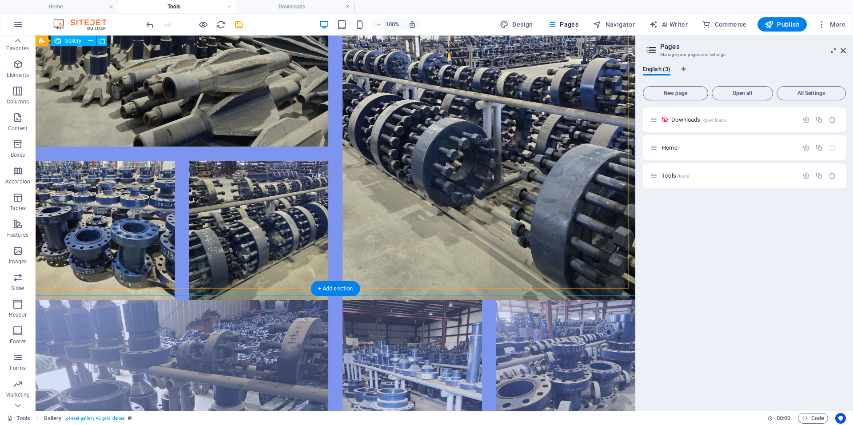
scroll to position [75, 0]
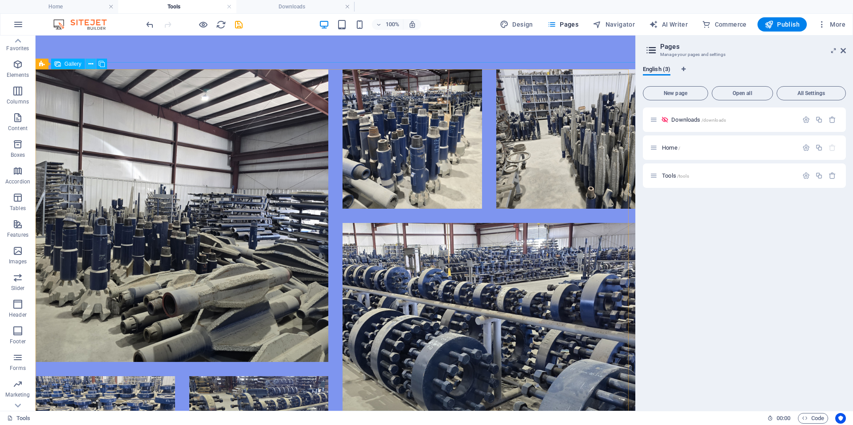
click at [89, 65] on icon at bounding box center [90, 64] width 5 height 9
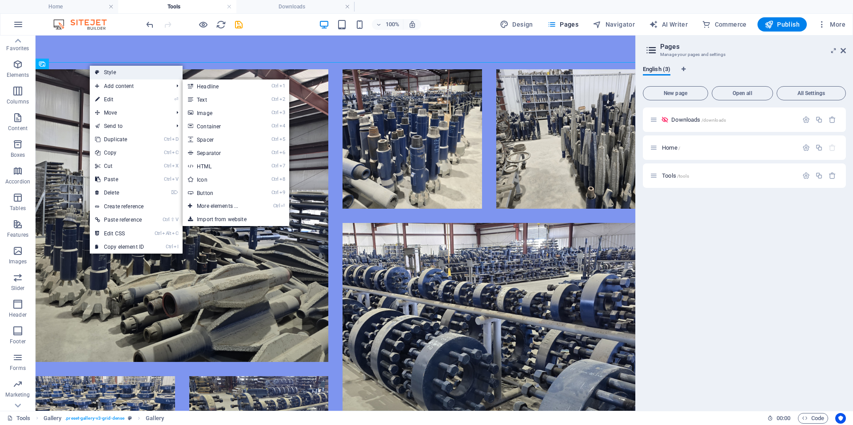
click at [120, 72] on link "Style" at bounding box center [136, 72] width 93 height 13
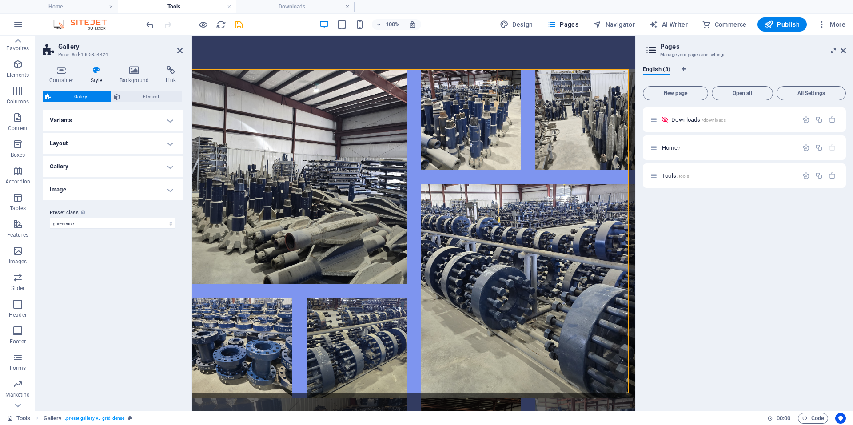
click at [120, 173] on h4 "Gallery" at bounding box center [113, 166] width 140 height 21
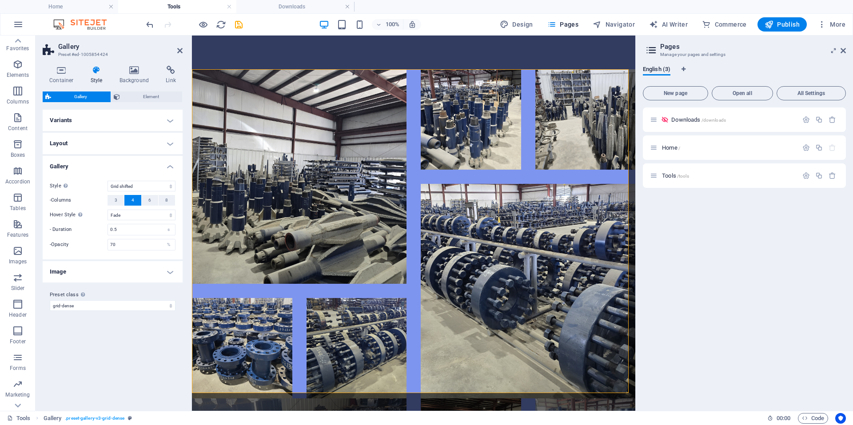
click at [98, 267] on h4 "Image" at bounding box center [113, 271] width 140 height 21
click at [134, 292] on span at bounding box center [134, 291] width 6 height 6
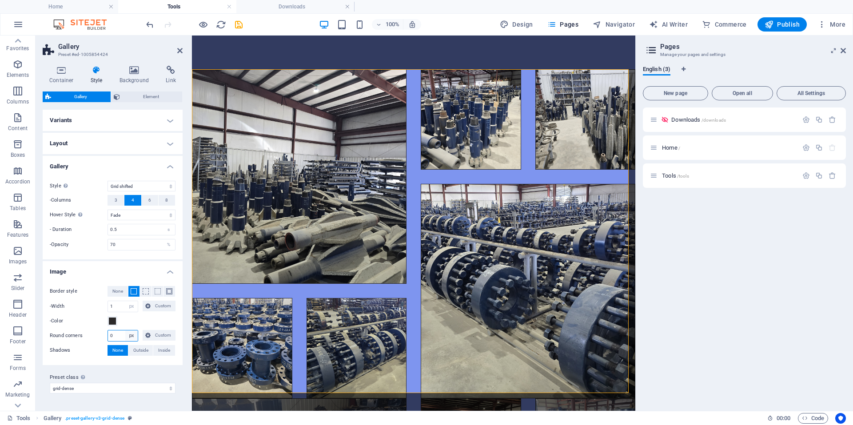
click at [130, 335] on select "px rem % vh vw Custom" at bounding box center [131, 336] width 12 height 11
click at [121, 334] on input "0" at bounding box center [123, 336] width 30 height 11
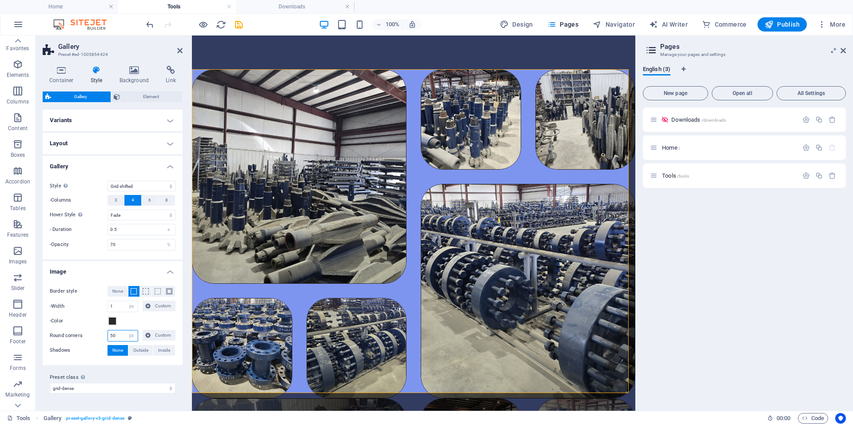
type input "5"
type input "1"
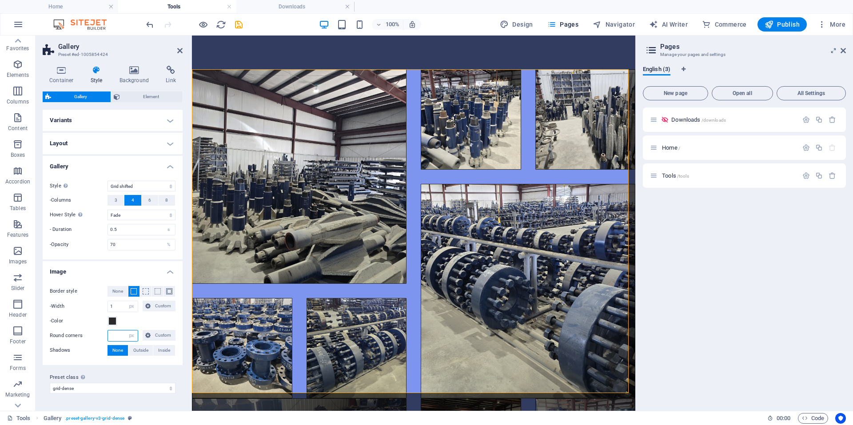
type input "5"
type input "10"
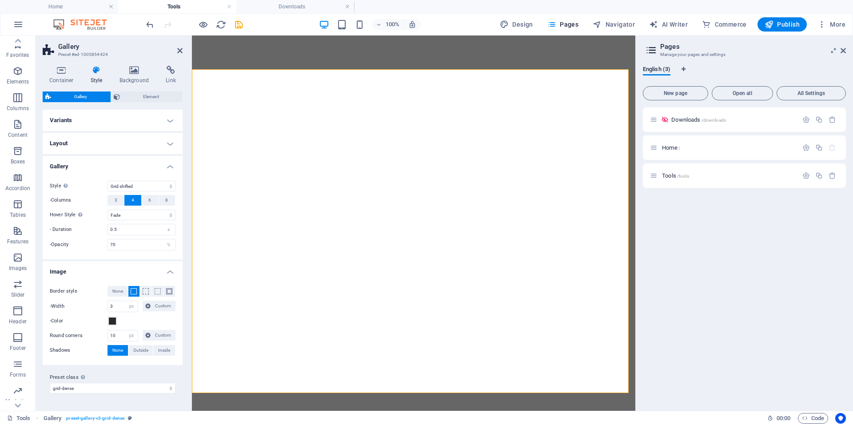
select select "grid-dense"
select select "fade"
select select "px"
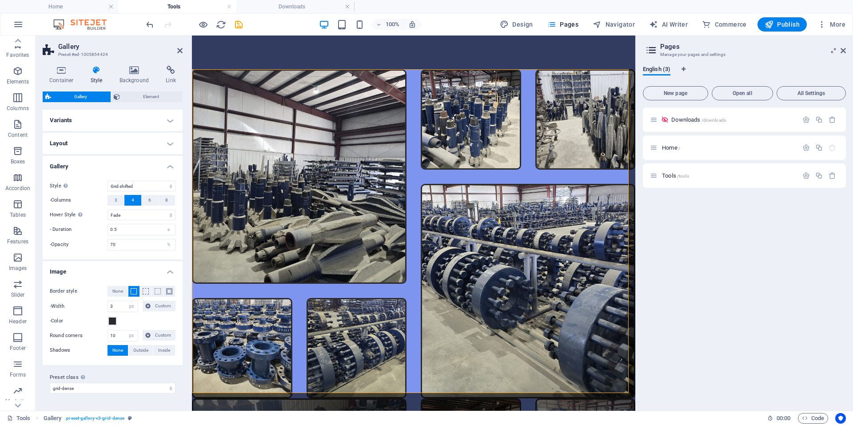
scroll to position [7, 0]
click at [173, 272] on h4 "Image" at bounding box center [113, 269] width 140 height 16
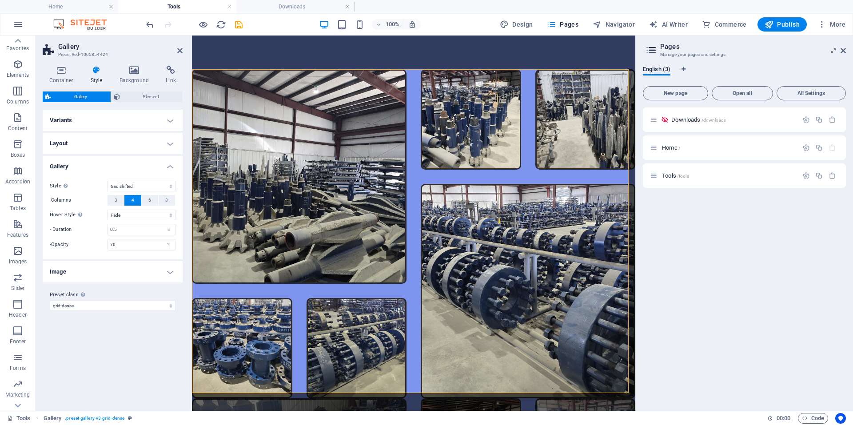
click at [173, 272] on h4 "Image" at bounding box center [113, 271] width 140 height 21
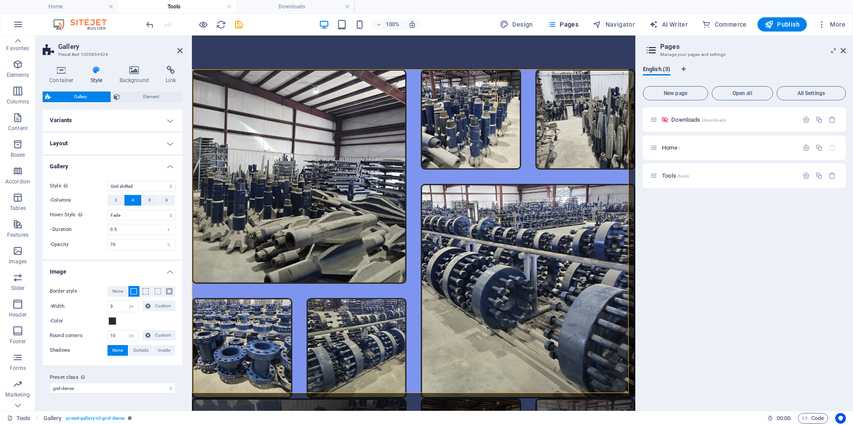
click at [173, 272] on h4 "Image" at bounding box center [113, 269] width 140 height 16
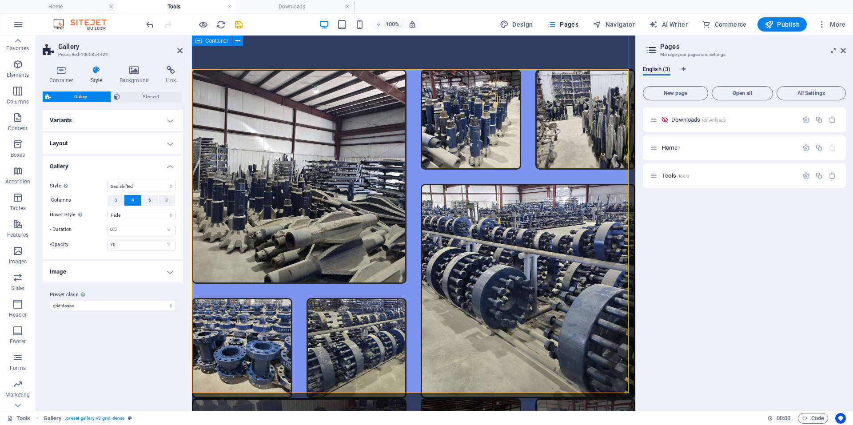
click at [229, 49] on div "Gallery of Our Tools" at bounding box center [413, 15] width 443 height 108
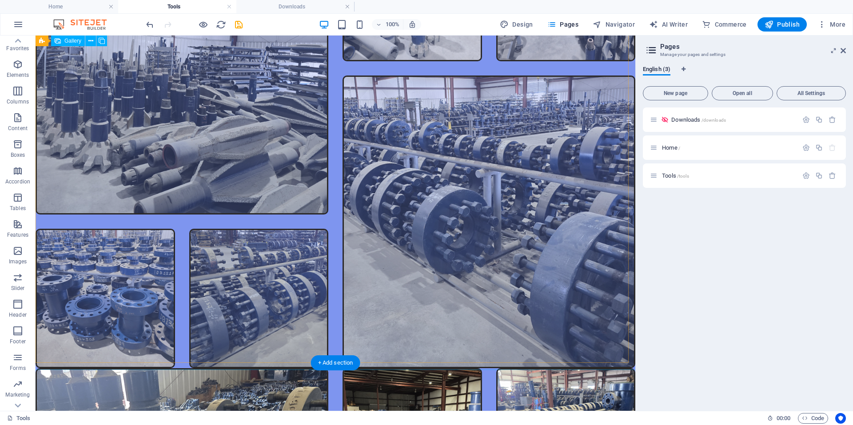
scroll to position [444, 0]
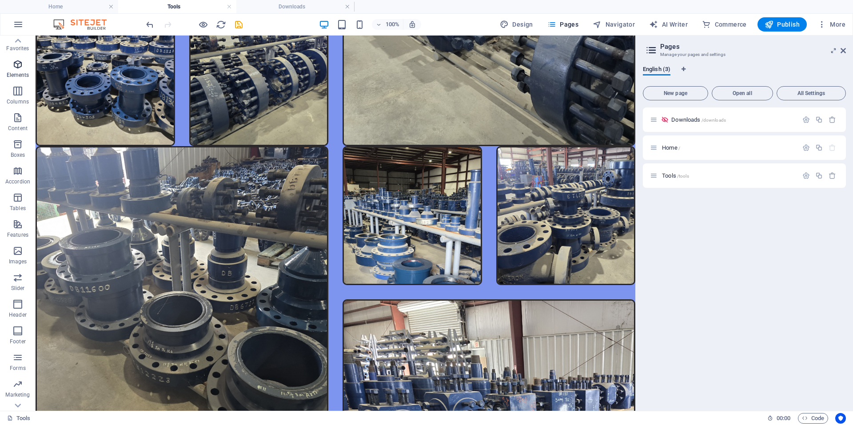
click at [17, 68] on icon "button" at bounding box center [17, 64] width 11 height 11
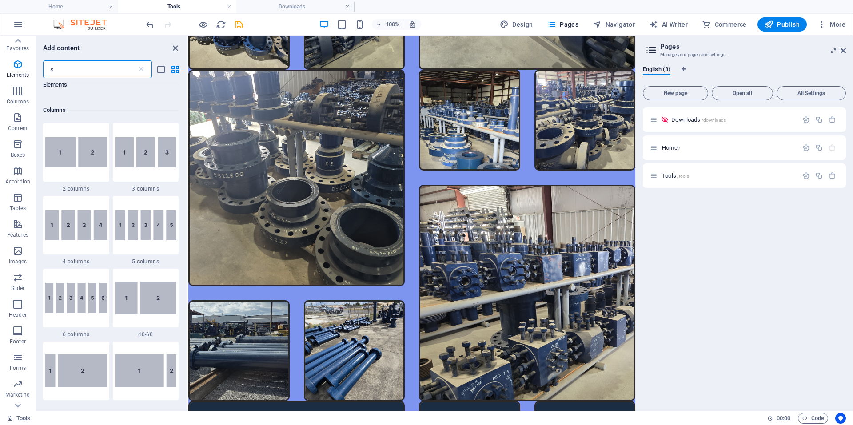
scroll to position [0, 0]
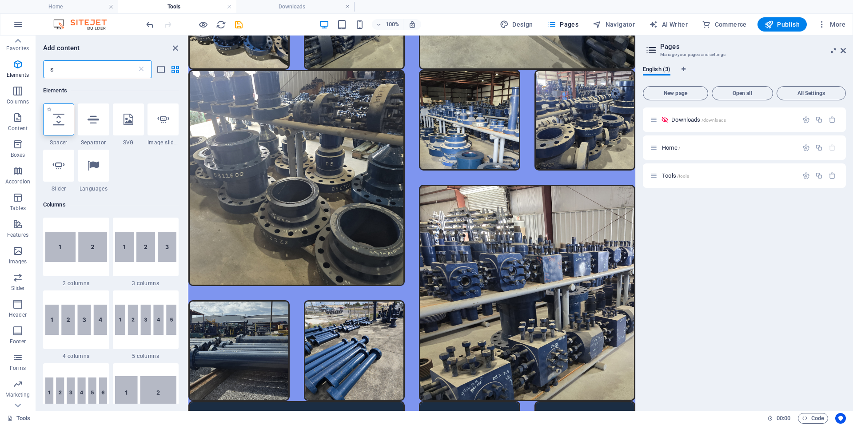
type input "s"
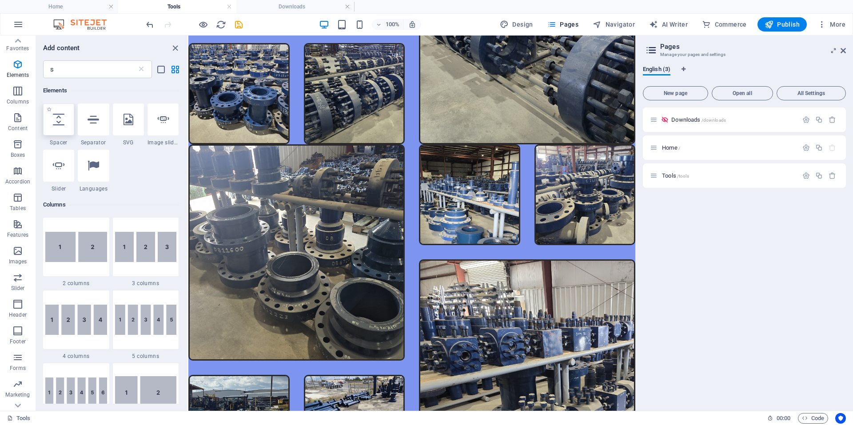
scroll to position [302, 0]
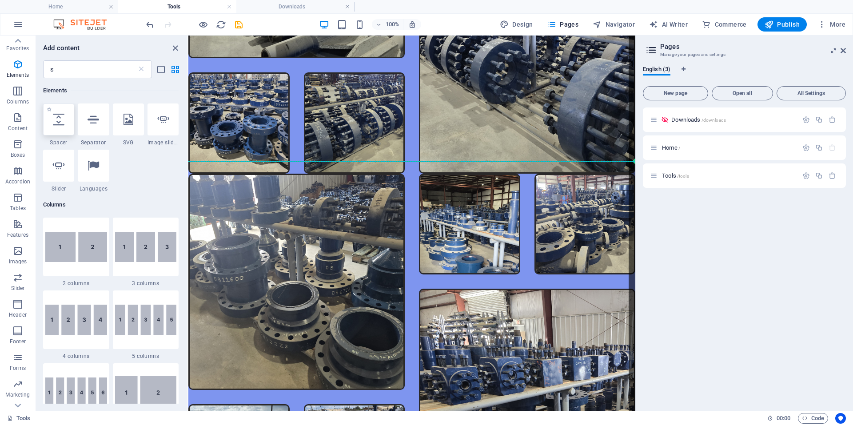
select select "px"
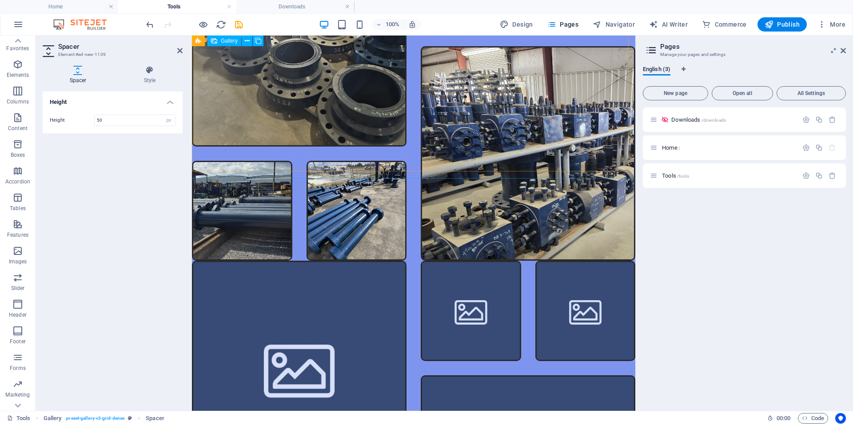
scroll to position [658, 0]
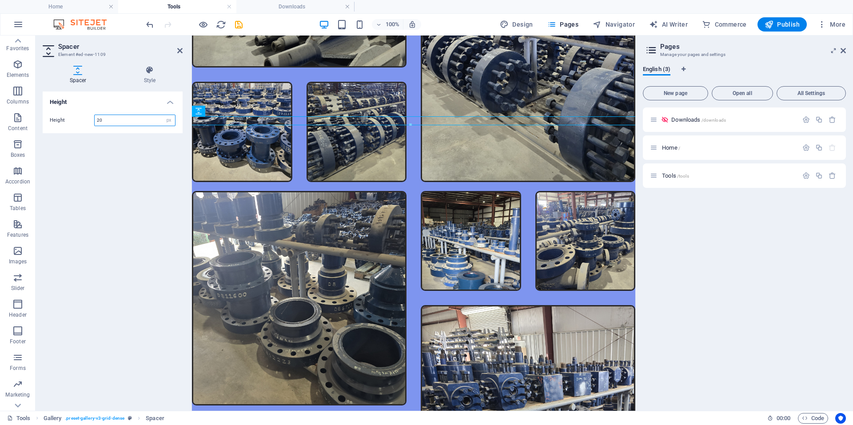
type input "20"
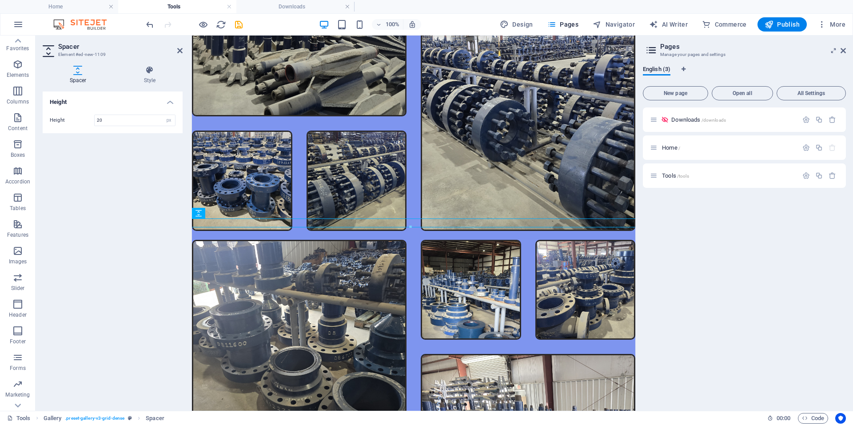
click at [135, 212] on div "Height Height 20 px rem vh vw" at bounding box center [113, 248] width 140 height 312
click at [176, 56] on header "Spacer Element #ed-new-1109" at bounding box center [113, 47] width 140 height 23
click at [183, 46] on aside "Spacer Element #ed-new-1109 Spacer Style Height Height 20 px rem vh vw Gallery …" at bounding box center [114, 223] width 156 height 375
click at [183, 48] on aside "Spacer Element #ed-new-1109 Spacer Style Height Height 20 px rem vh vw Gallery …" at bounding box center [114, 223] width 156 height 375
click at [178, 51] on icon at bounding box center [179, 50] width 5 height 7
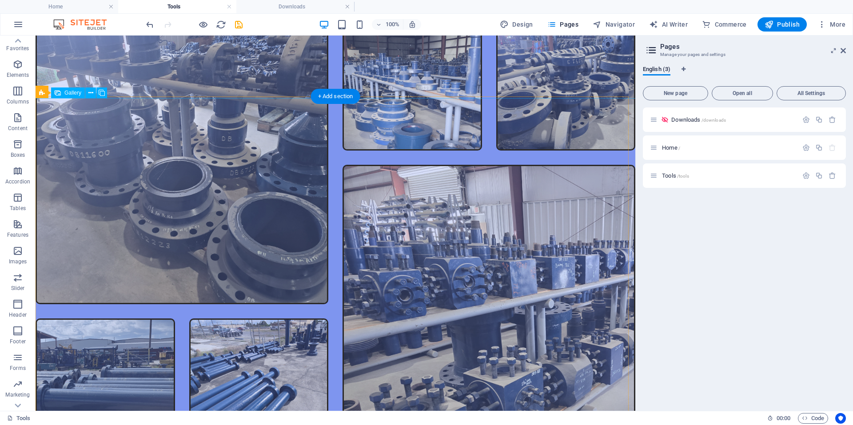
scroll to position [711, 0]
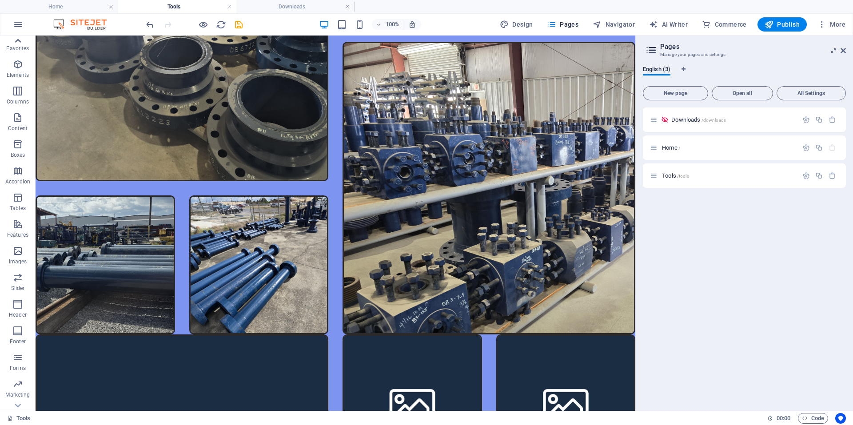
click at [23, 42] on icon at bounding box center [18, 41] width 12 height 12
click at [12, 78] on span "Elements" at bounding box center [18, 76] width 36 height 21
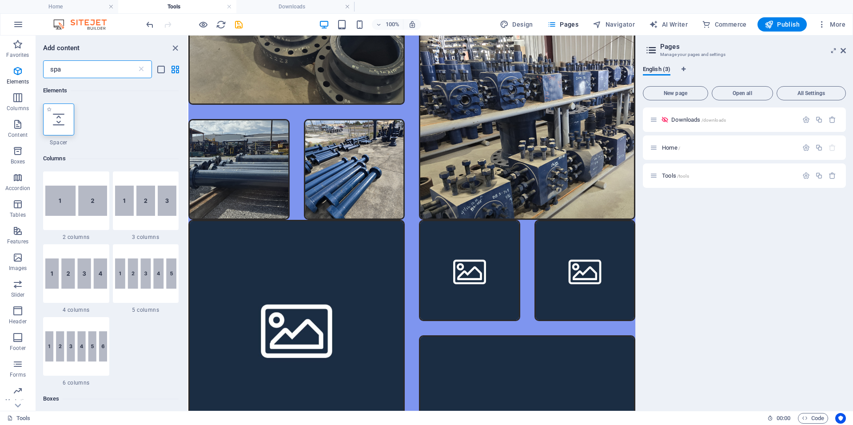
type input "spa"
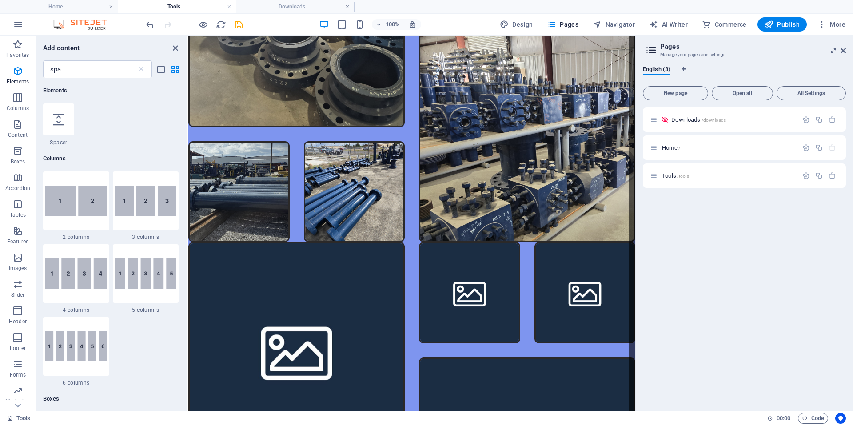
select select "px"
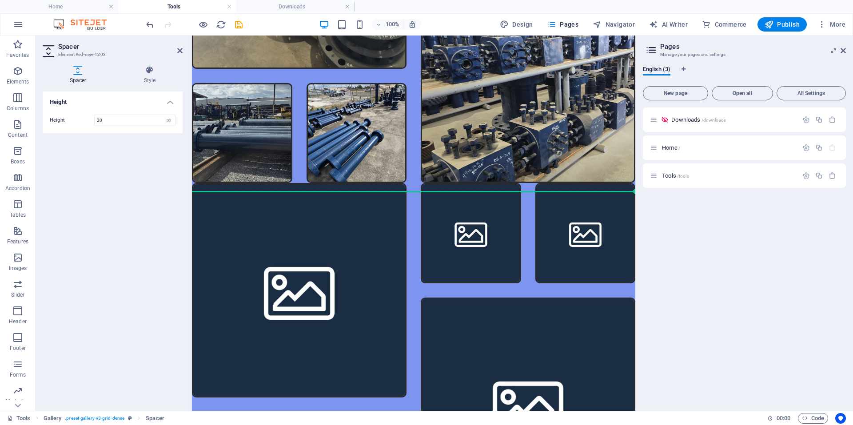
scroll to position [675, 0]
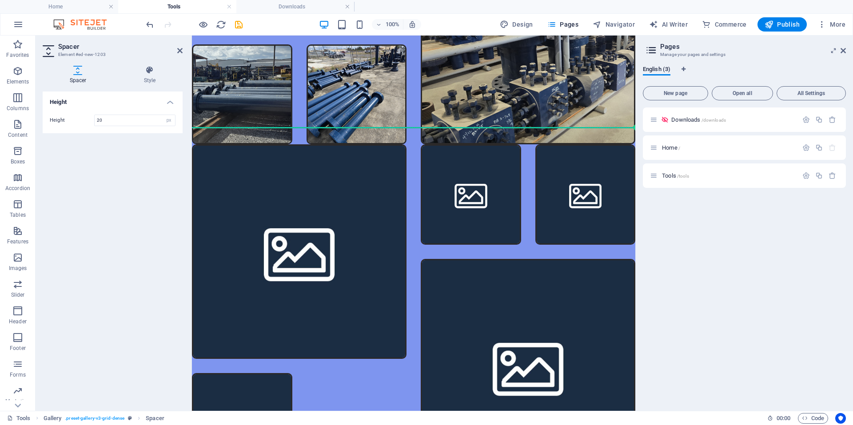
drag, startPoint x: 395, startPoint y: 119, endPoint x: 405, endPoint y: 140, distance: 23.1
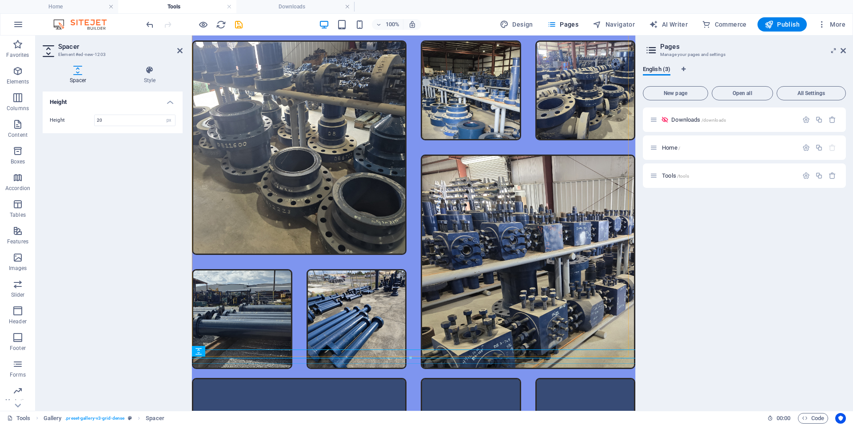
scroll to position [444, 0]
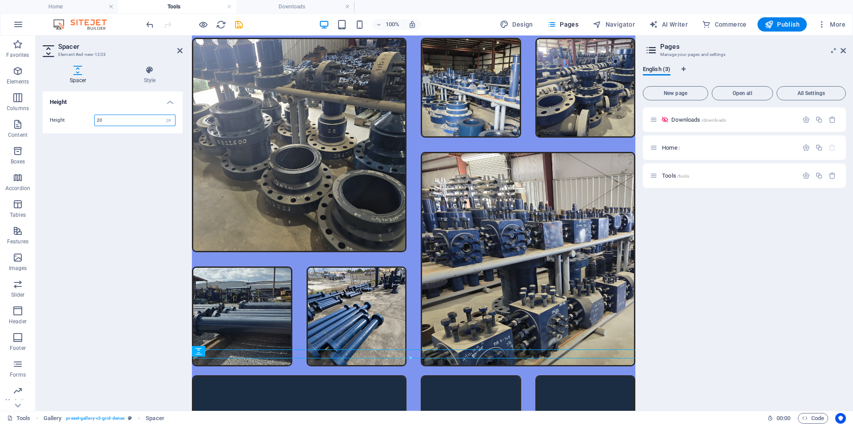
click at [105, 120] on input "20" at bounding box center [135, 120] width 80 height 11
type input "2"
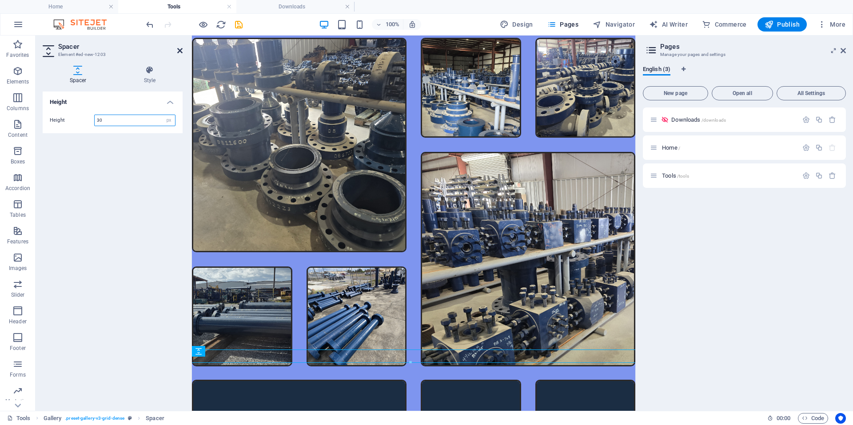
type input "30"
click at [178, 50] on icon at bounding box center [179, 50] width 5 height 7
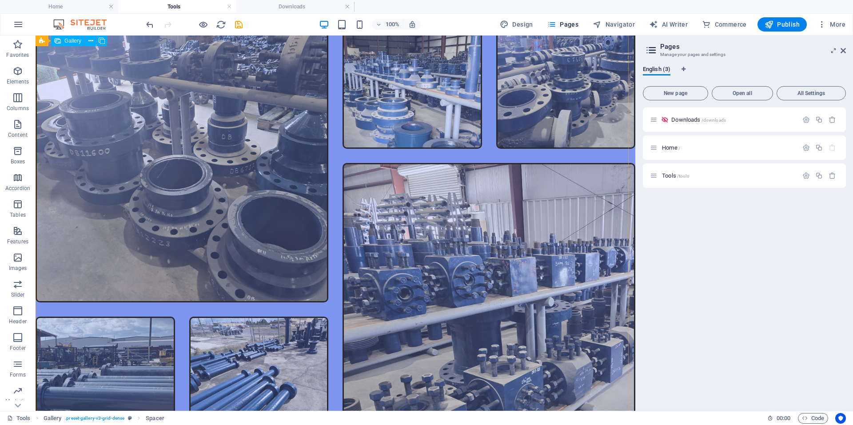
scroll to position [412, 0]
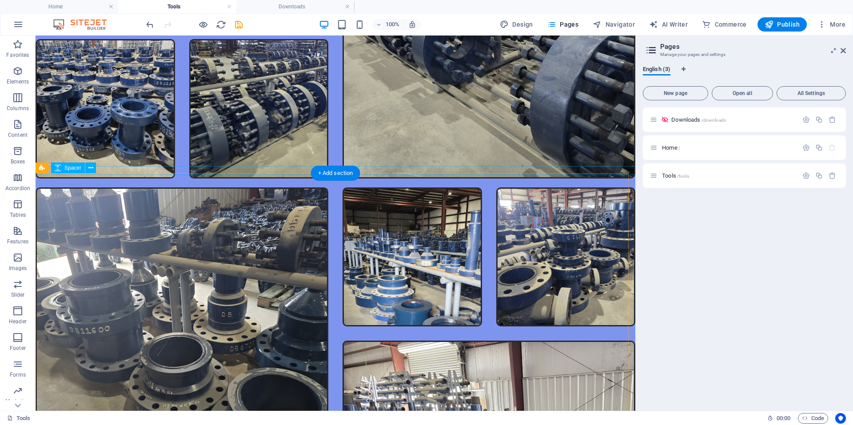
click at [167, 175] on div at bounding box center [335, 176] width 614 height 9
click at [594, 24] on button "Navigator" at bounding box center [613, 24] width 49 height 14
select select "18123387-en"
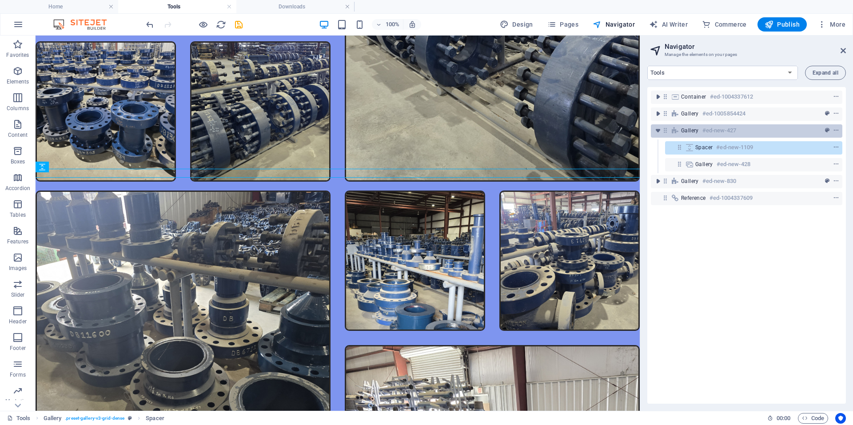
scroll to position [413, 0]
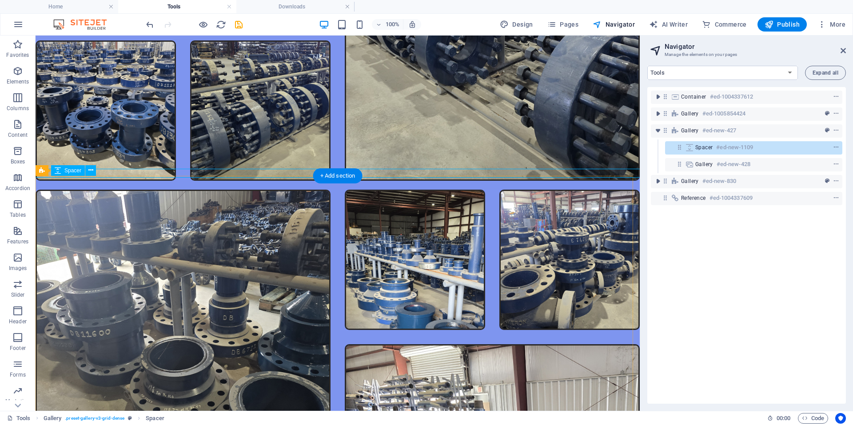
click at [715, 143] on div "Spacer #ed-new-1109" at bounding box center [746, 147] width 103 height 11
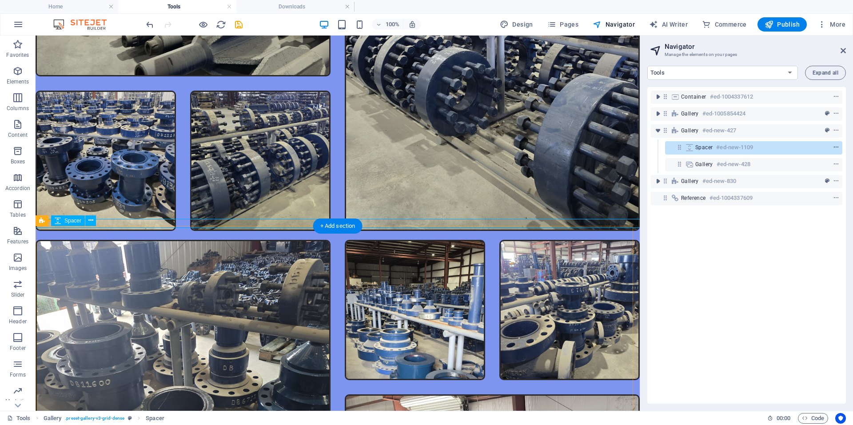
click at [837, 147] on icon "context-menu" at bounding box center [836, 147] width 6 height 6
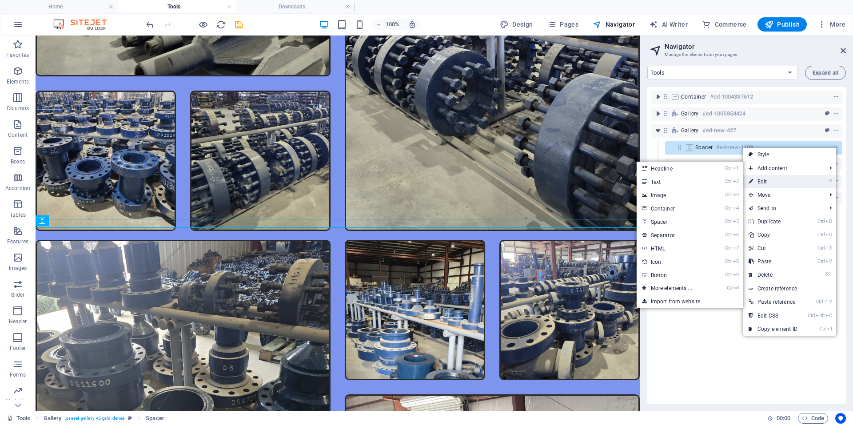
click at [762, 178] on link "⏎ Edit" at bounding box center [773, 181] width 60 height 13
select select "px"
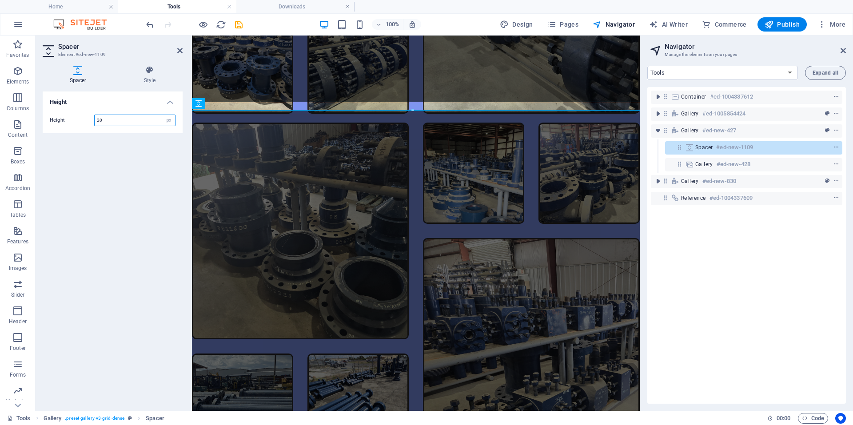
drag, startPoint x: 110, startPoint y: 119, endPoint x: 85, endPoint y: 122, distance: 25.5
click at [85, 122] on div "Height 20 px rem vh vw" at bounding box center [113, 121] width 126 height 12
type input "30"
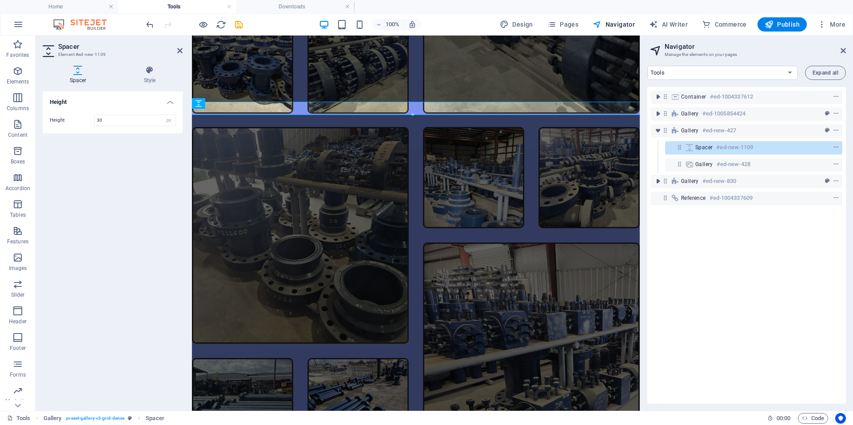
click at [691, 276] on div "Container #ed-1004337612 Gallery #ed-1005854424 Gallery #ed-new-427 Spacer #ed-…" at bounding box center [746, 245] width 199 height 317
click at [177, 48] on icon at bounding box center [179, 50] width 5 height 7
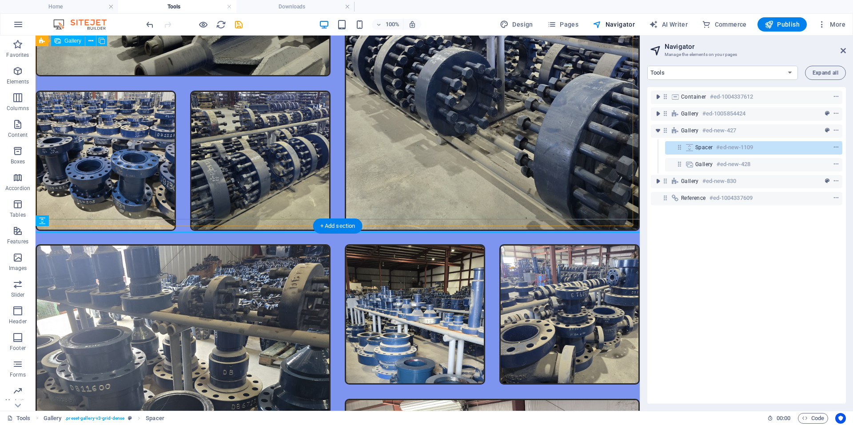
click at [334, 159] on div at bounding box center [337, 6] width 619 height 464
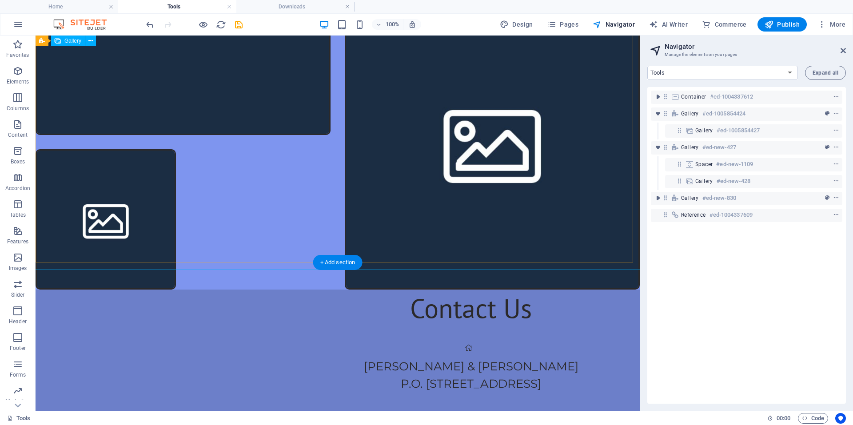
scroll to position [1251, 0]
